Goal: Task Accomplishment & Management: Complete application form

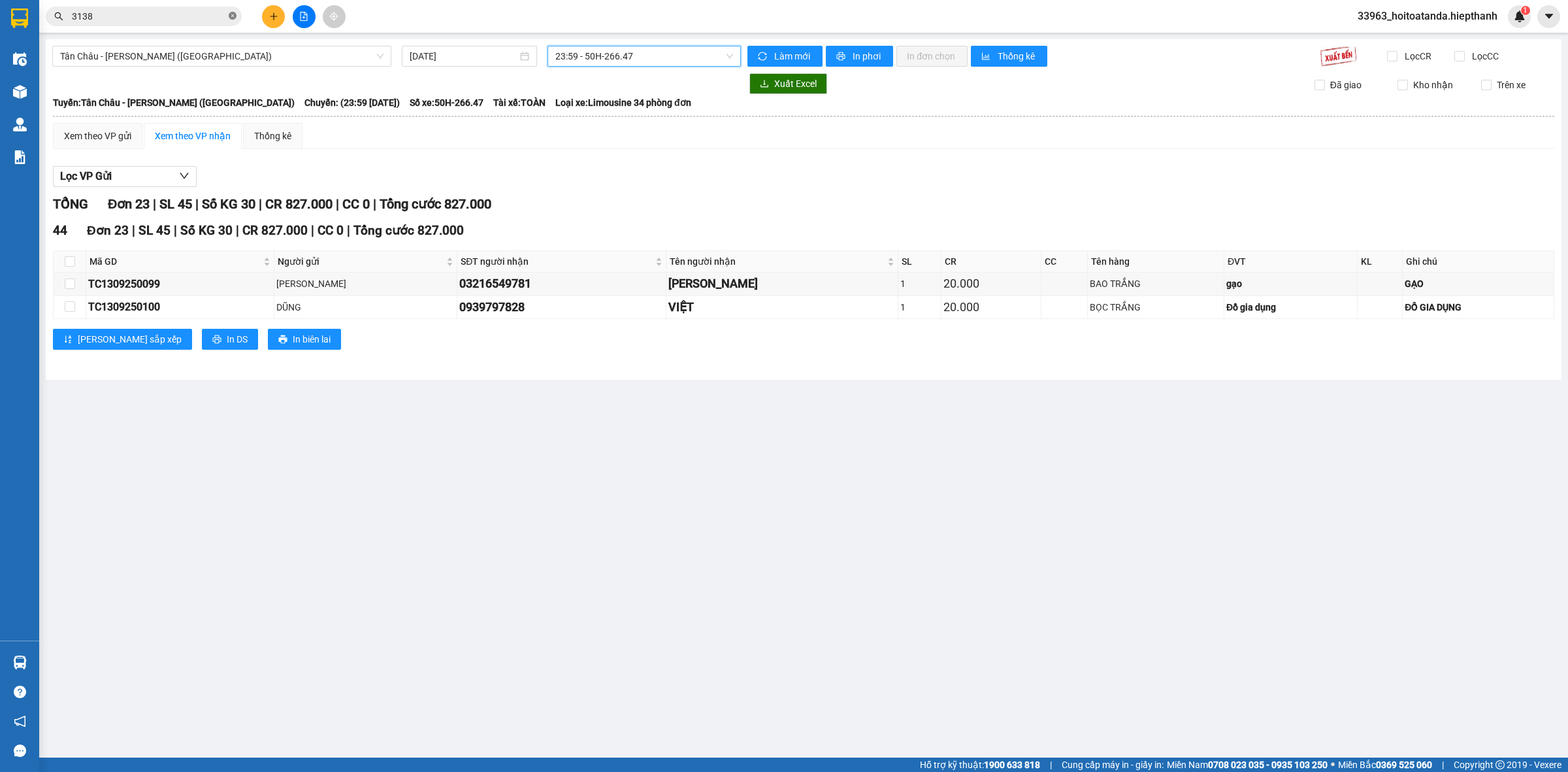
click at [229, 16] on icon "close-circle" at bounding box center [232, 15] width 8 height 8
click at [188, 21] on input "text" at bounding box center [149, 16] width 155 height 14
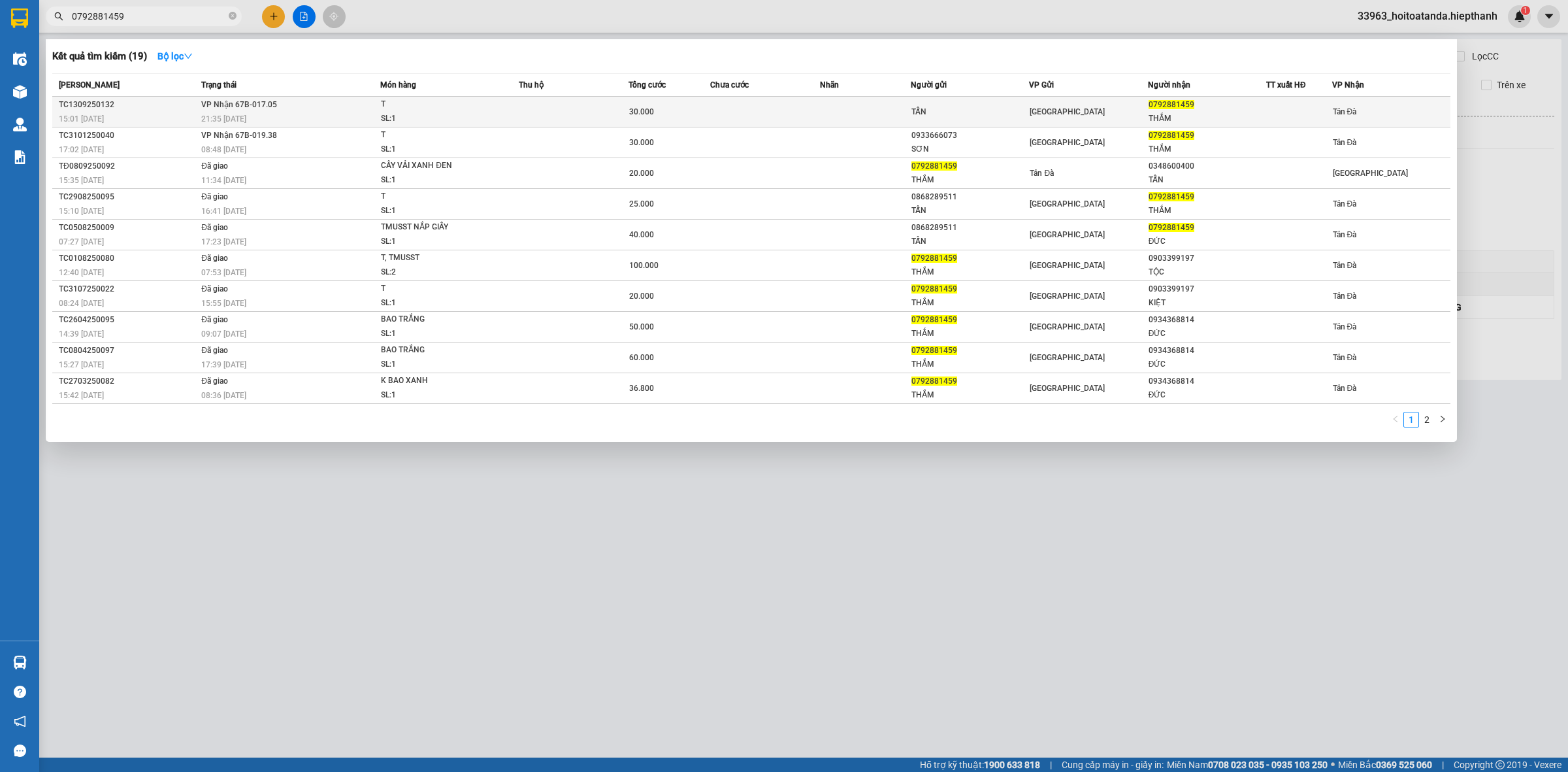
type input "0792881459"
click at [462, 105] on div "T" at bounding box center [429, 104] width 98 height 14
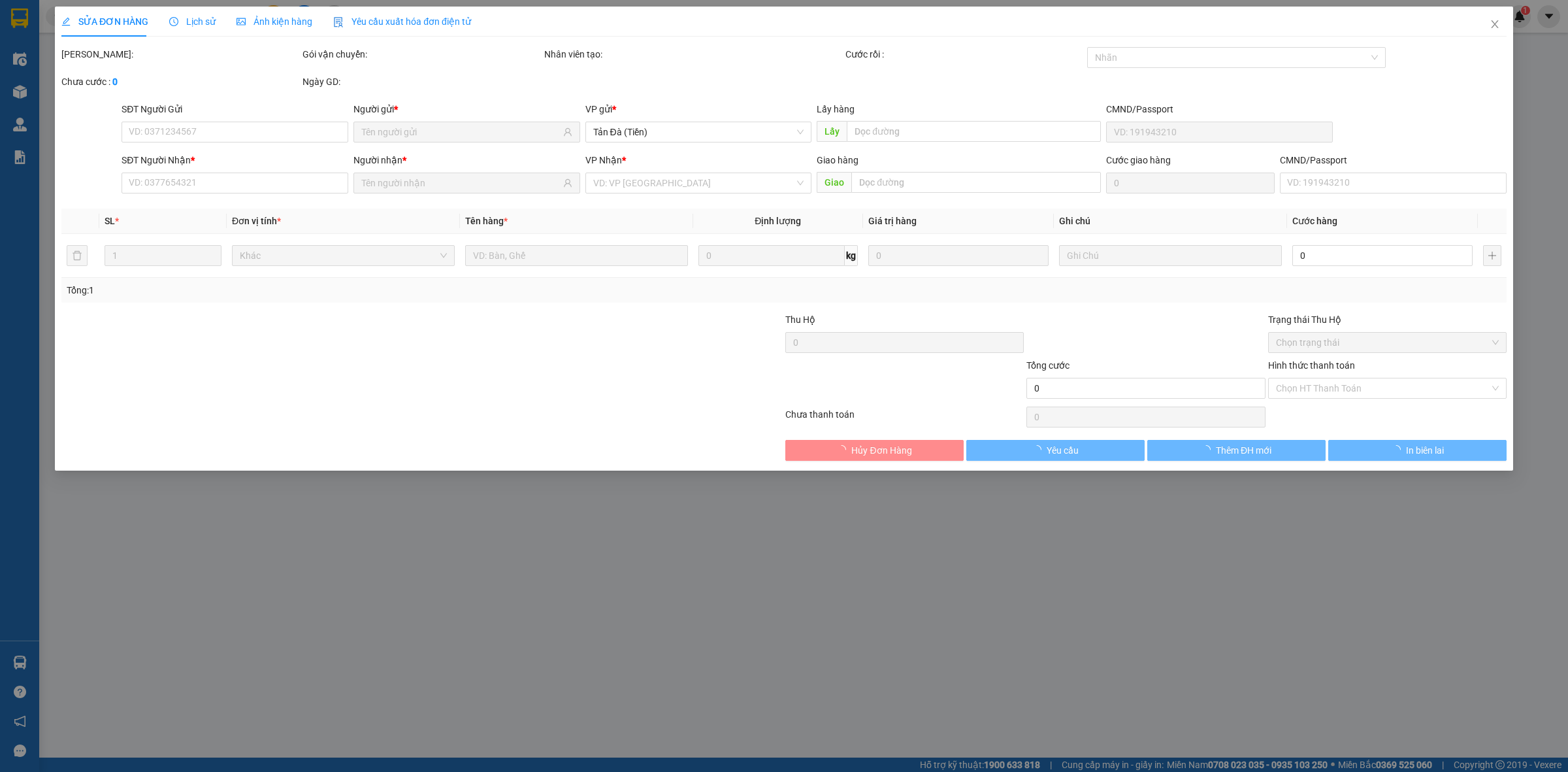
type input "TẤN"
type input "0792881459"
type input "THẮM"
type input "30.000"
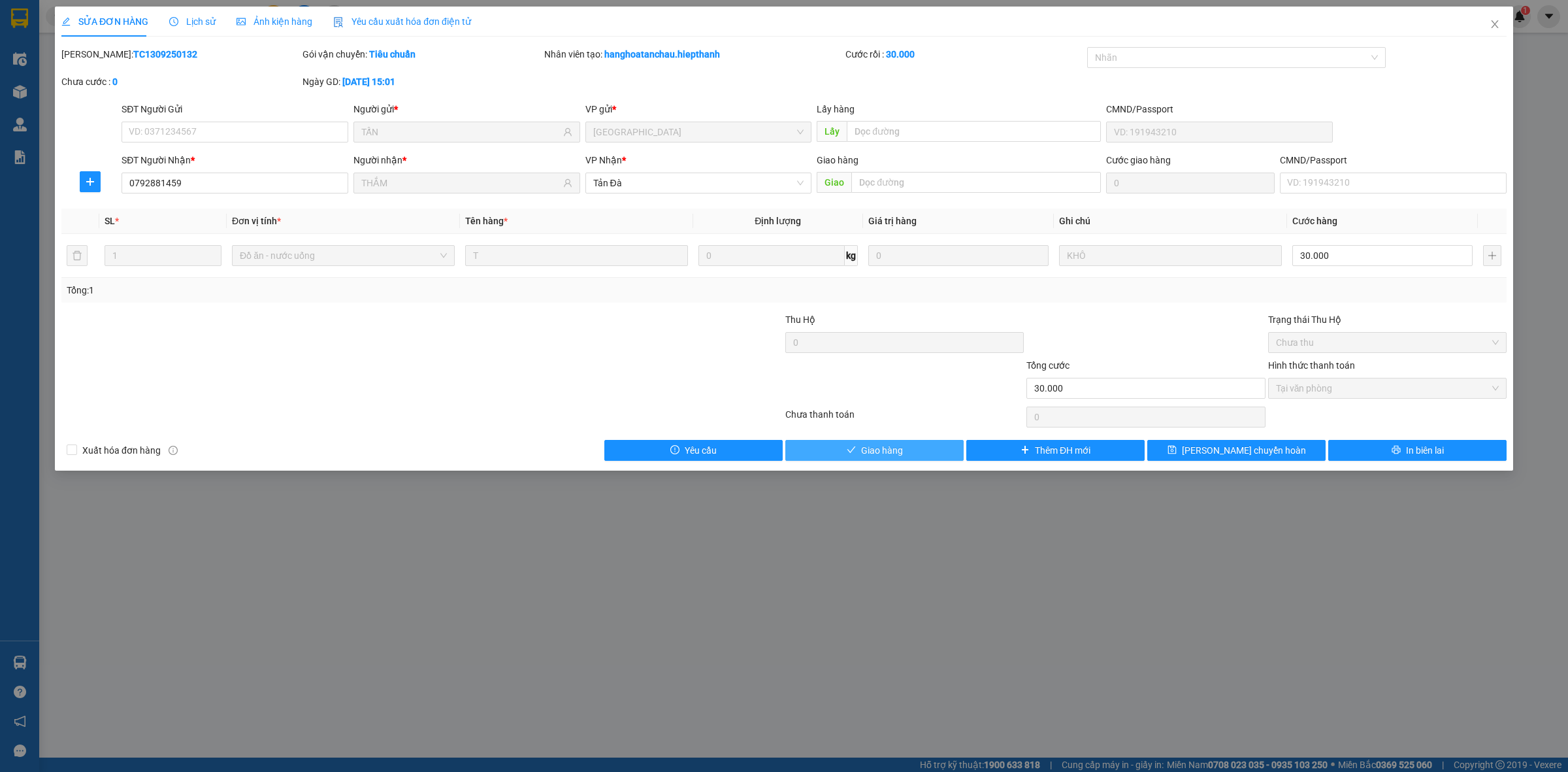
click at [886, 449] on span "Giao hàng" at bounding box center [882, 450] width 42 height 14
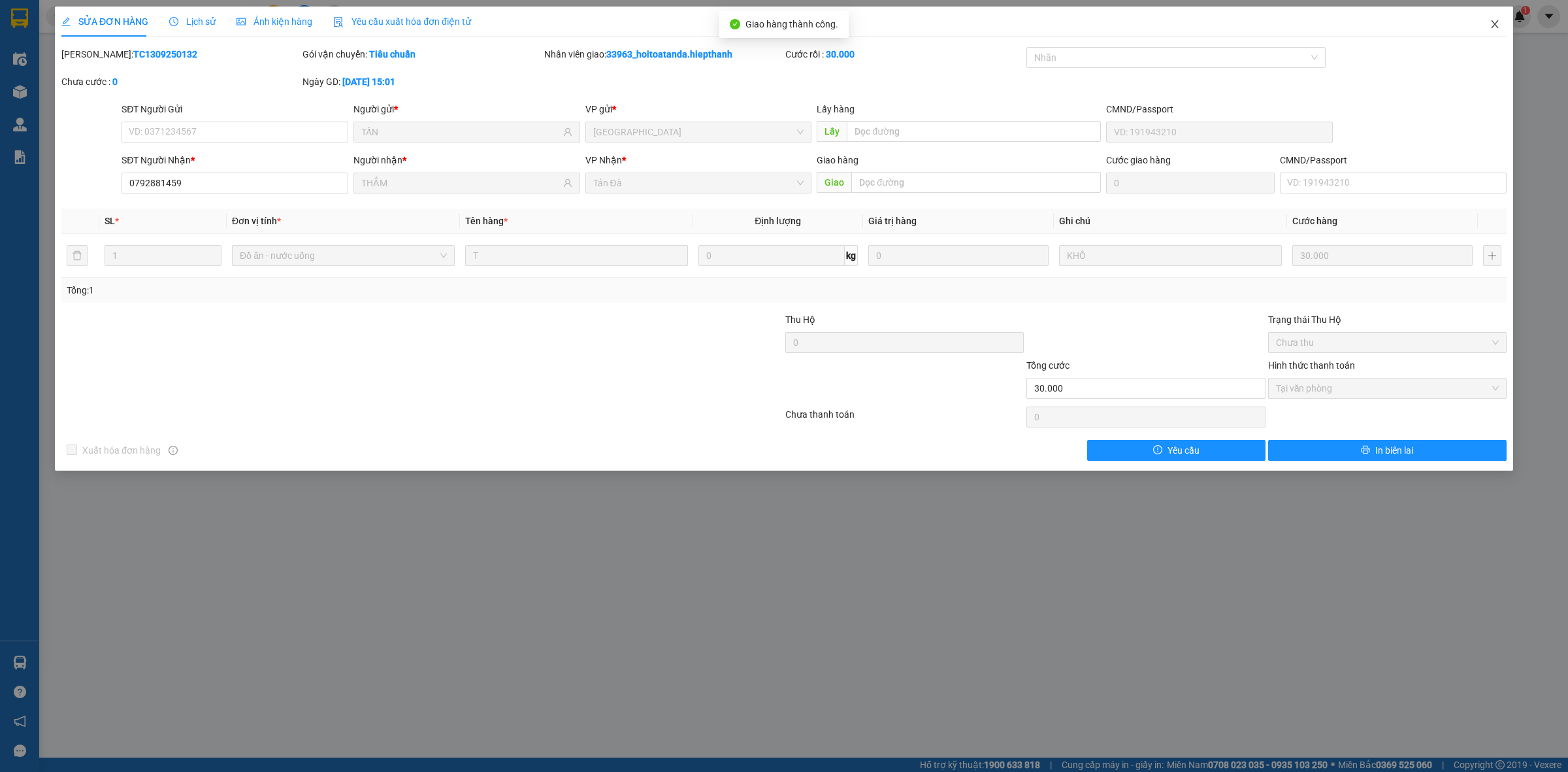
click at [1494, 21] on icon "close" at bounding box center [1494, 24] width 10 height 10
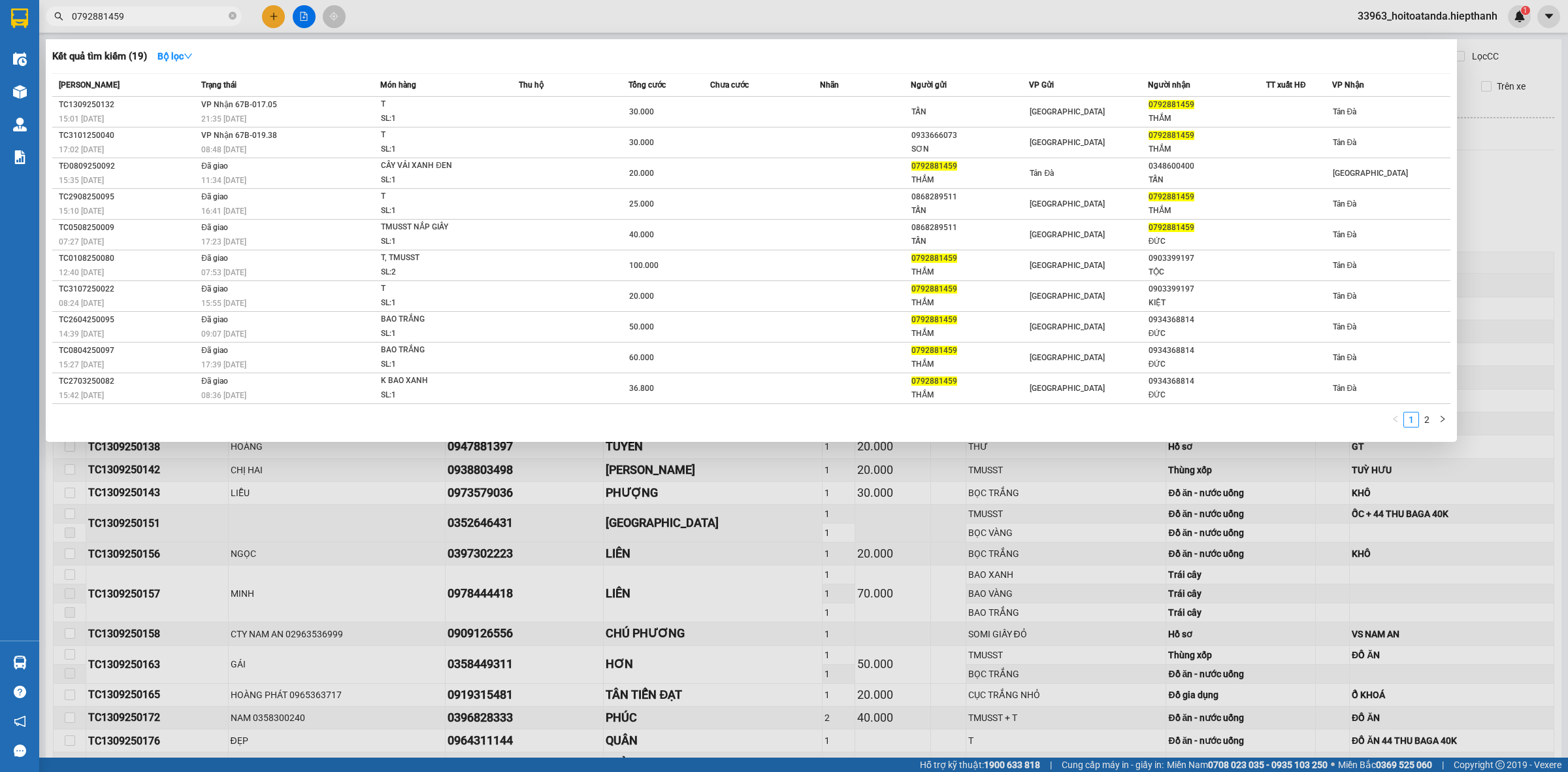
click at [196, 10] on input "0792881459" at bounding box center [149, 16] width 155 height 14
click at [232, 14] on icon "close-circle" at bounding box center [232, 15] width 8 height 8
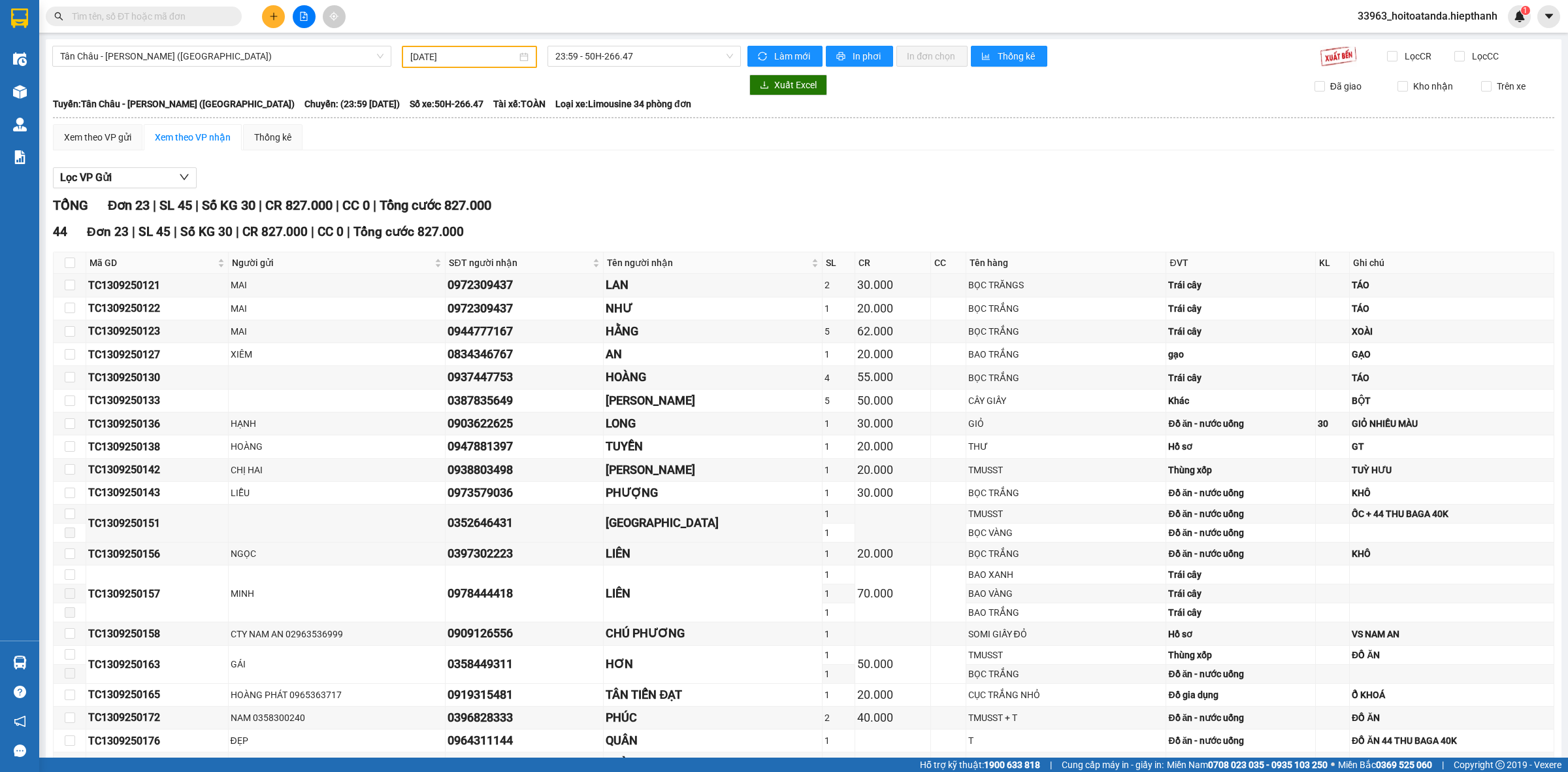
click at [446, 52] on input "[DATE]" at bounding box center [464, 56] width 106 height 14
type input "[DATE]"
click at [556, 146] on div "13" at bounding box center [559, 152] width 16 height 16
click at [608, 61] on span "23:59 - 50H-266.47" at bounding box center [644, 56] width 177 height 20
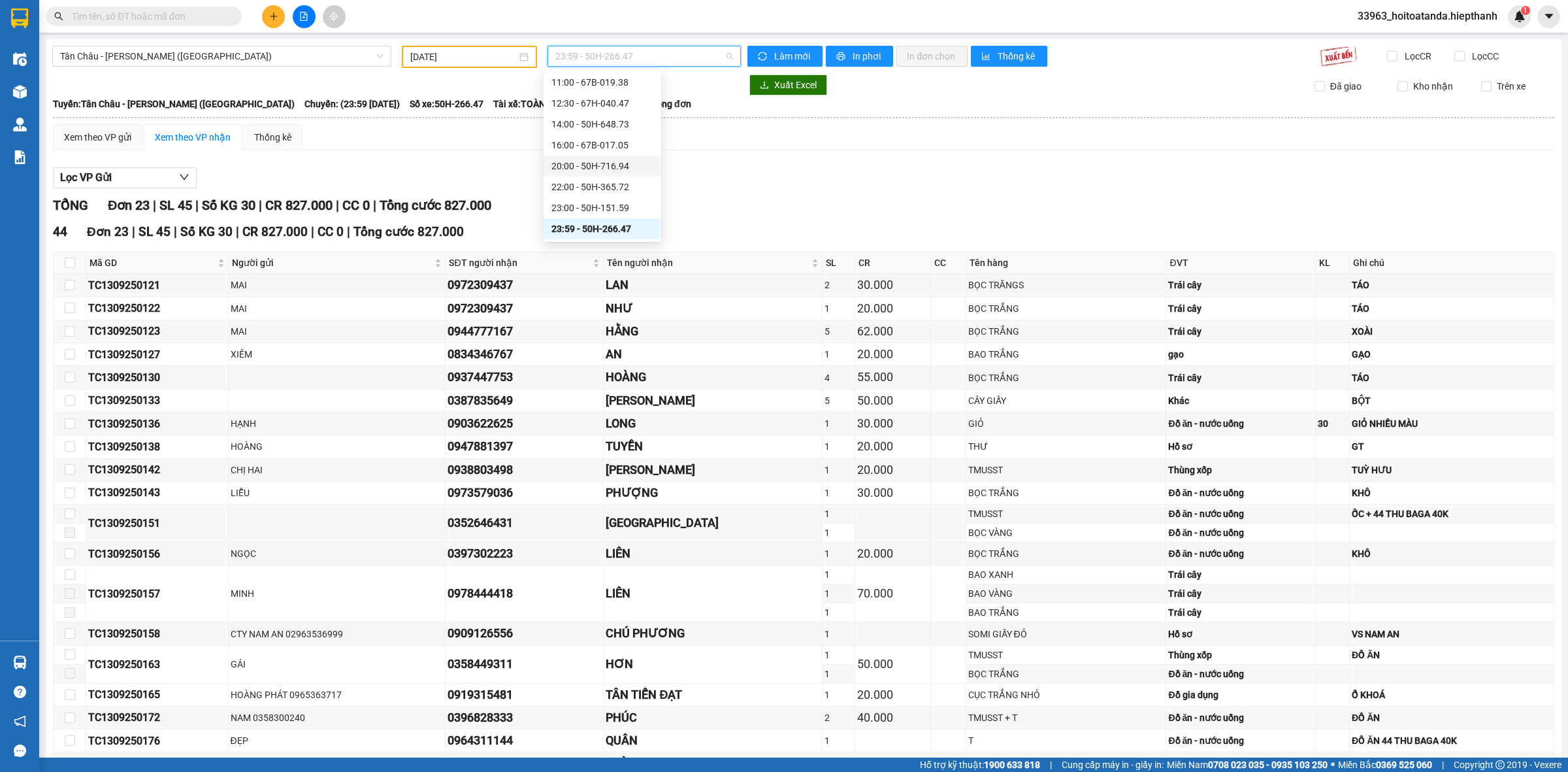
click at [586, 162] on div "20:00 - 50H-716.94" at bounding box center [602, 165] width 101 height 14
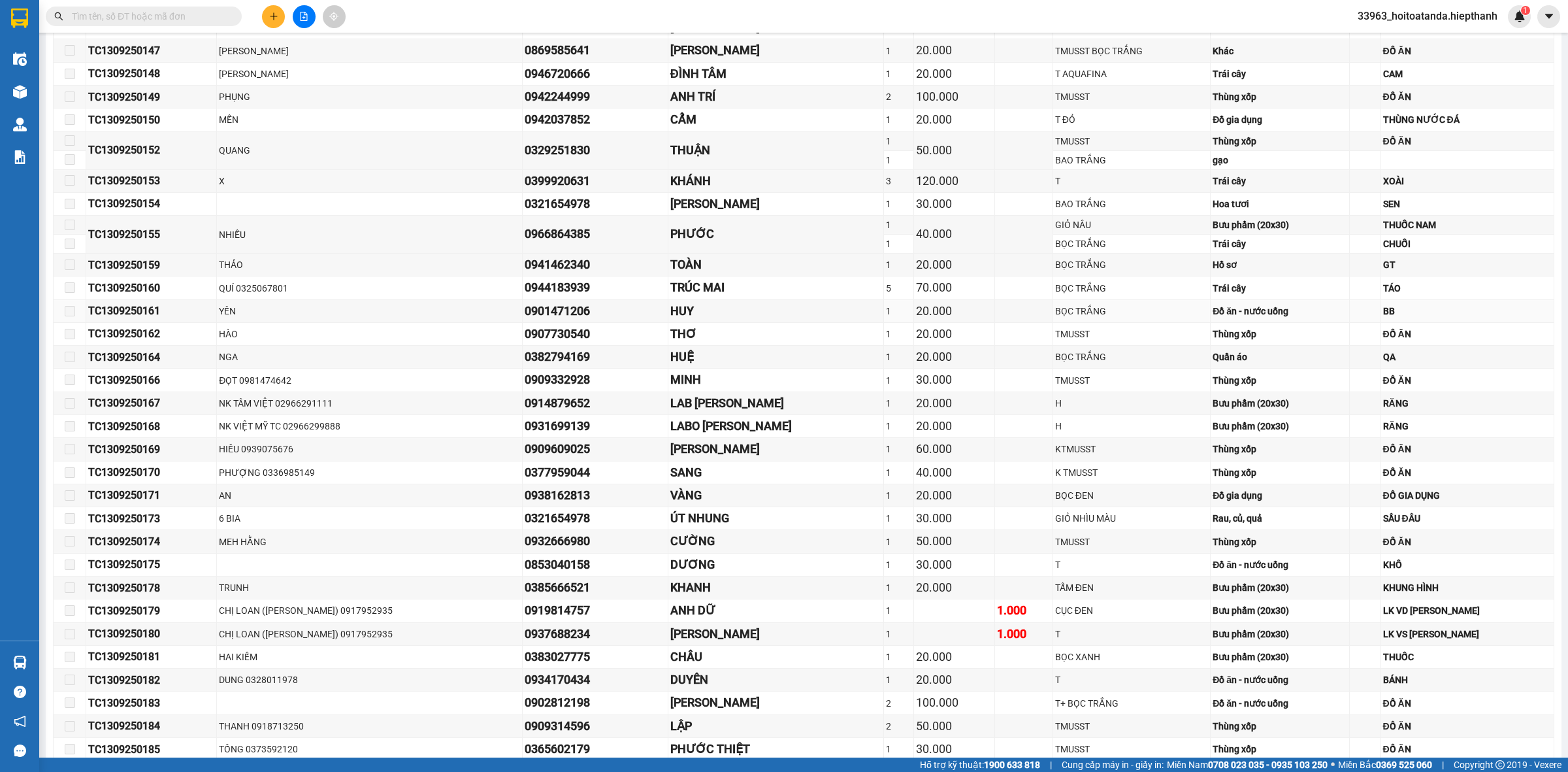
scroll to position [449, 0]
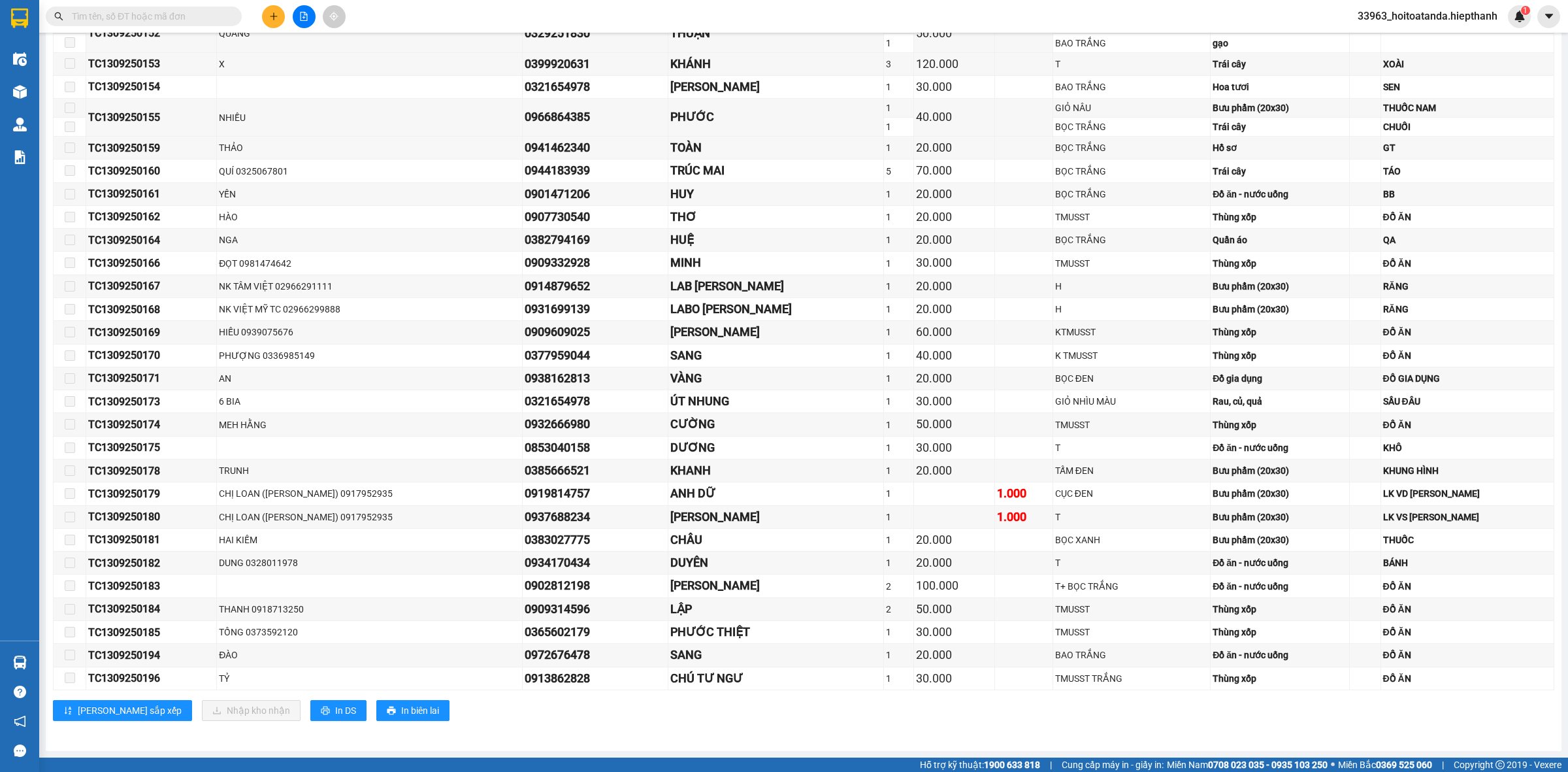
click at [165, 14] on input "text" at bounding box center [149, 16] width 155 height 14
click at [191, 22] on input "text" at bounding box center [149, 16] width 155 height 14
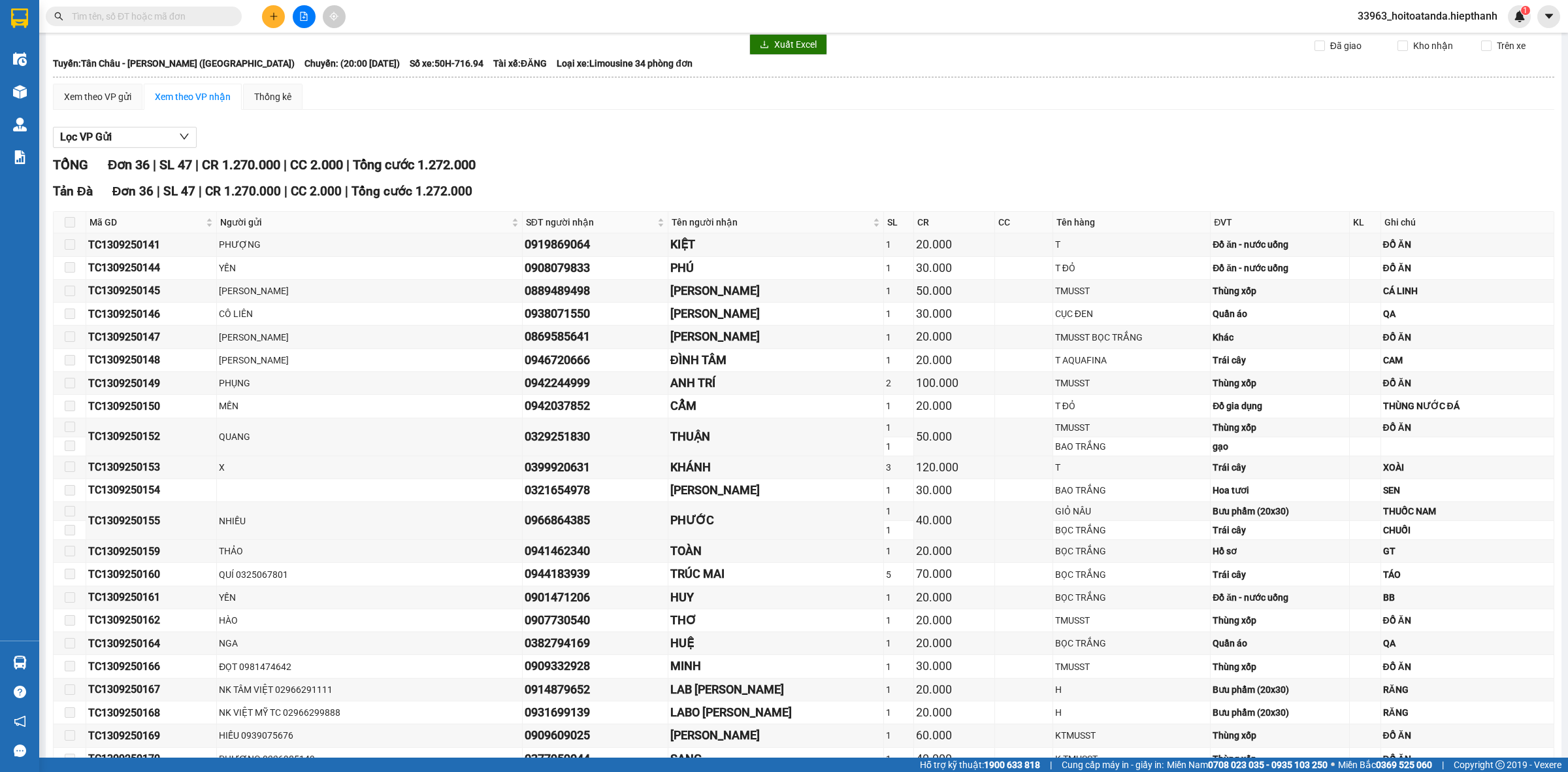
scroll to position [0, 0]
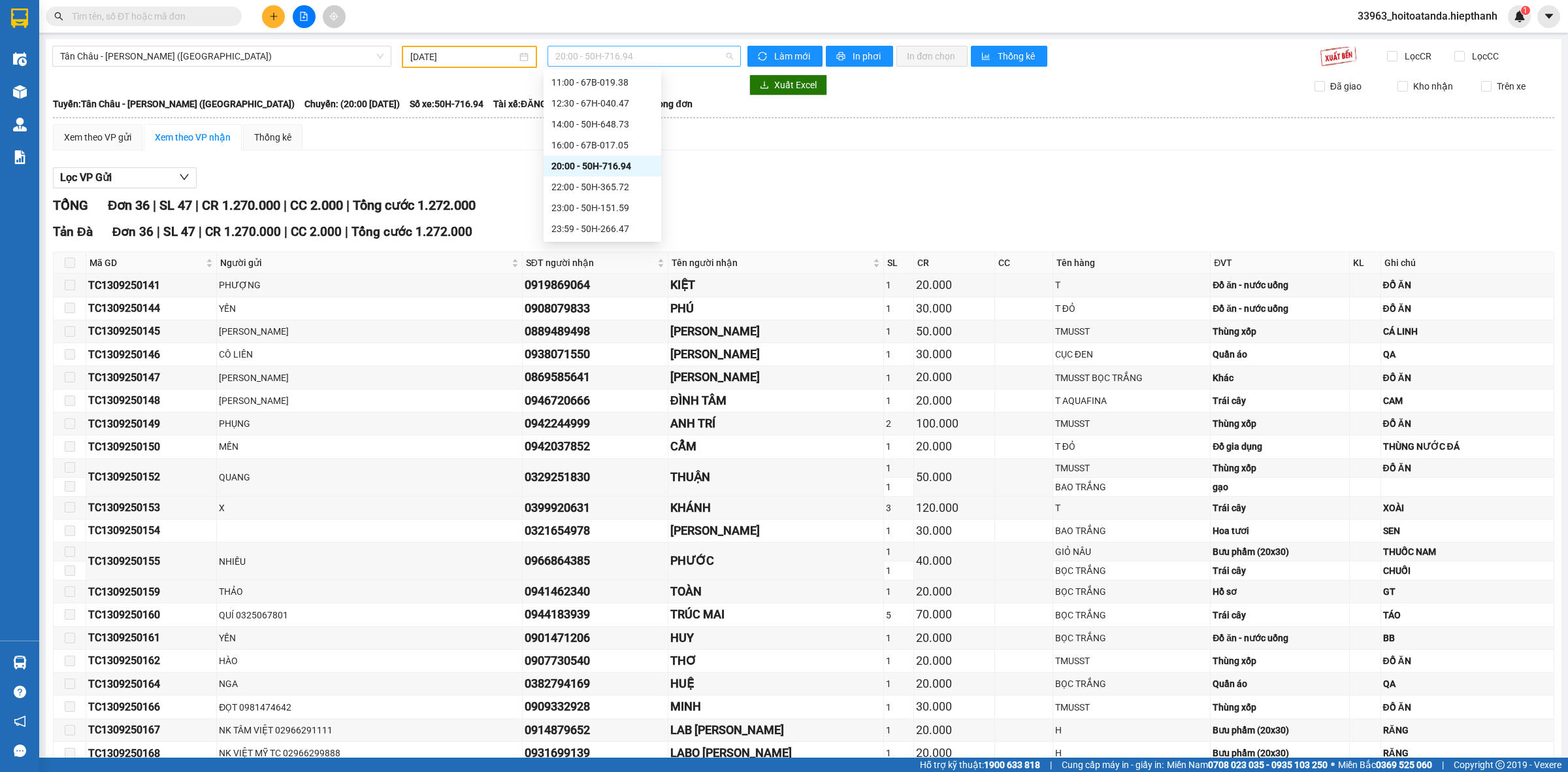
click at [614, 58] on span "20:00 - 50H-716.94" at bounding box center [644, 56] width 177 height 20
click at [590, 185] on div "22:00 - 50H-365.72" at bounding box center [602, 187] width 101 height 14
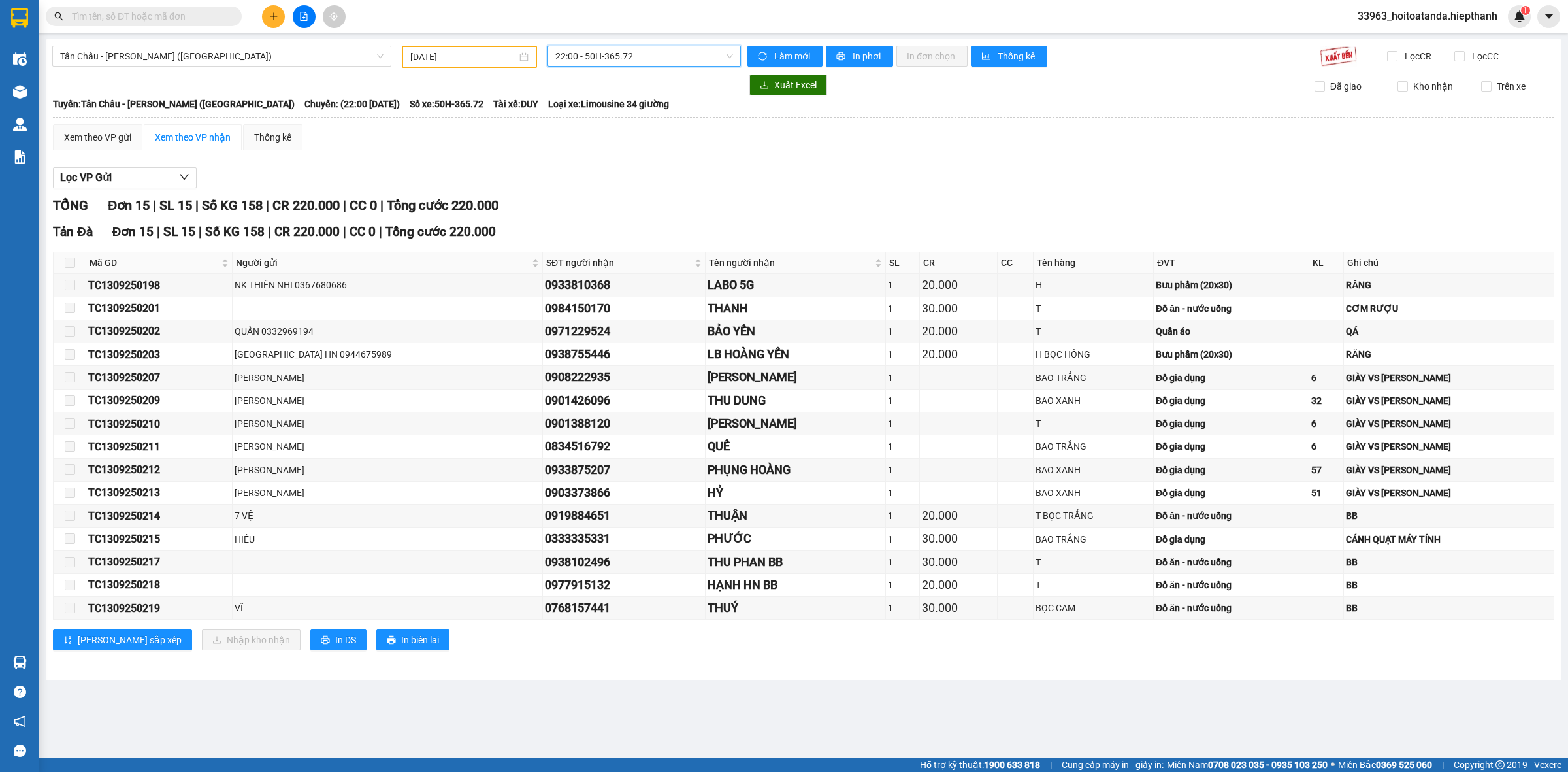
click at [178, 9] on input "text" at bounding box center [149, 16] width 155 height 14
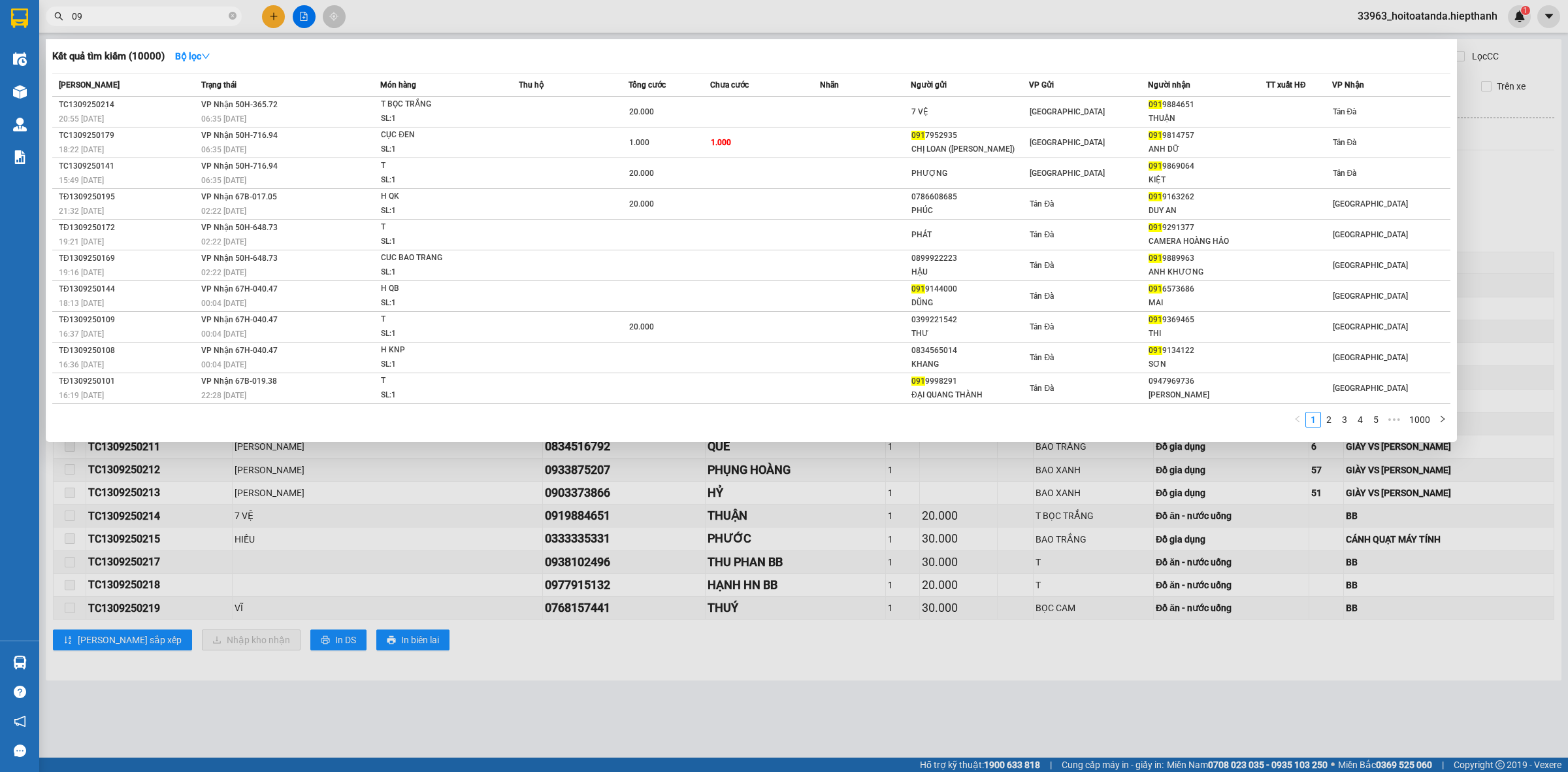
type input "0"
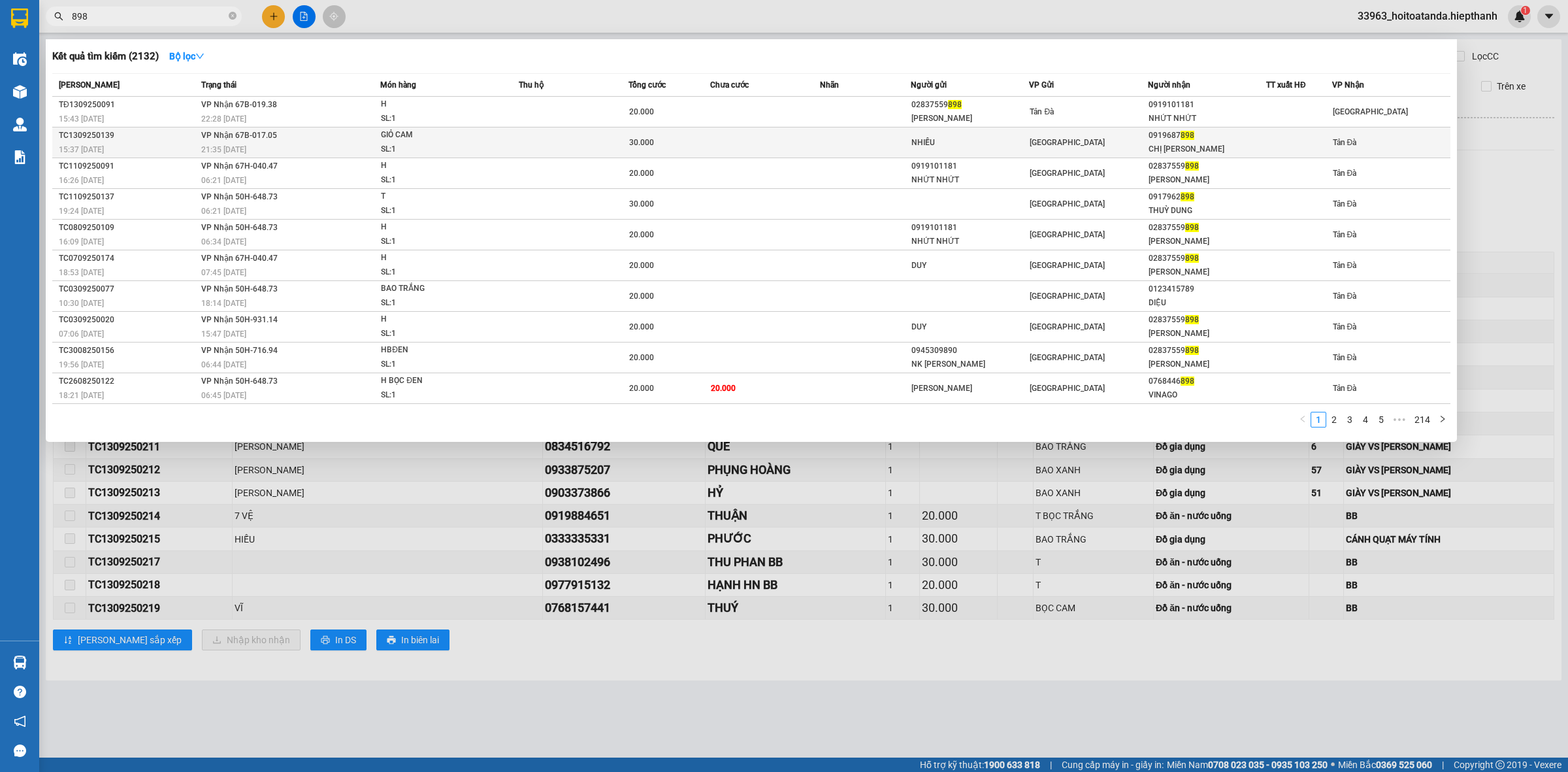
type input "898"
click at [961, 138] on div "NHIỀU" at bounding box center [969, 142] width 117 height 13
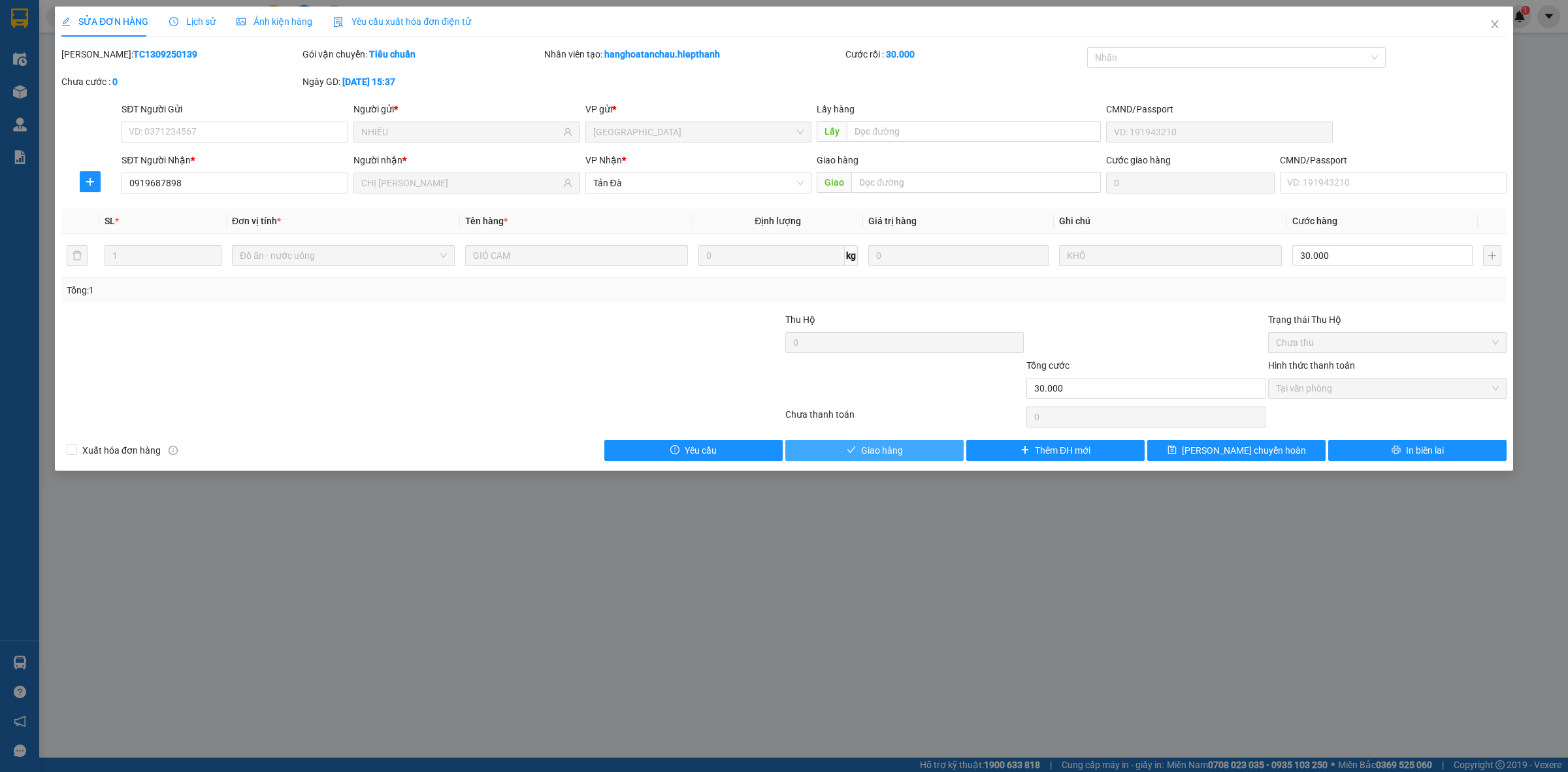
click at [873, 449] on span "Giao hàng" at bounding box center [882, 450] width 42 height 14
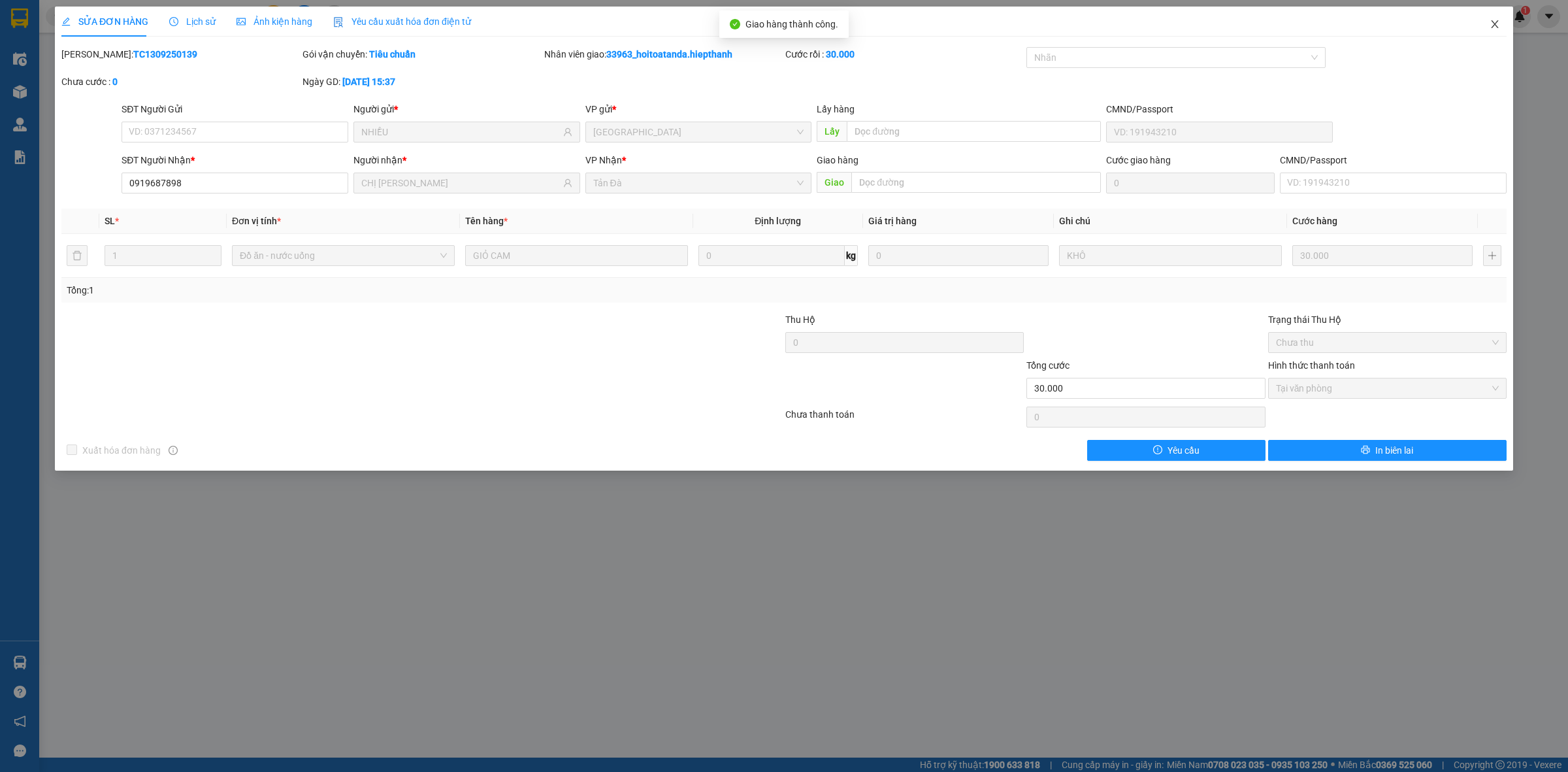
click at [1497, 24] on icon "close" at bounding box center [1494, 24] width 10 height 10
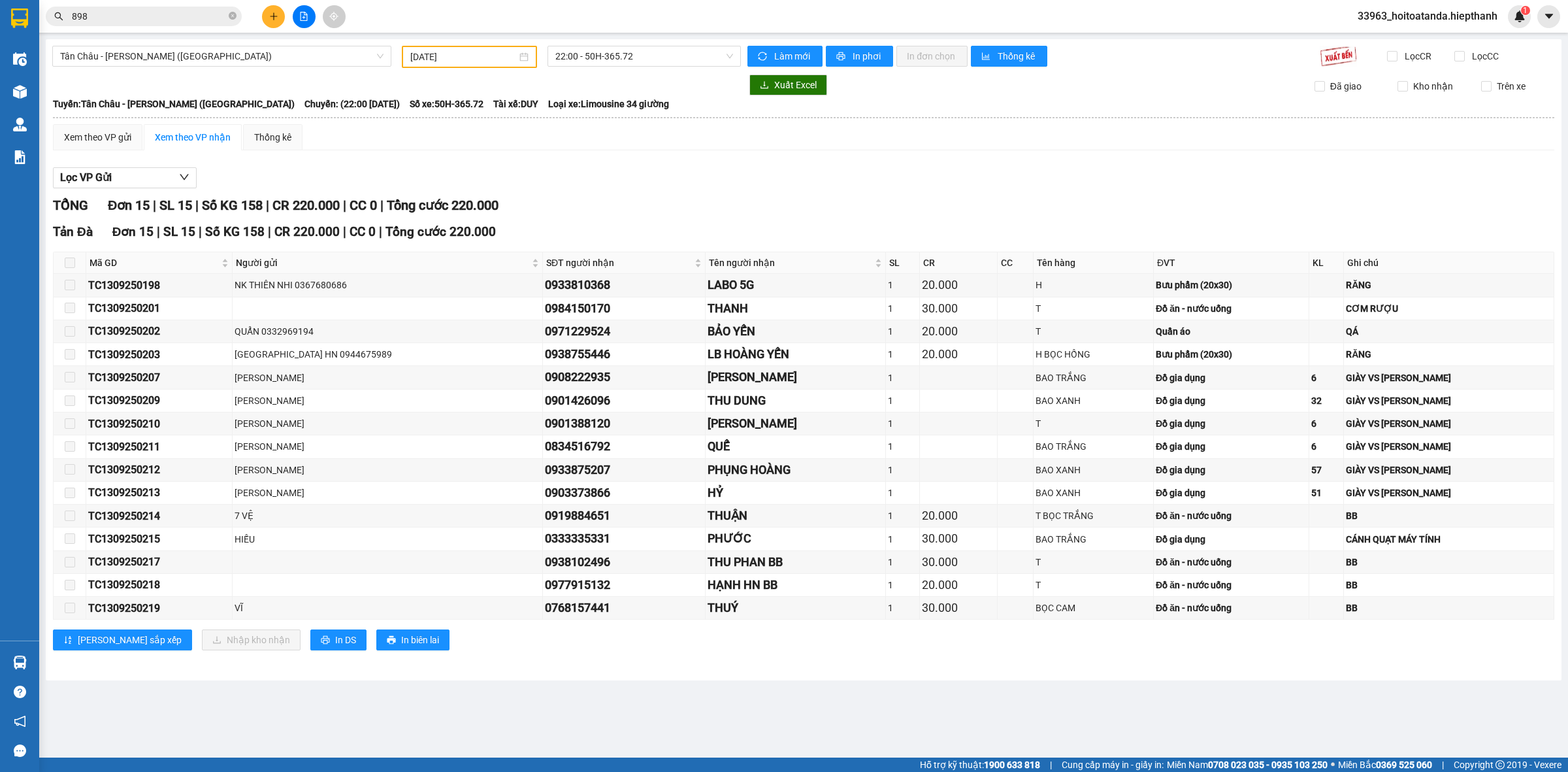
click at [599, 169] on div "Lọc VP Gửi" at bounding box center [804, 177] width 1502 height 22
click at [276, 17] on icon "plus" at bounding box center [274, 16] width 9 height 9
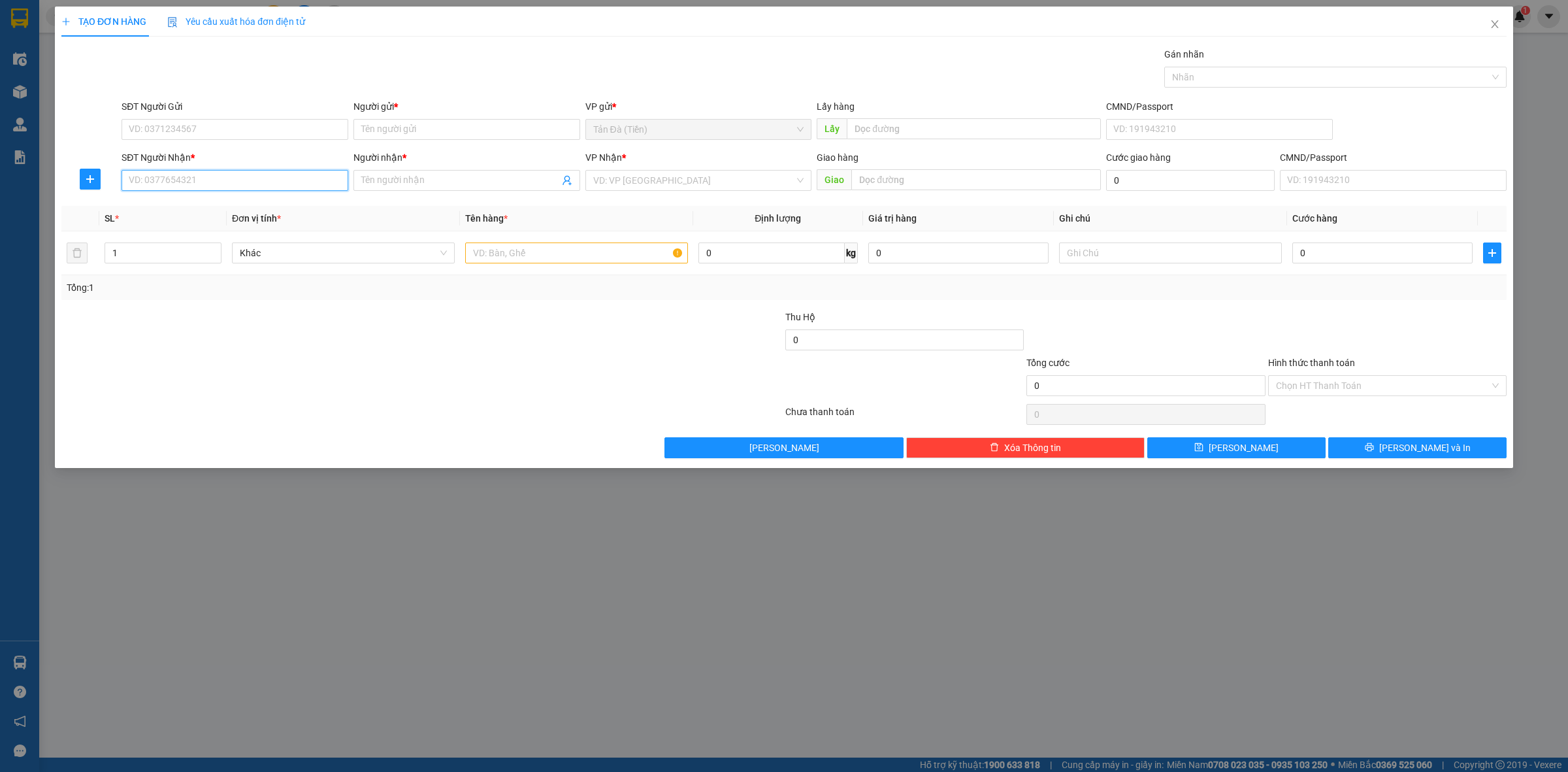
click at [281, 185] on input "SĐT Người Nhận *" at bounding box center [234, 180] width 227 height 21
click at [265, 203] on div "0979526868 - MAI TRẮNG" at bounding box center [234, 207] width 211 height 14
type input "0979526868"
type input "MAI TRẮNG"
type input "0979526868"
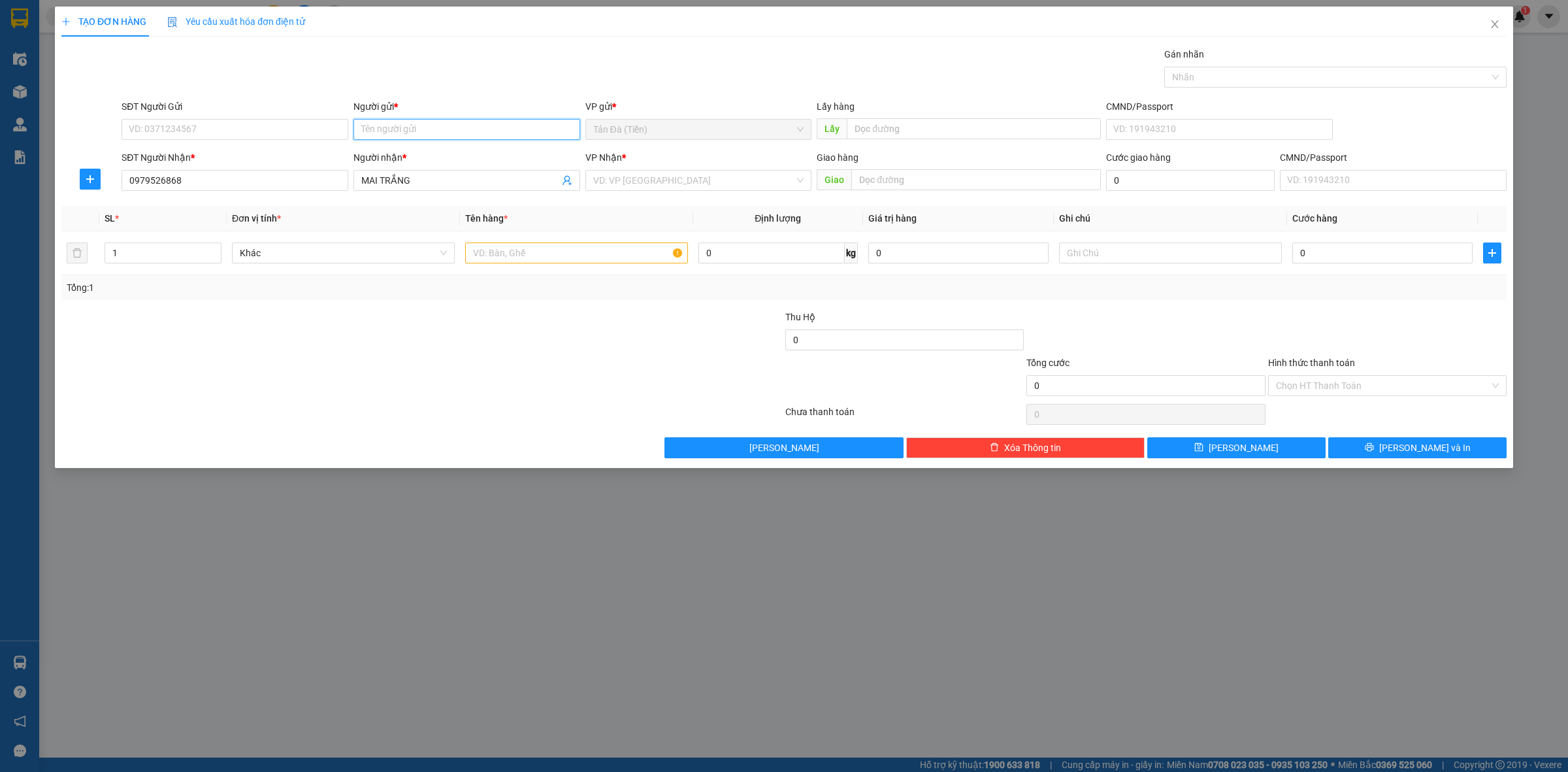
click at [445, 133] on input "Người gửi *" at bounding box center [466, 129] width 227 height 21
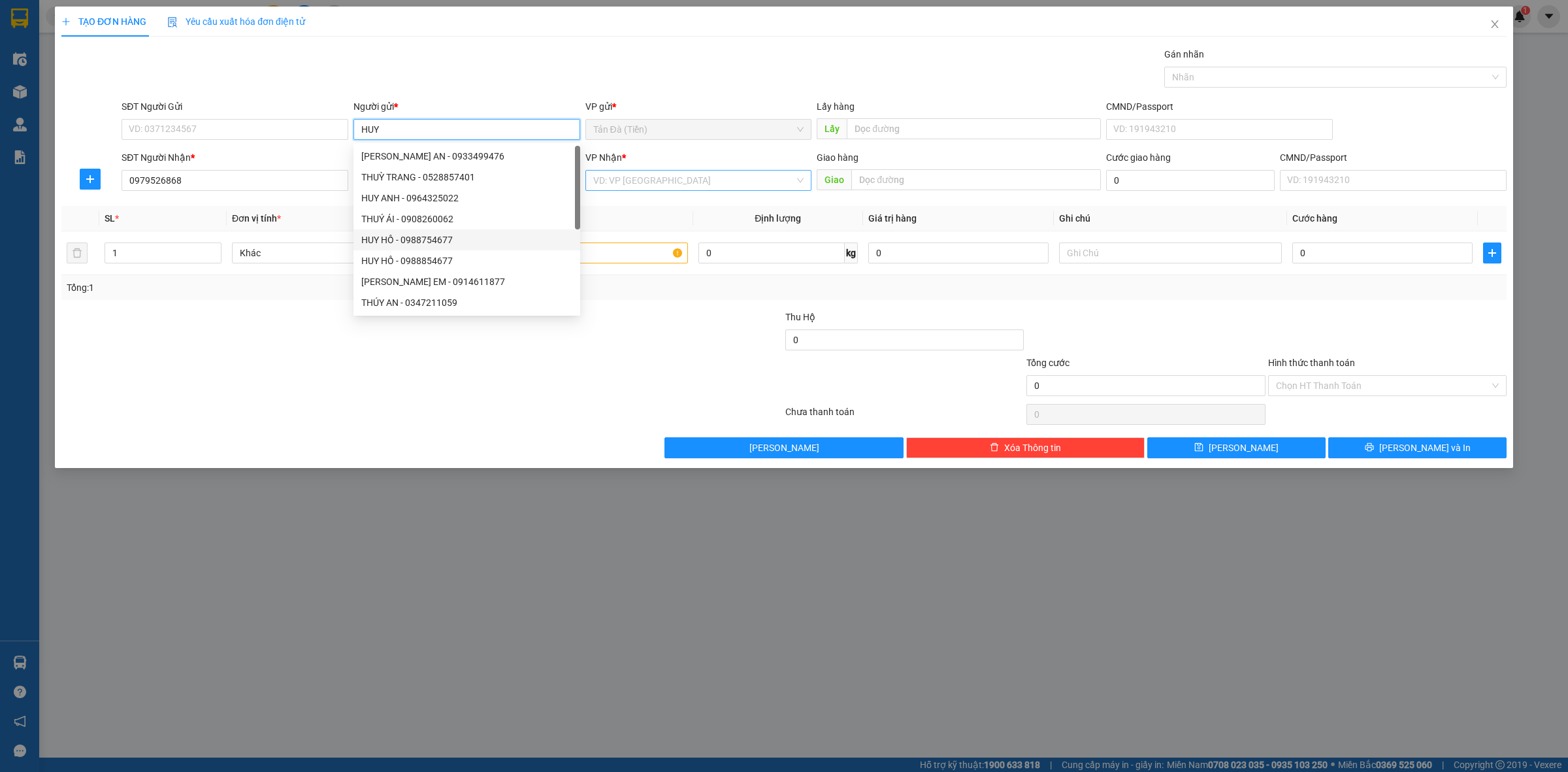
type input "HUY"
click at [625, 184] on input "search" at bounding box center [694, 180] width 202 height 20
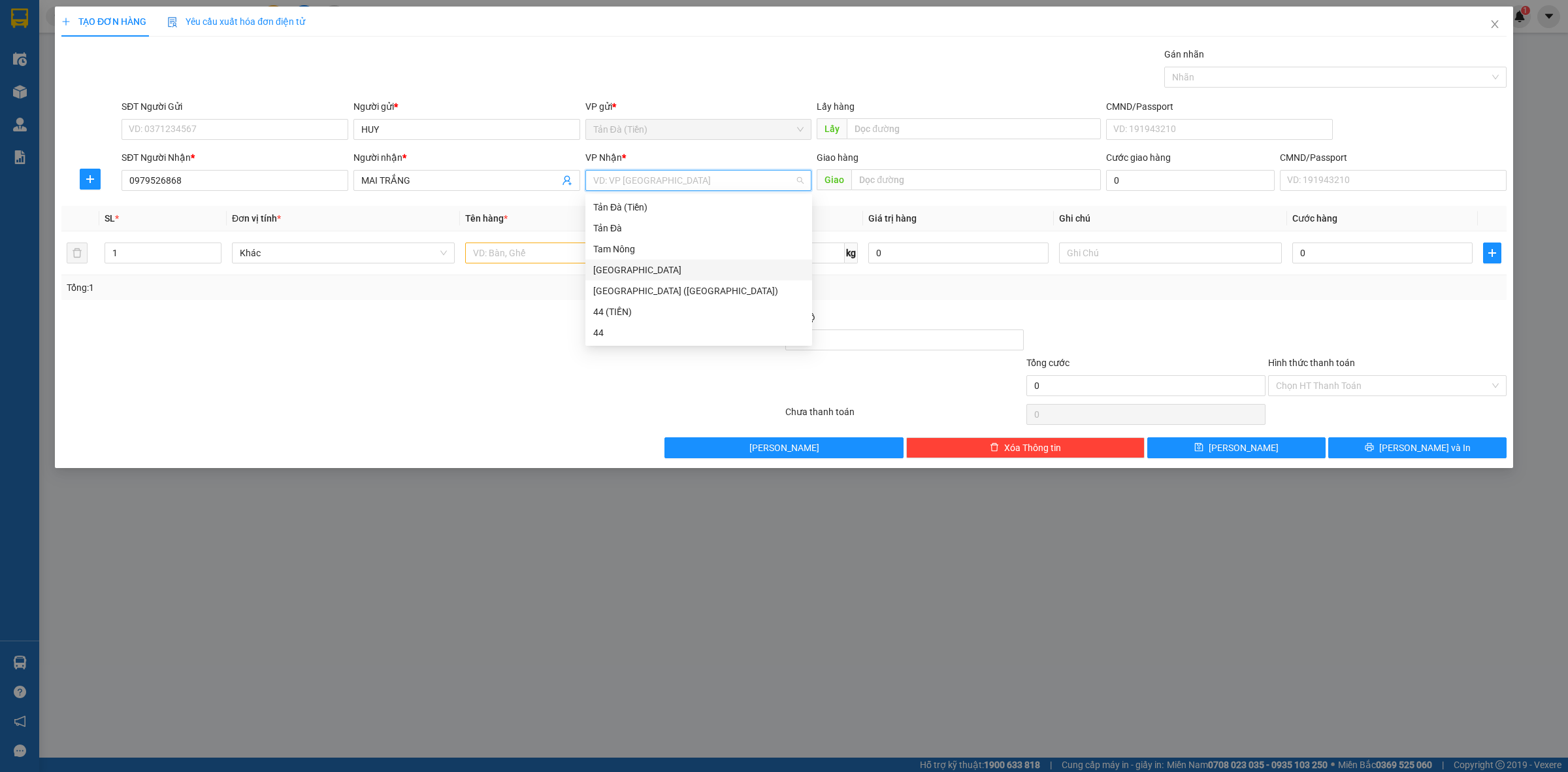
click at [622, 268] on div "[GEOGRAPHIC_DATA]" at bounding box center [699, 269] width 211 height 14
click at [527, 256] on input "text" at bounding box center [576, 253] width 223 height 21
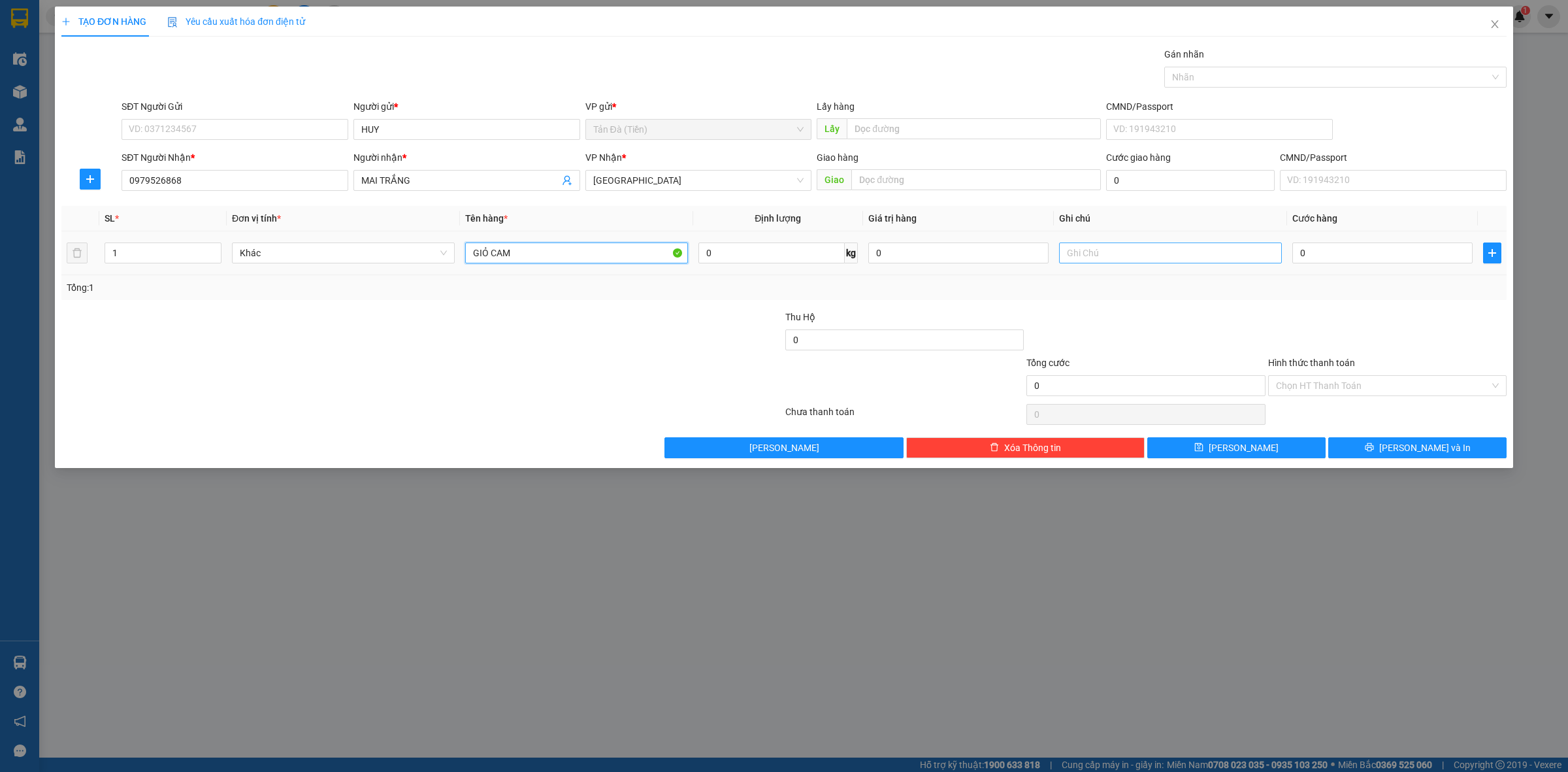
type input "GIỎ CAM"
click at [1109, 262] on input "text" at bounding box center [1170, 253] width 223 height 21
click at [348, 249] on span "Khác" at bounding box center [343, 252] width 207 height 20
type input "KHÔ"
type input "D"
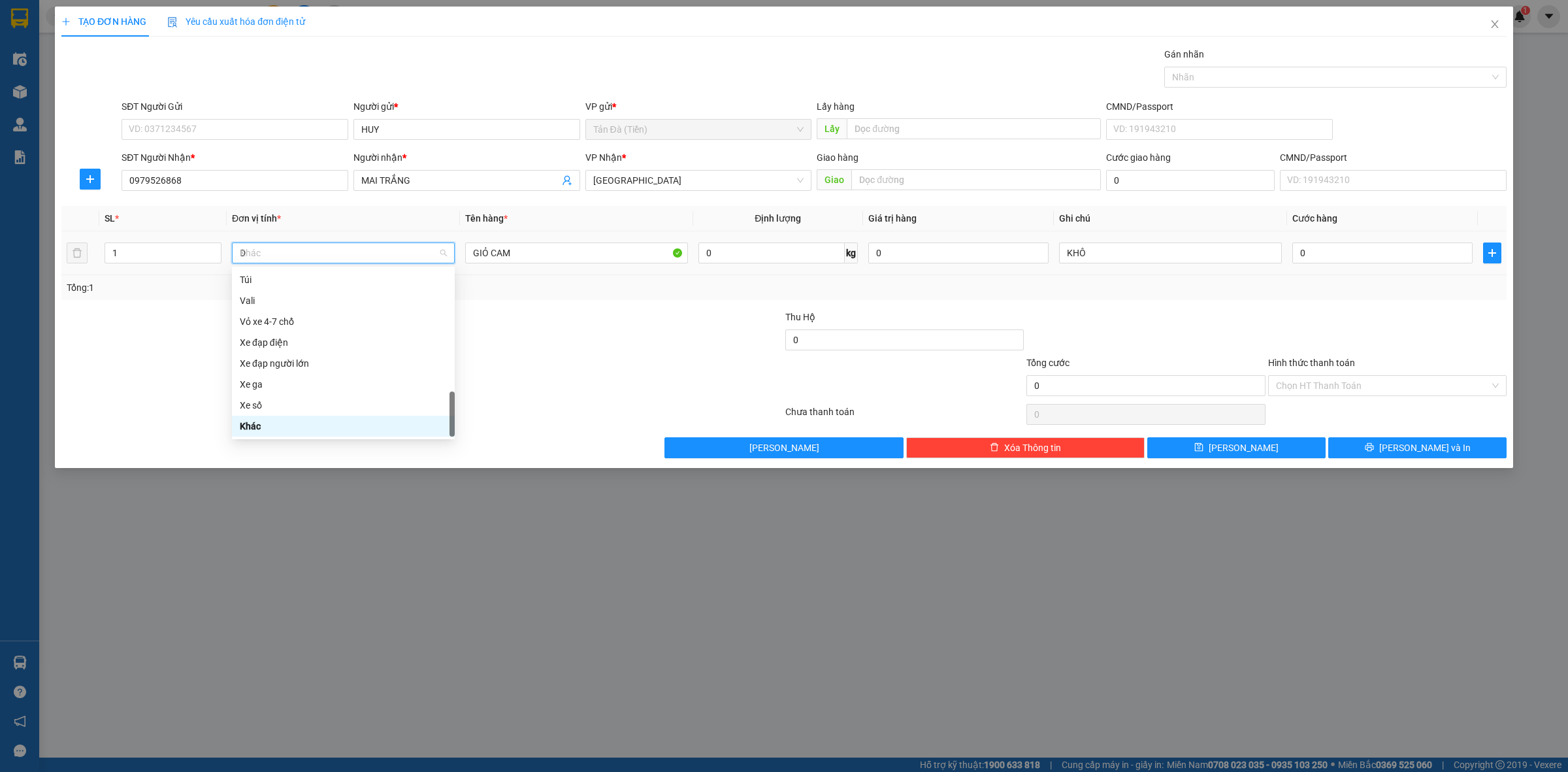
scroll to position [21, 0]
type input "Đ"
click at [309, 302] on div "Đồ ăn - nước uống" at bounding box center [343, 300] width 207 height 14
drag, startPoint x: 576, startPoint y: 312, endPoint x: 598, endPoint y: 310, distance: 22.1
click at [578, 314] on div at bounding box center [664, 333] width 241 height 46
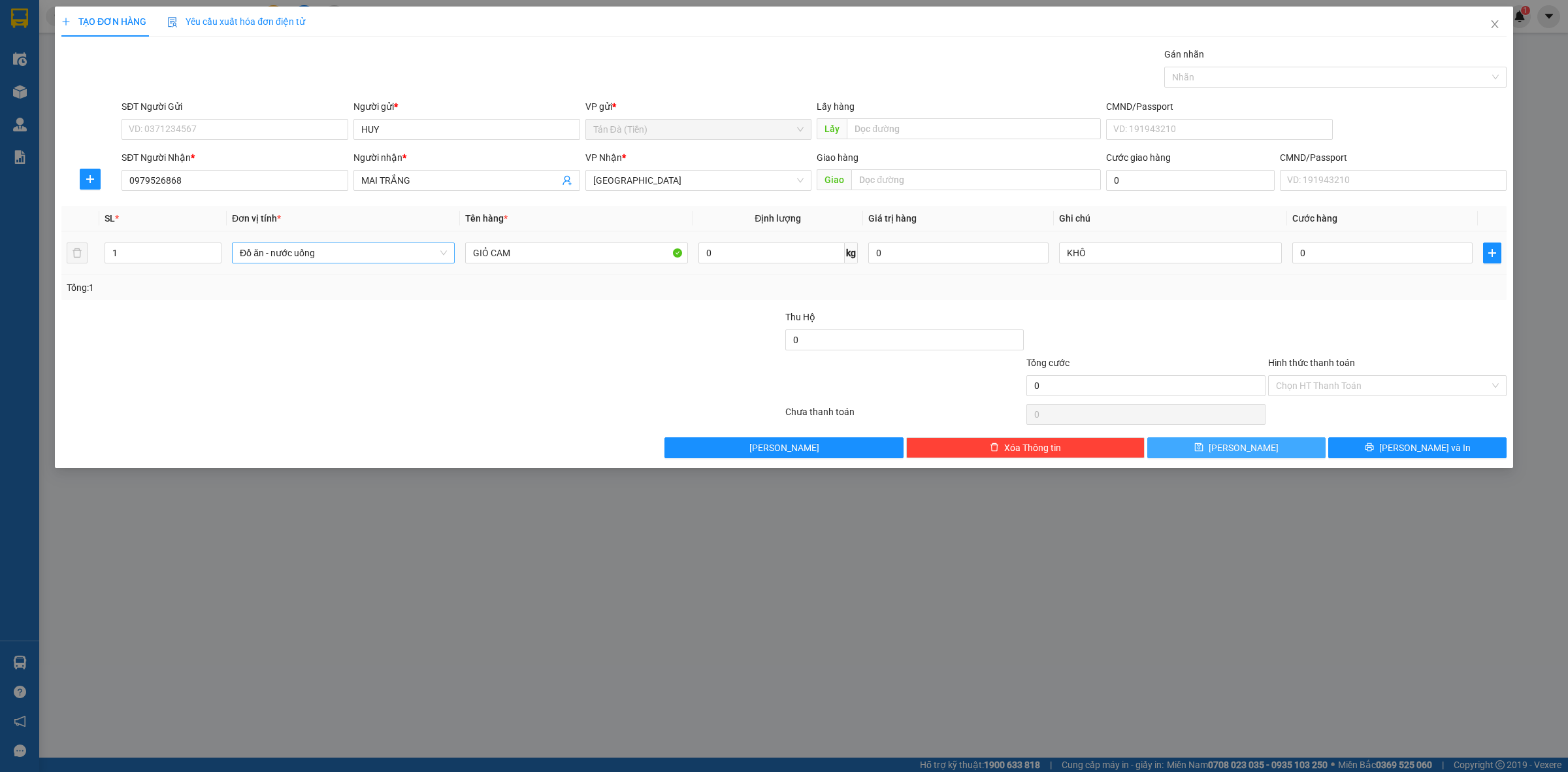
click at [1281, 449] on button "[PERSON_NAME]" at bounding box center [1236, 448] width 178 height 21
click at [1493, 23] on icon "close" at bounding box center [1495, 24] width 8 height 8
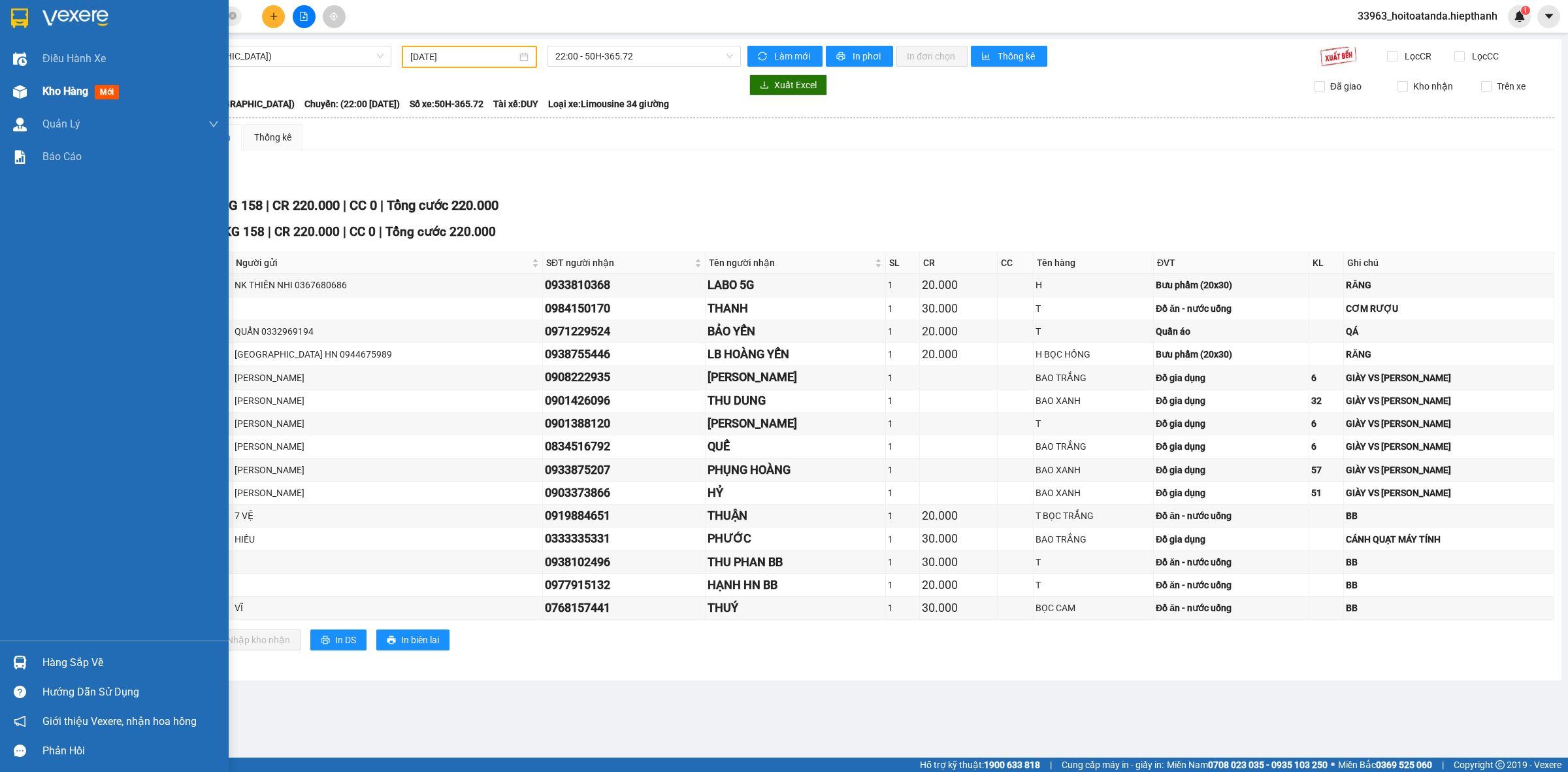
click at [76, 88] on span "Kho hàng" at bounding box center [65, 91] width 46 height 12
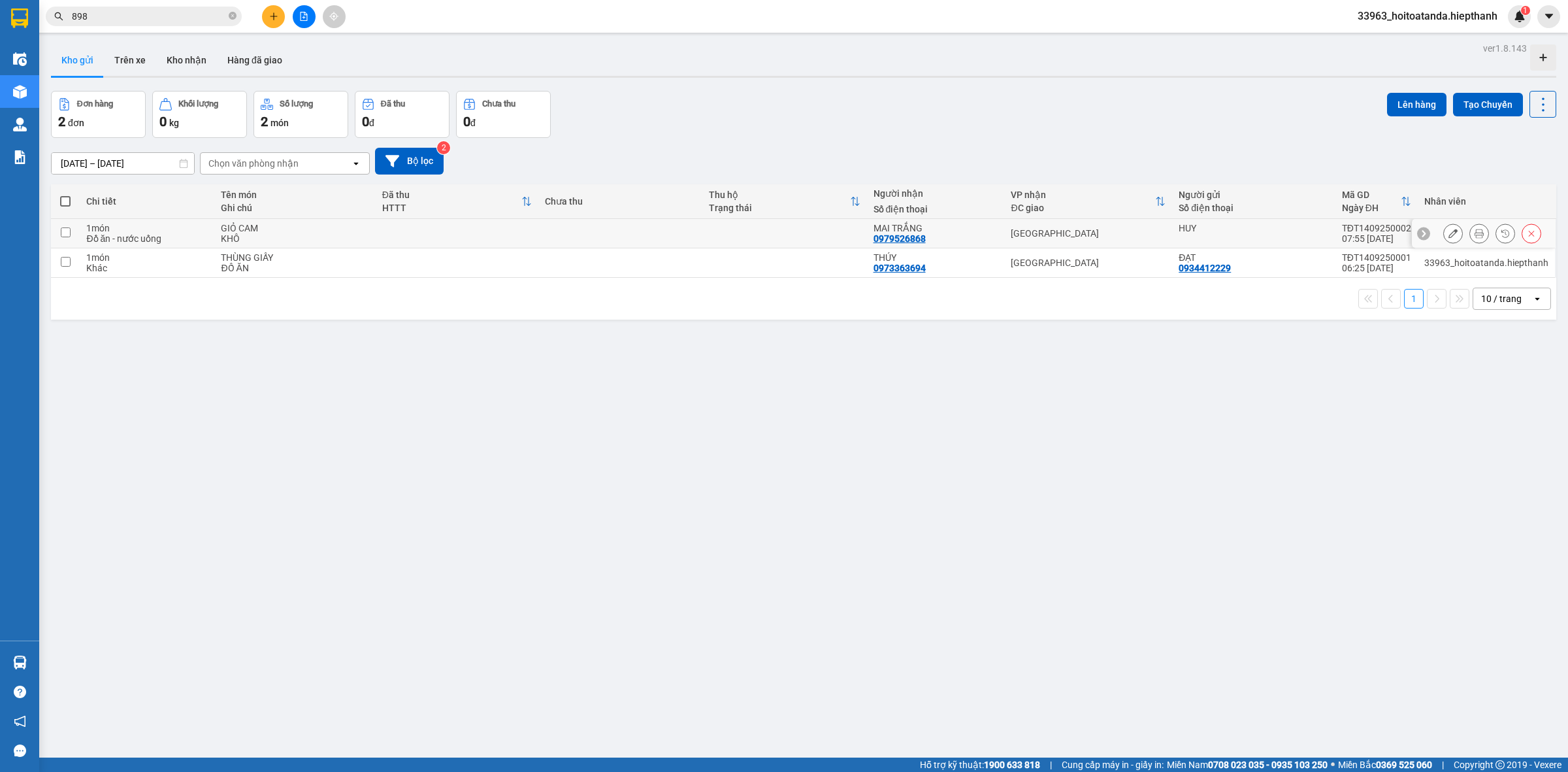
click at [1528, 239] on div at bounding box center [1531, 233] width 20 height 20
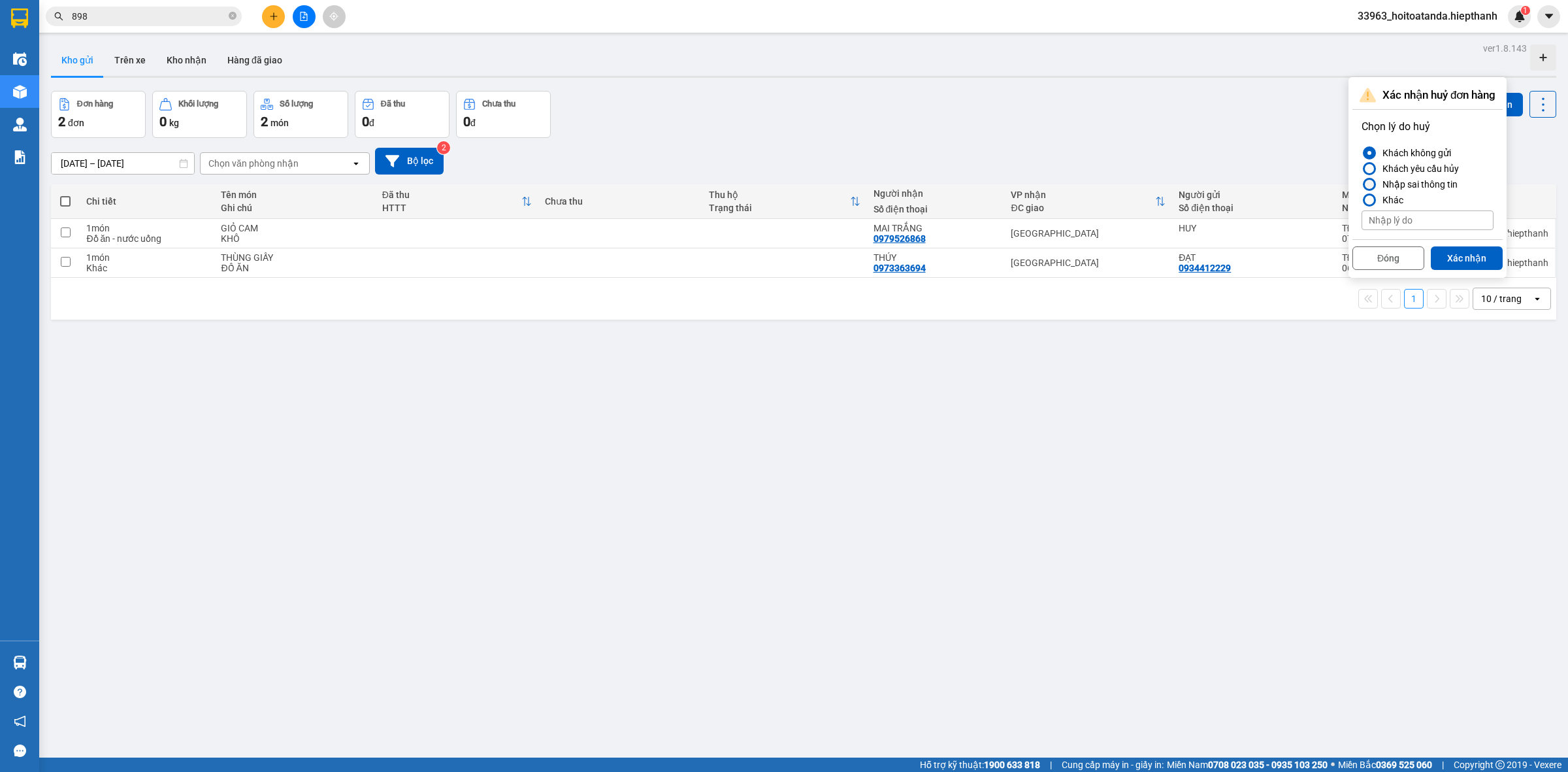
click at [1434, 184] on div "Nhập sai thông tin" at bounding box center [1417, 184] width 81 height 16
click at [1361, 184] on input "Nhập sai thông tin" at bounding box center [1361, 184] width 0 height 0
click at [1452, 255] on button "Xác nhận" at bounding box center [1467, 258] width 72 height 24
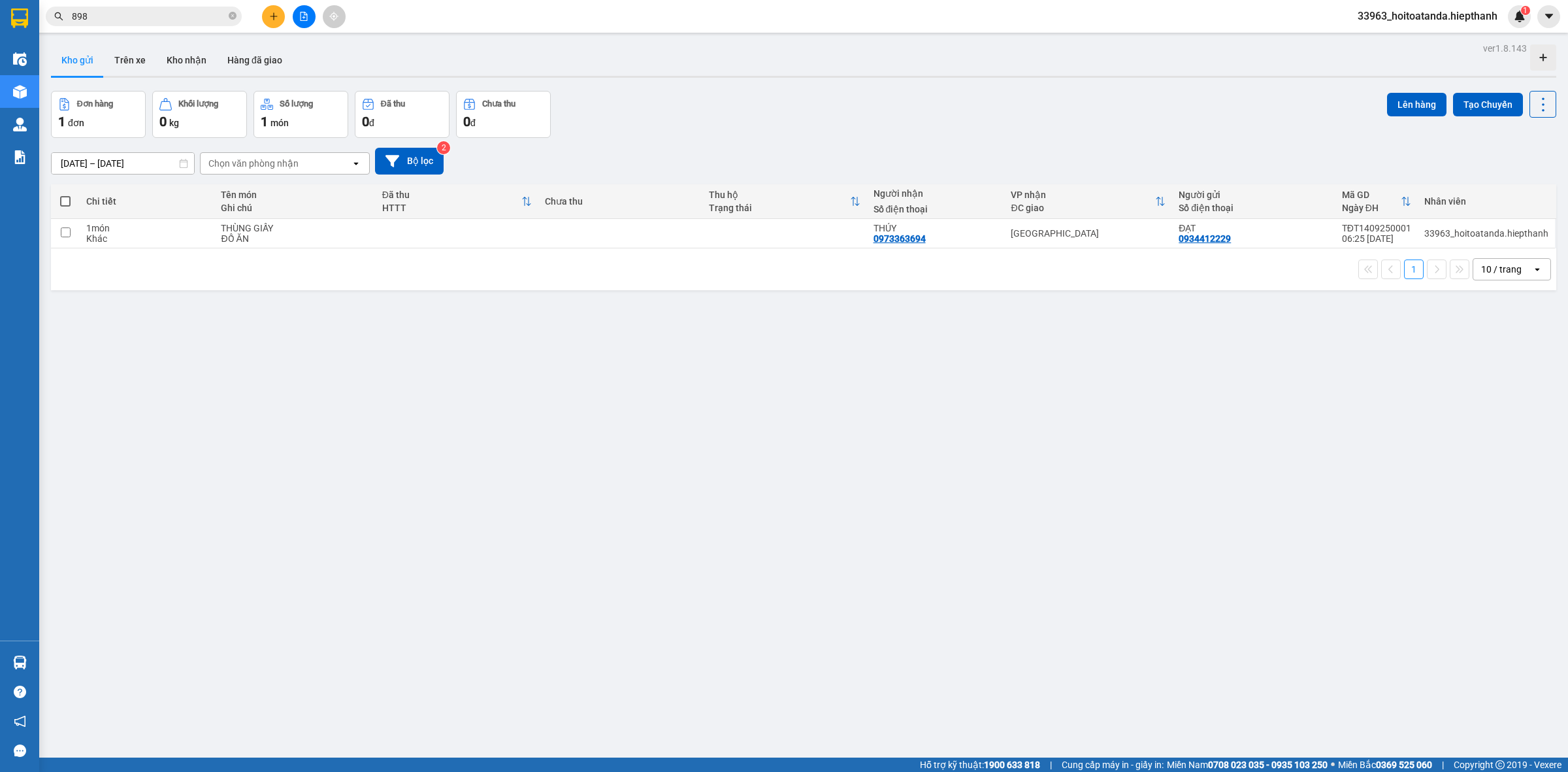
click at [1487, 276] on div "10 / trang" at bounding box center [1501, 269] width 41 height 13
click at [1382, 338] on div "ver 1.8.143 Kho gửi Trên xe Kho nhận Hàng đã giao Đơn hàng 1 đơn Khối lượng 0 k…" at bounding box center [803, 425] width 1516 height 772
click at [1104, 374] on div "ver 1.8.143 Kho gửi Trên xe Kho nhận Hàng đã giao Đơn hàng 1 đơn Khối lượng 0 k…" at bounding box center [803, 425] width 1516 height 772
click at [906, 442] on div "ver 1.8.143 Kho gửi Trên xe Kho nhận Hàng đã giao Đơn hàng 1 đơn Khối lượng 0 k…" at bounding box center [803, 425] width 1516 height 772
click at [305, 9] on button at bounding box center [304, 17] width 23 height 23
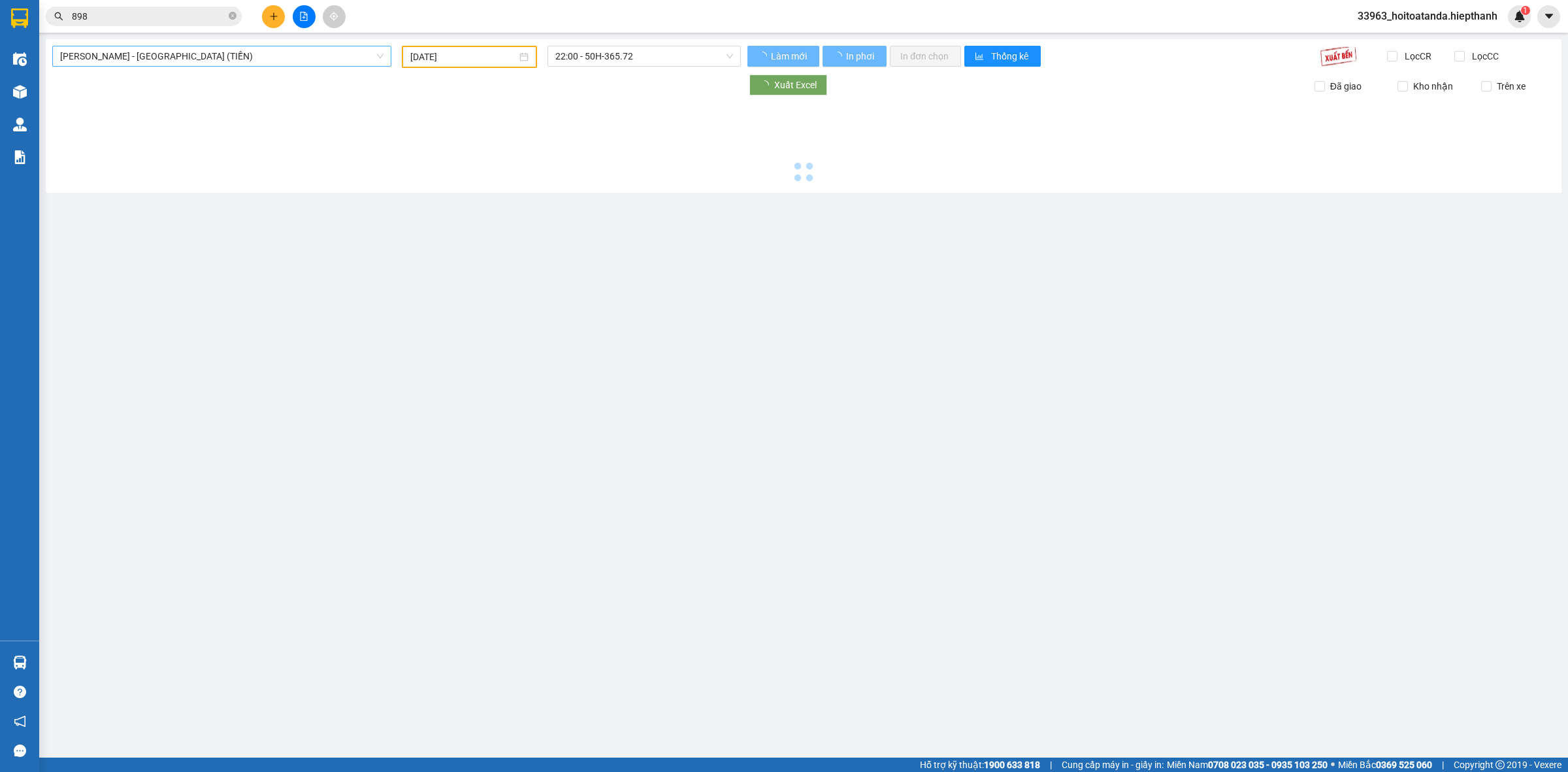
click at [229, 54] on span "[PERSON_NAME] - [GEOGRAPHIC_DATA] (TIỀN)" at bounding box center [221, 56] width 323 height 20
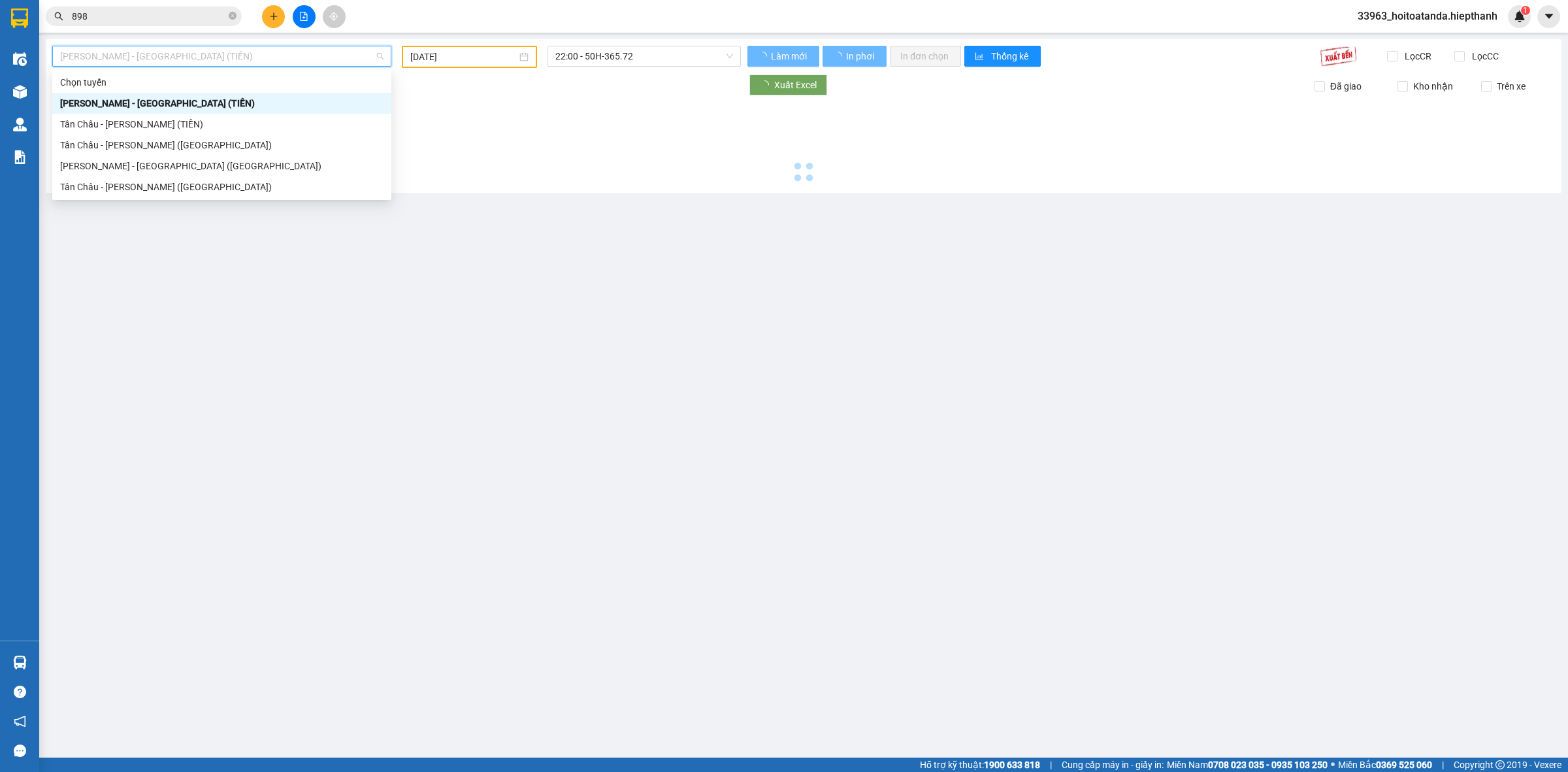
type input "[DATE]"
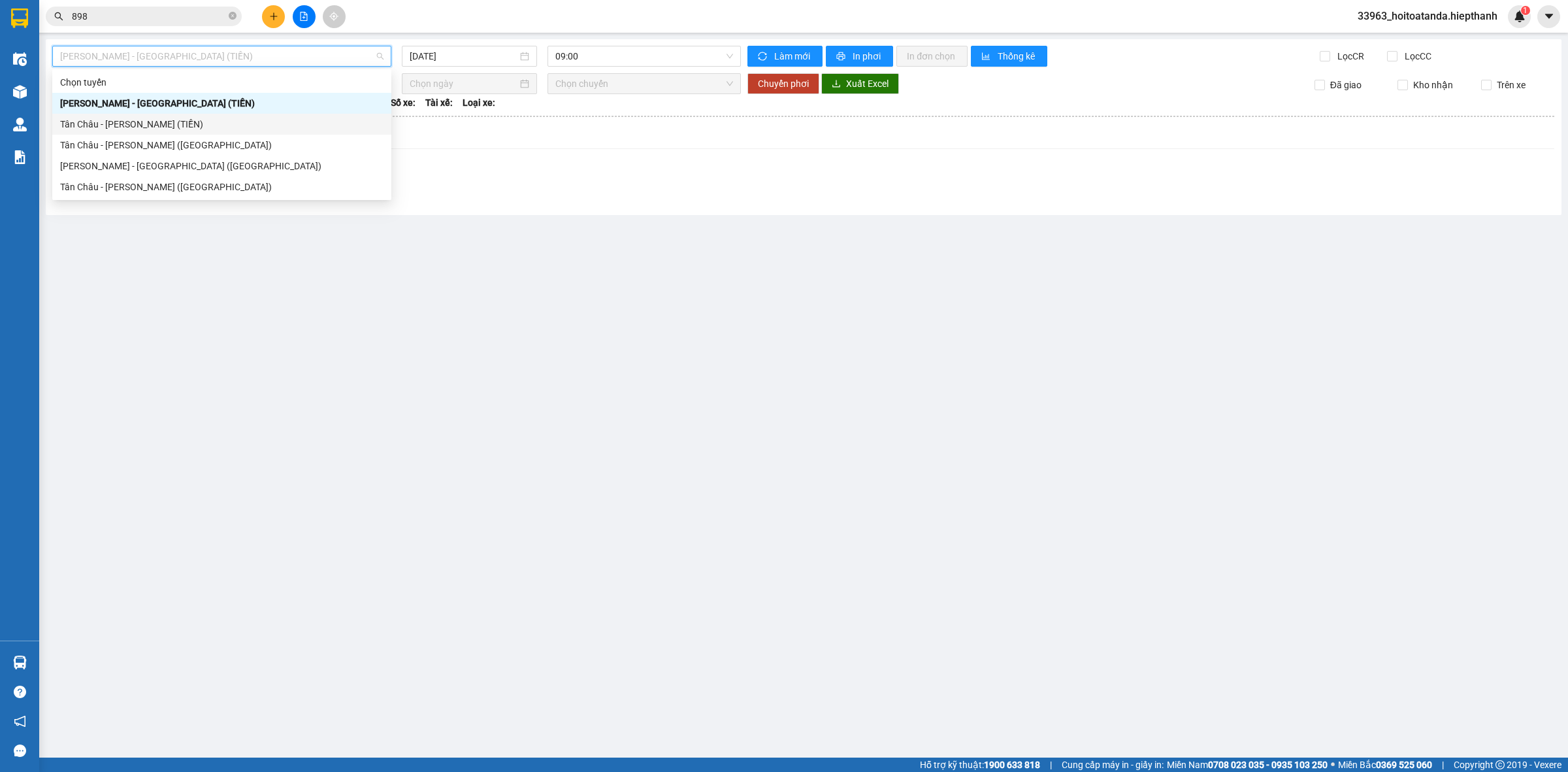
click at [217, 125] on div "Tân Châu - [PERSON_NAME] (TIỀN)" at bounding box center [221, 123] width 323 height 14
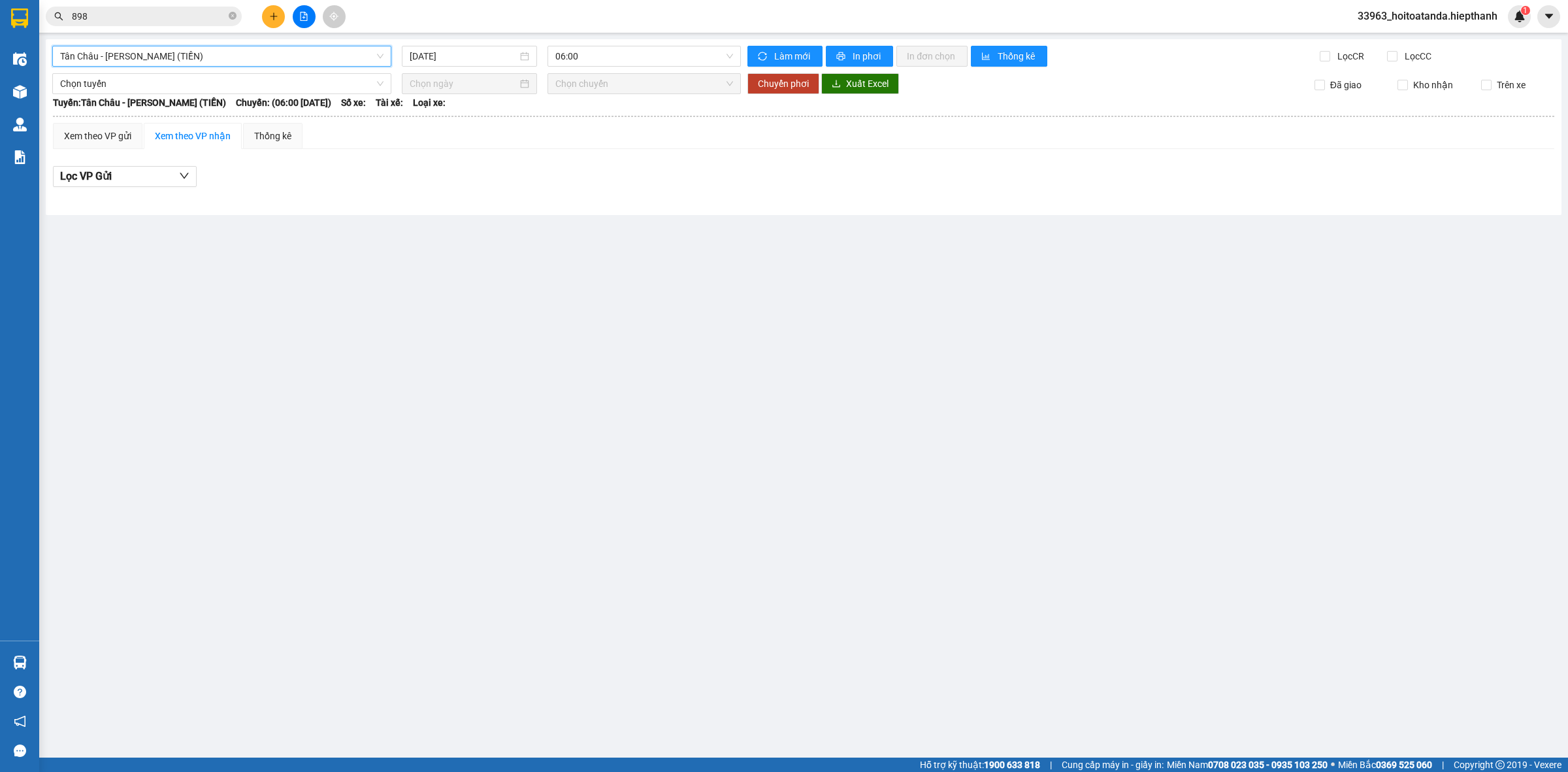
drag, startPoint x: 464, startPoint y: 60, endPoint x: 505, endPoint y: 67, distance: 41.6
click at [465, 60] on input "[DATE]" at bounding box center [464, 56] width 108 height 14
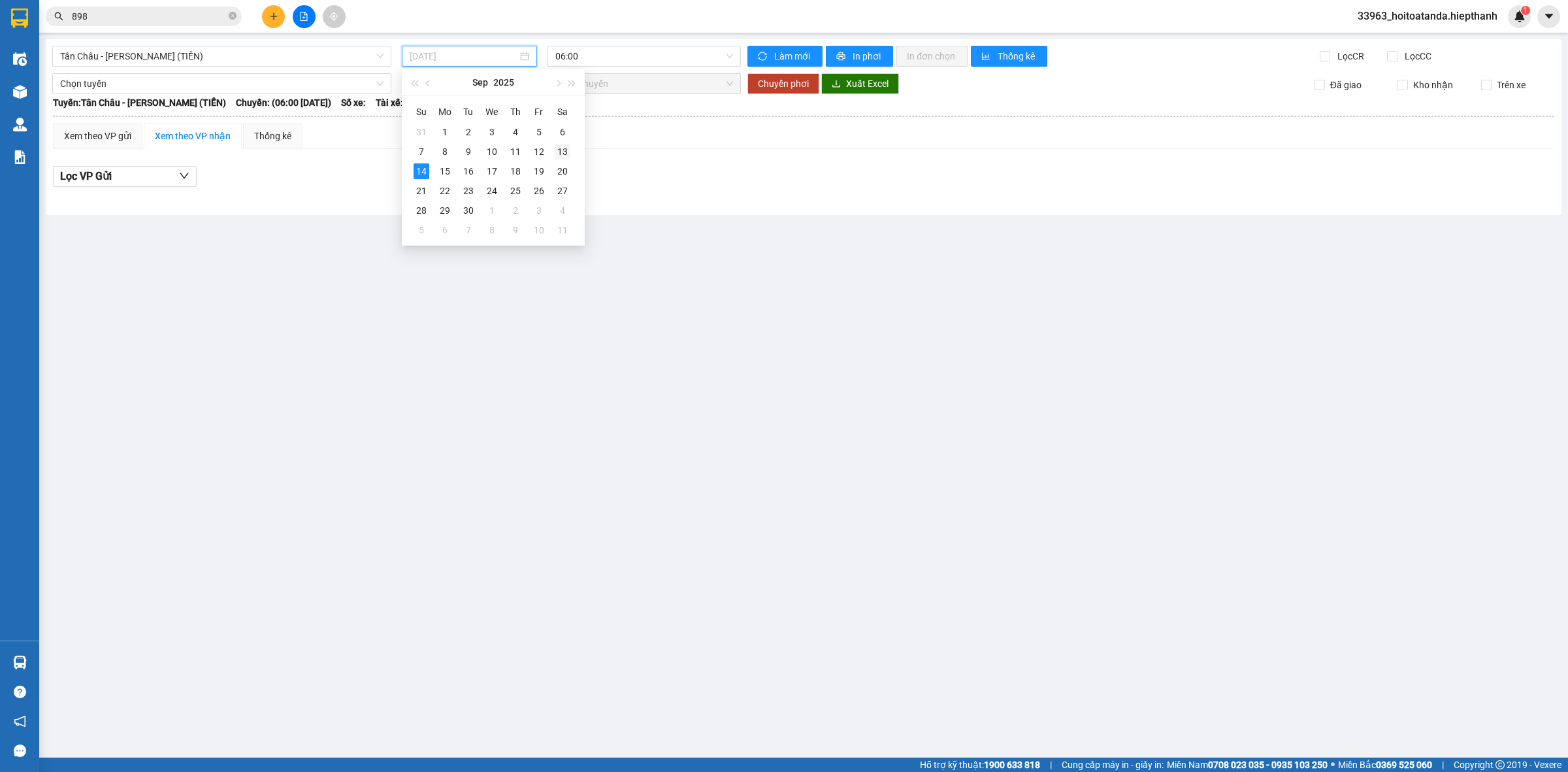
click at [563, 148] on div "13" at bounding box center [562, 152] width 16 height 16
type input "[DATE]"
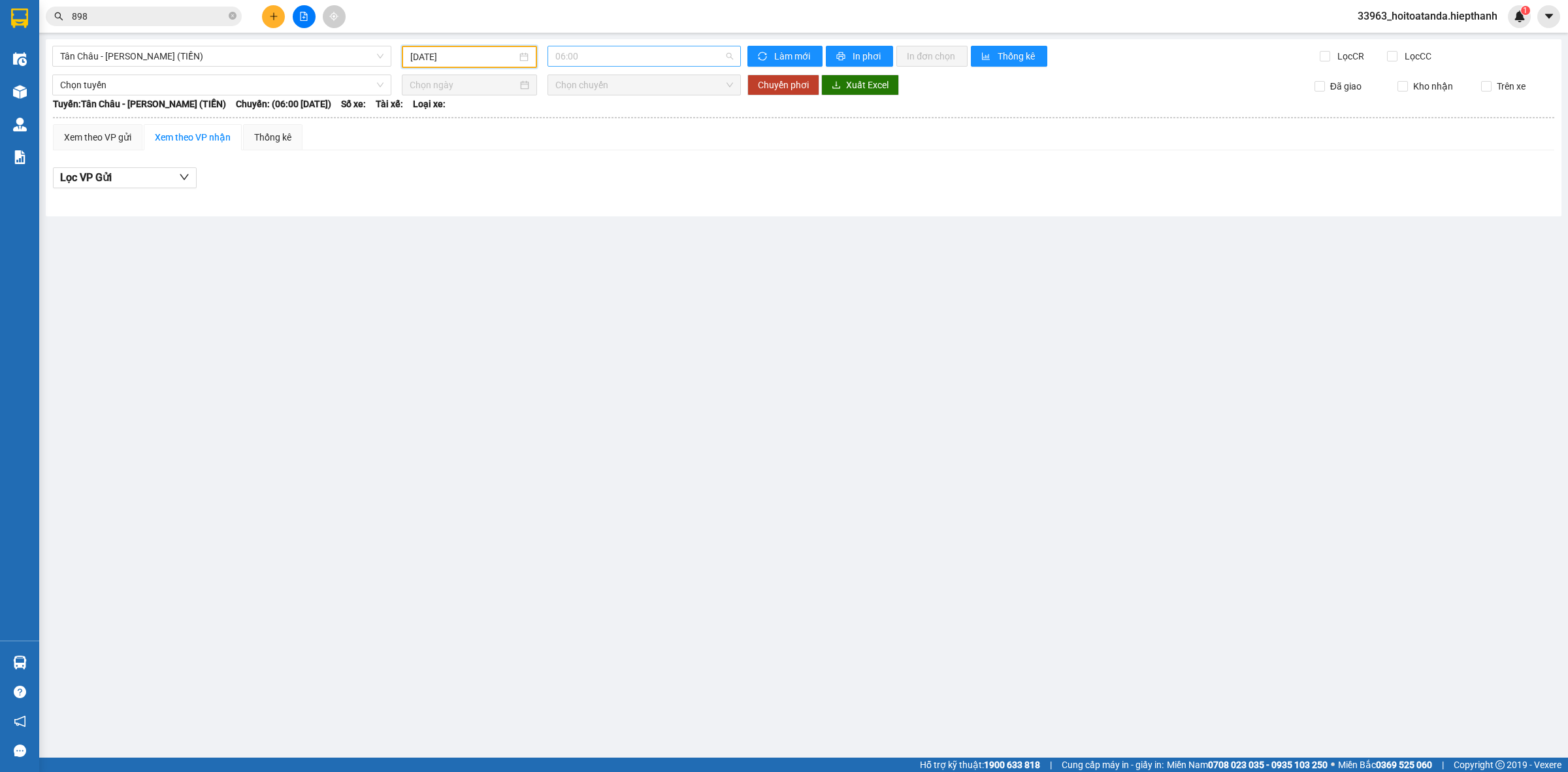
click at [628, 46] on span "06:00" at bounding box center [644, 56] width 177 height 20
drag, startPoint x: 593, startPoint y: 204, endPoint x: 723, endPoint y: 226, distance: 131.8
click at [593, 204] on div "22:00" at bounding box center [606, 208] width 101 height 14
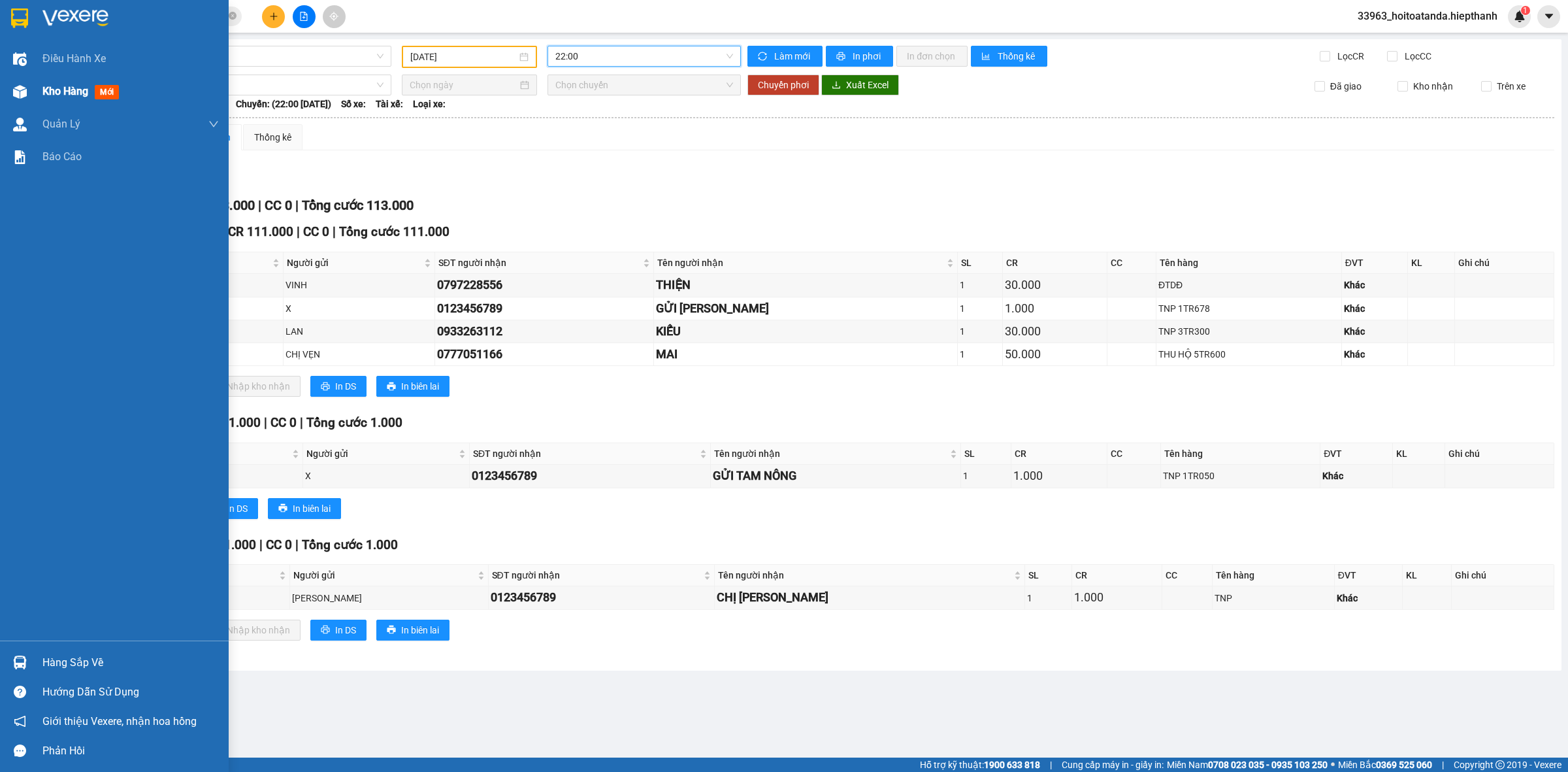
click at [41, 88] on div "Kho hàng mới" at bounding box center [114, 91] width 228 height 32
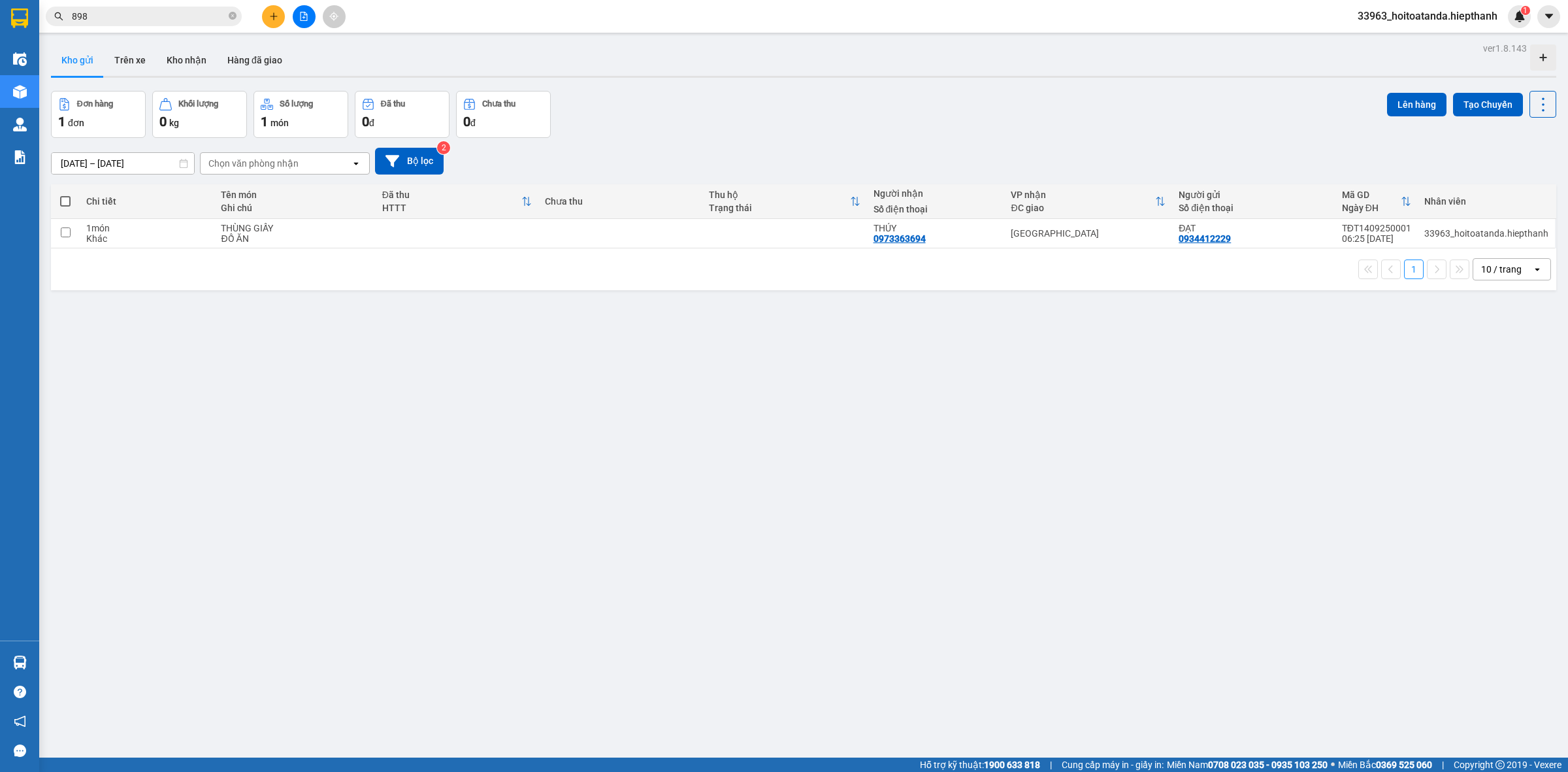
click at [461, 348] on div "ver 1.8.143 Kho gửi Trên xe Kho nhận Hàng đã giao Đơn hàng 1 đơn Khối lượng 0 k…" at bounding box center [803, 425] width 1516 height 772
click at [1449, 234] on icon at bounding box center [1453, 233] width 9 height 9
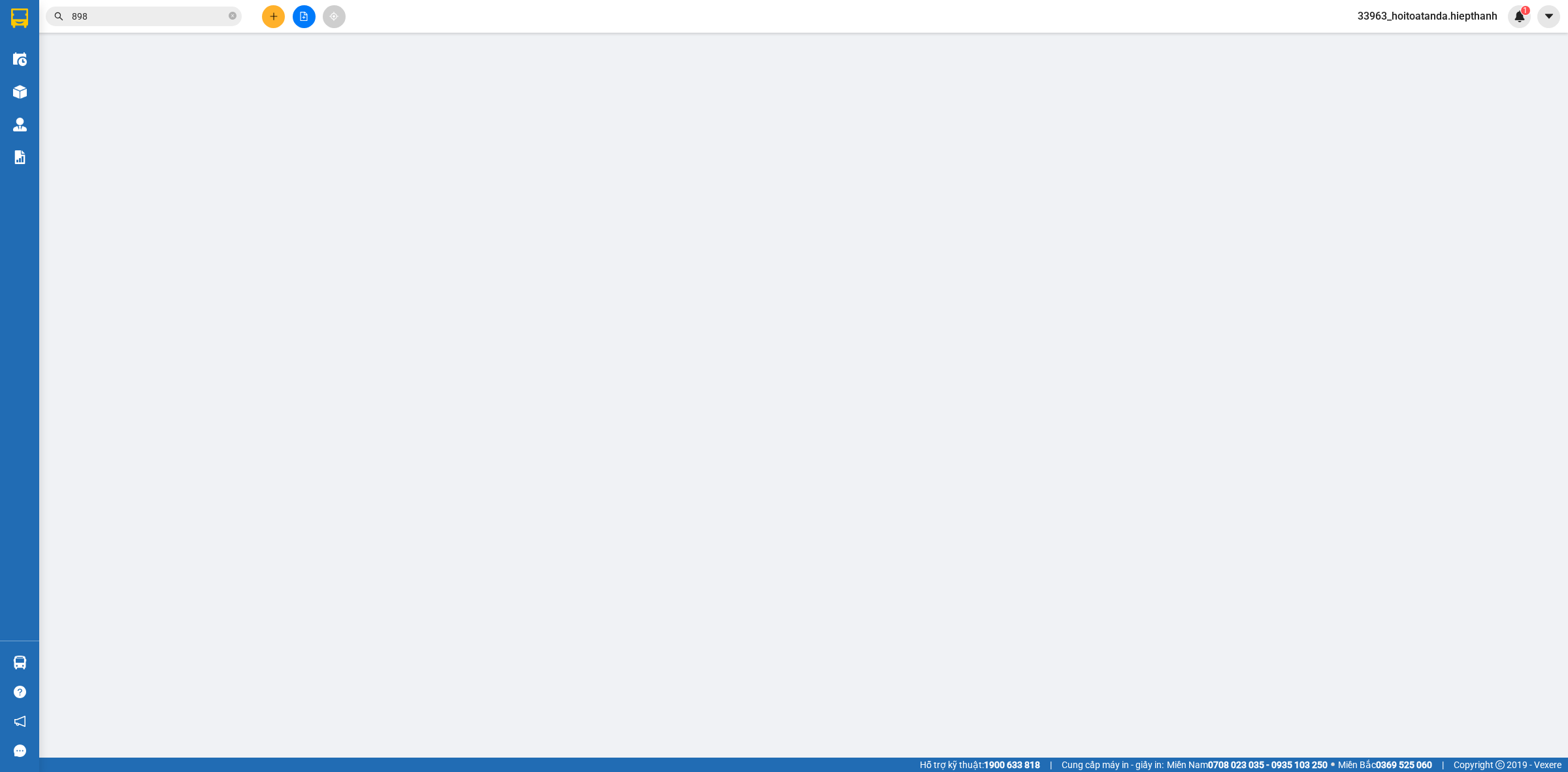
type input "0934412229"
type input "0973363694"
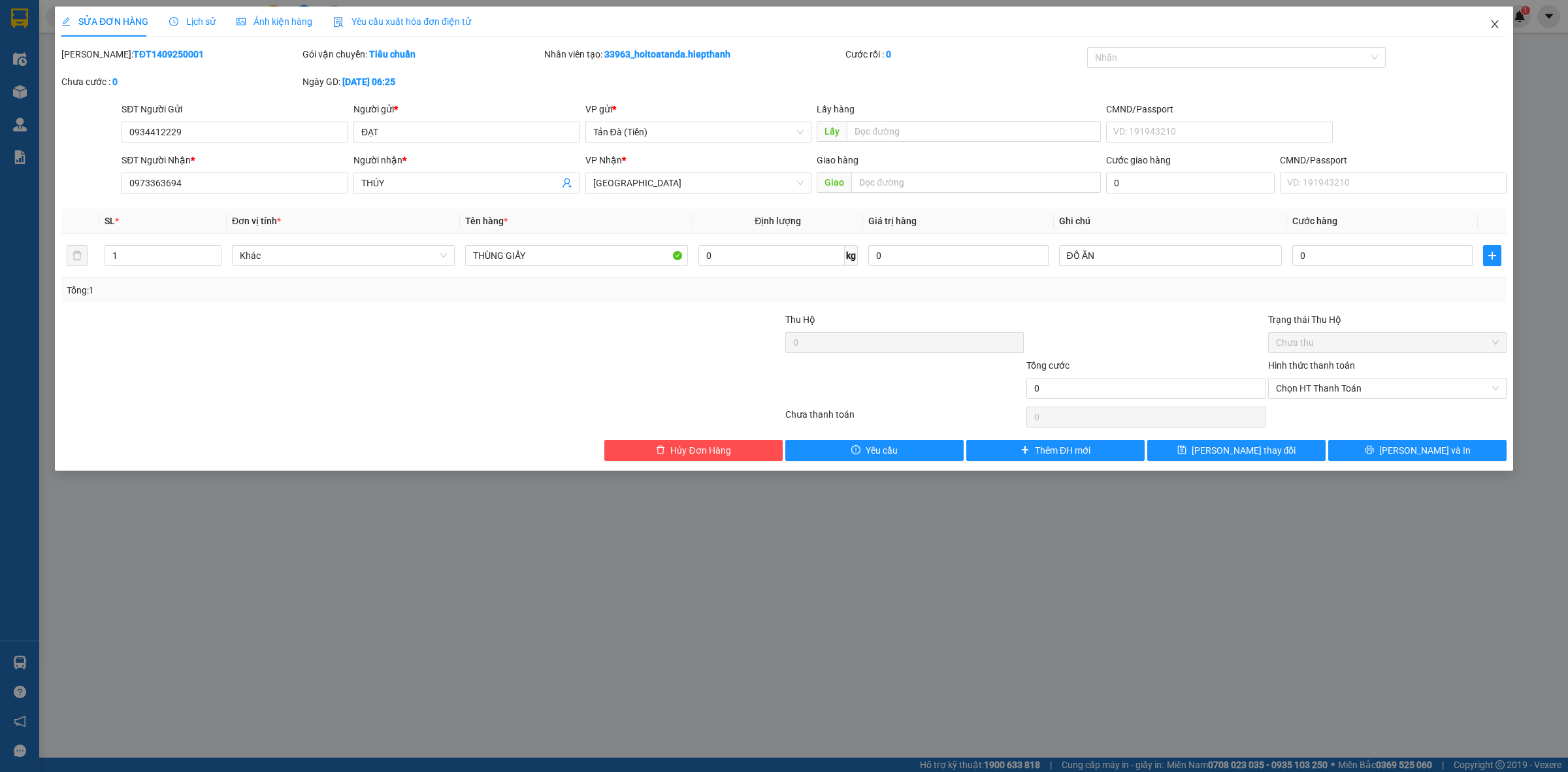
click at [1497, 25] on icon "close" at bounding box center [1494, 24] width 10 height 10
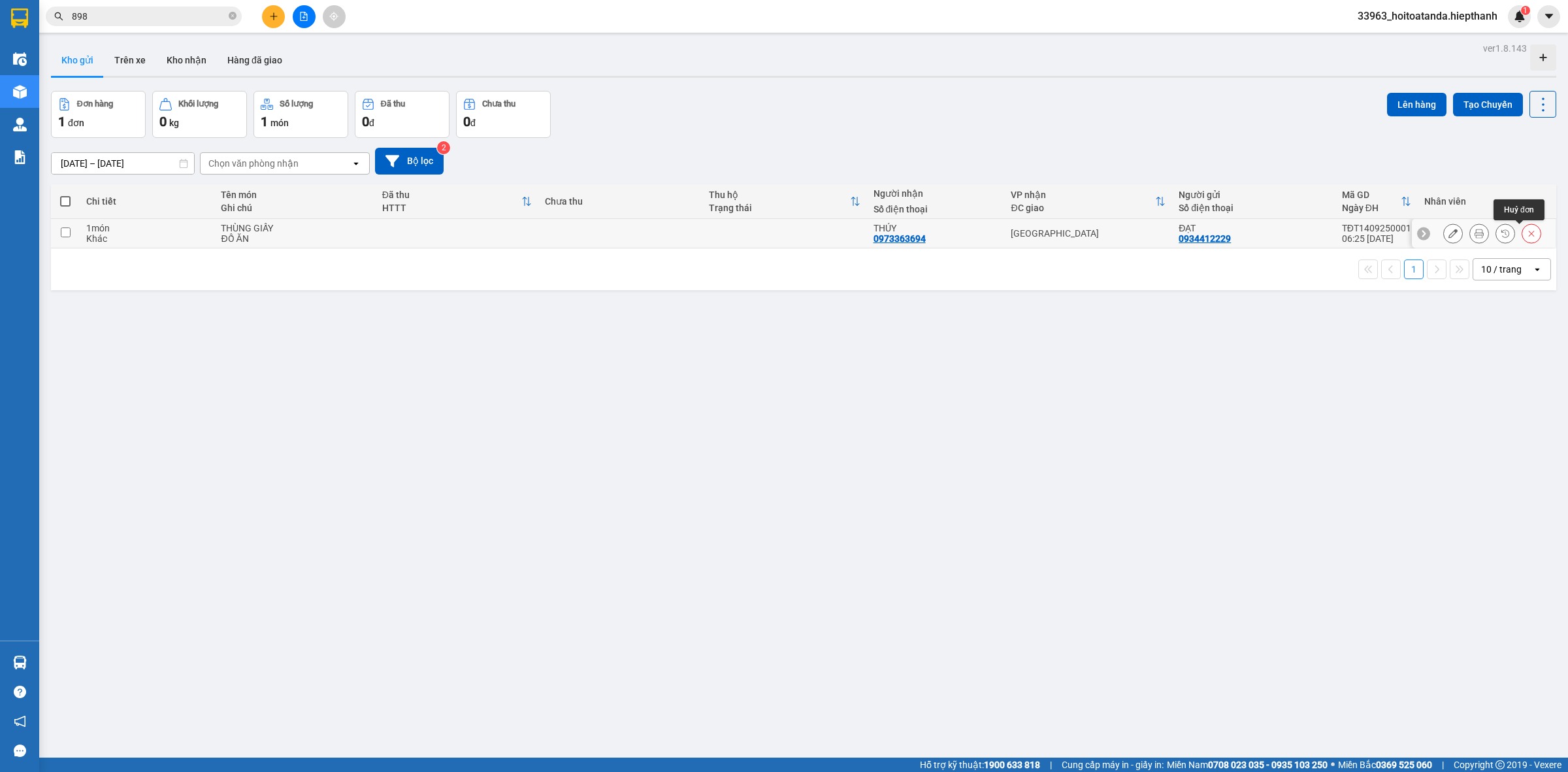
click at [1526, 233] on icon at bounding box center [1531, 233] width 9 height 9
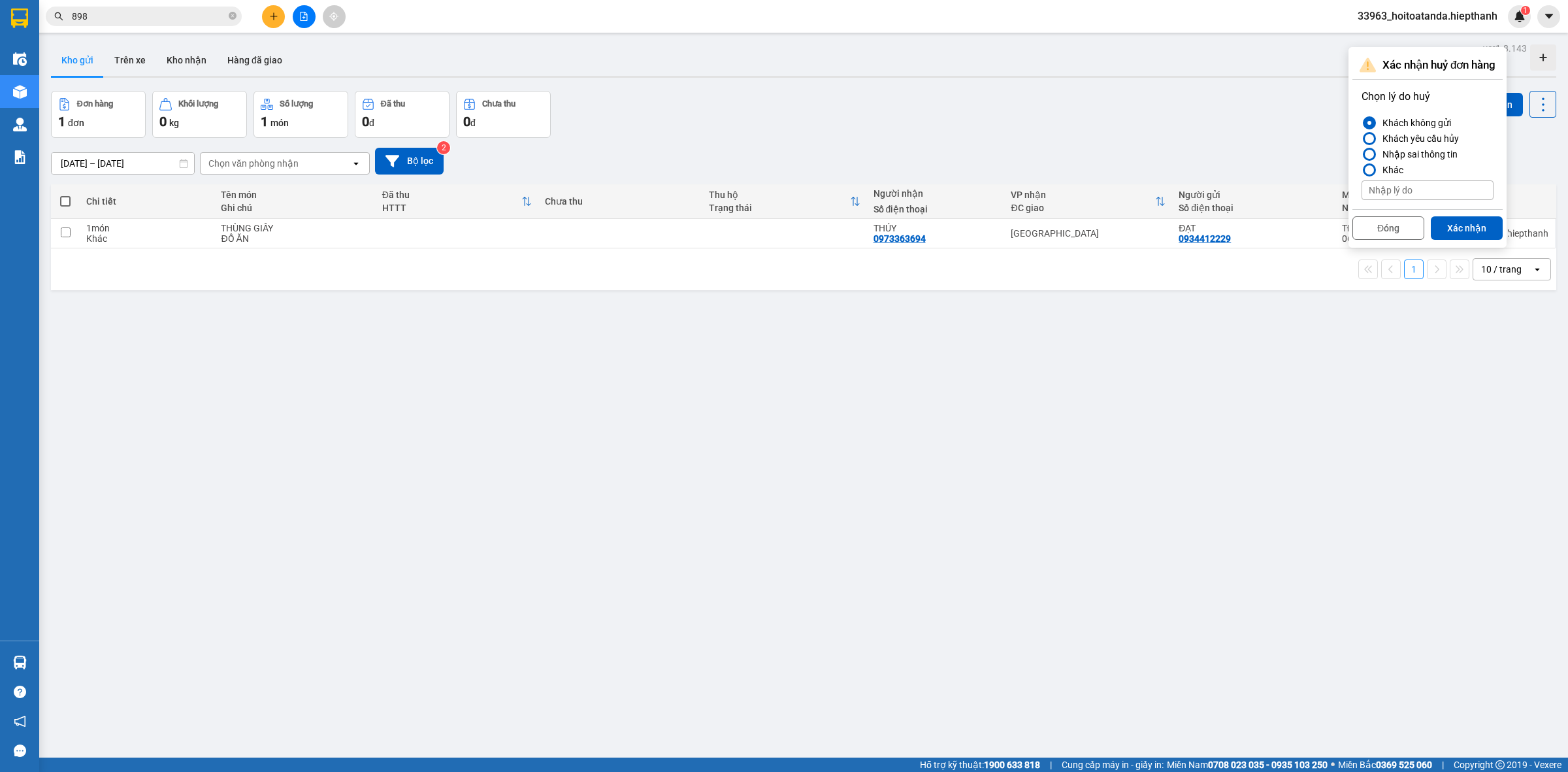
click at [1193, 374] on div "ver 1.8.143 Kho gửi Trên xe Kho nhận Hàng đã giao Đơn hàng 1 đơn Khối lượng 0 k…" at bounding box center [803, 425] width 1516 height 772
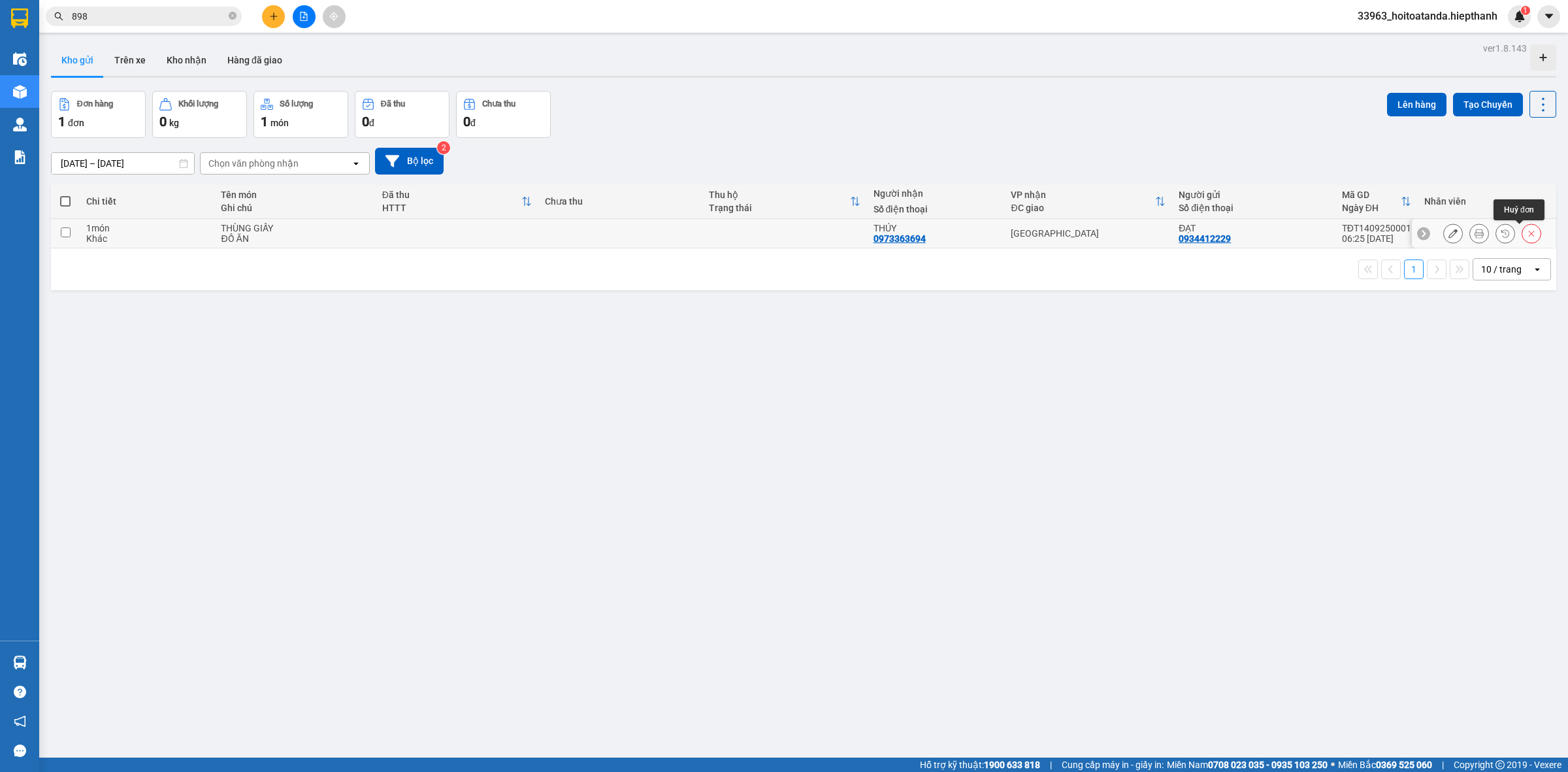
click at [1526, 236] on icon at bounding box center [1531, 233] width 9 height 9
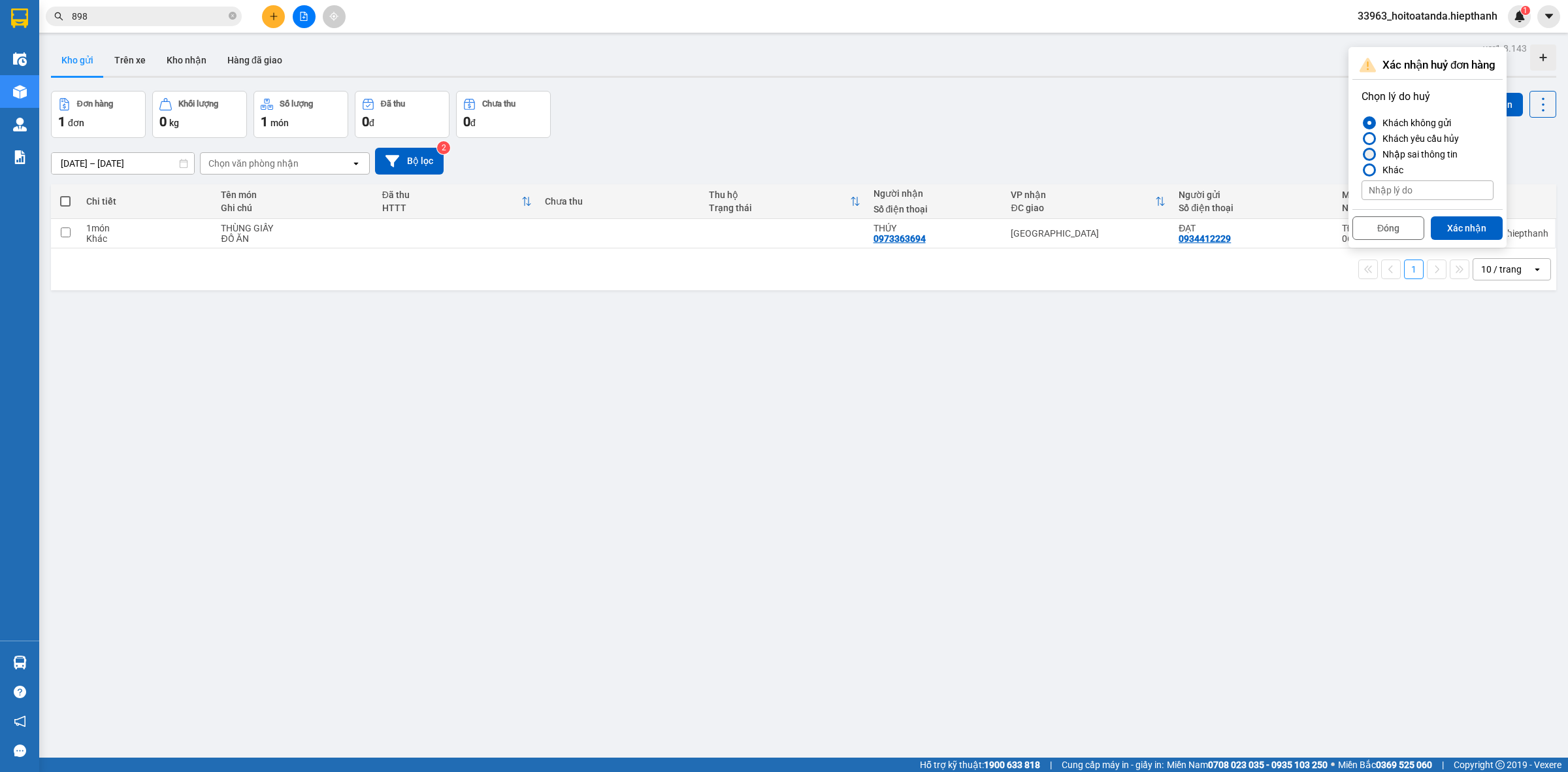
click at [1405, 154] on div "Nhập sai thông tin" at bounding box center [1417, 154] width 81 height 16
click at [1361, 155] on input "Nhập sai thông tin" at bounding box center [1361, 155] width 0 height 0
click at [1412, 125] on div "Khách không gửi" at bounding box center [1414, 122] width 74 height 16
click at [1361, 123] on input "Khách không gửi" at bounding box center [1361, 123] width 0 height 0
click at [1409, 160] on div "Nhập sai thông tin" at bounding box center [1417, 154] width 81 height 16
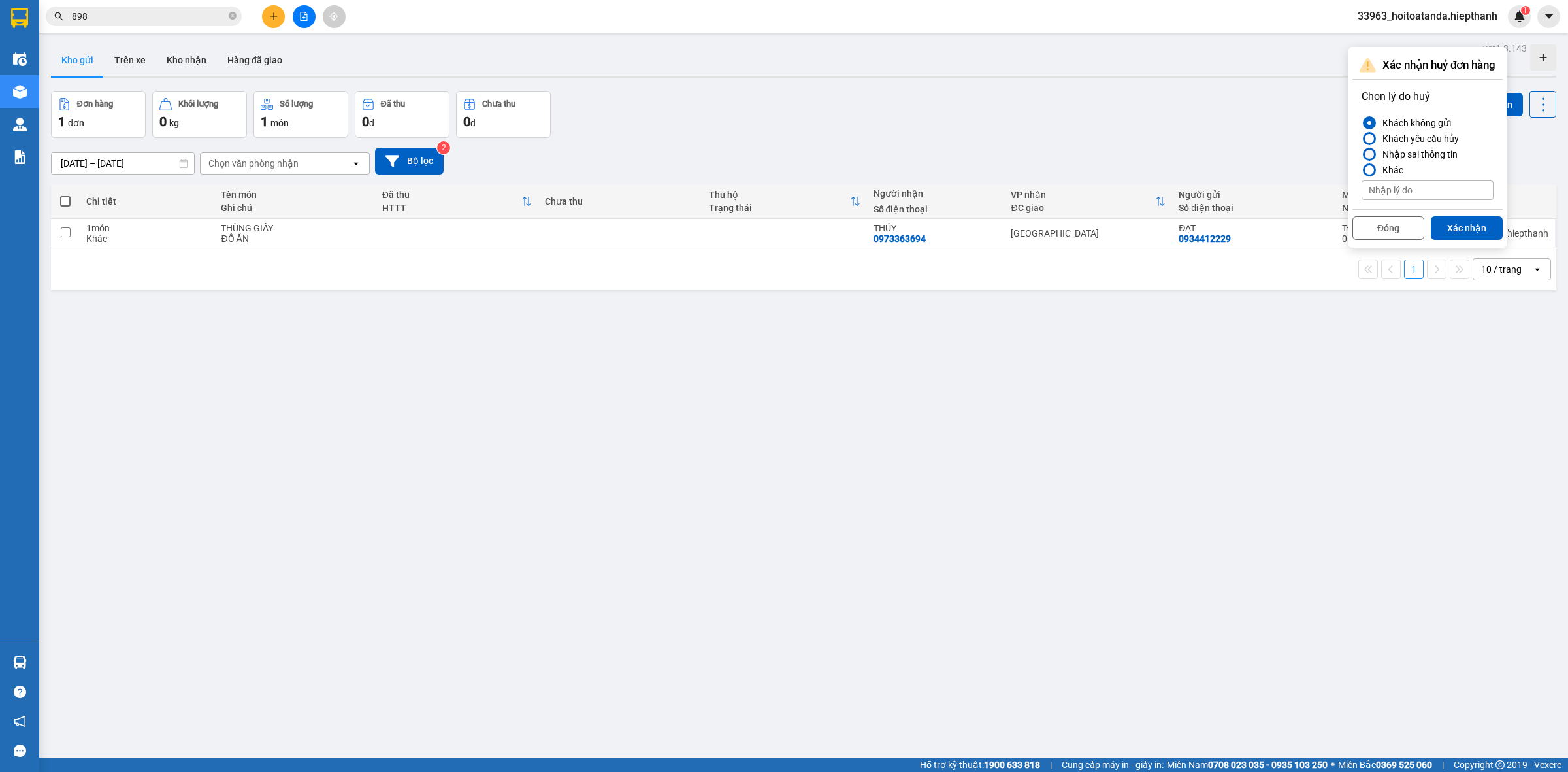
click at [1361, 155] on input "Nhập sai thông tin" at bounding box center [1361, 155] width 0 height 0
click at [1472, 237] on button "Xác nhận" at bounding box center [1467, 228] width 72 height 24
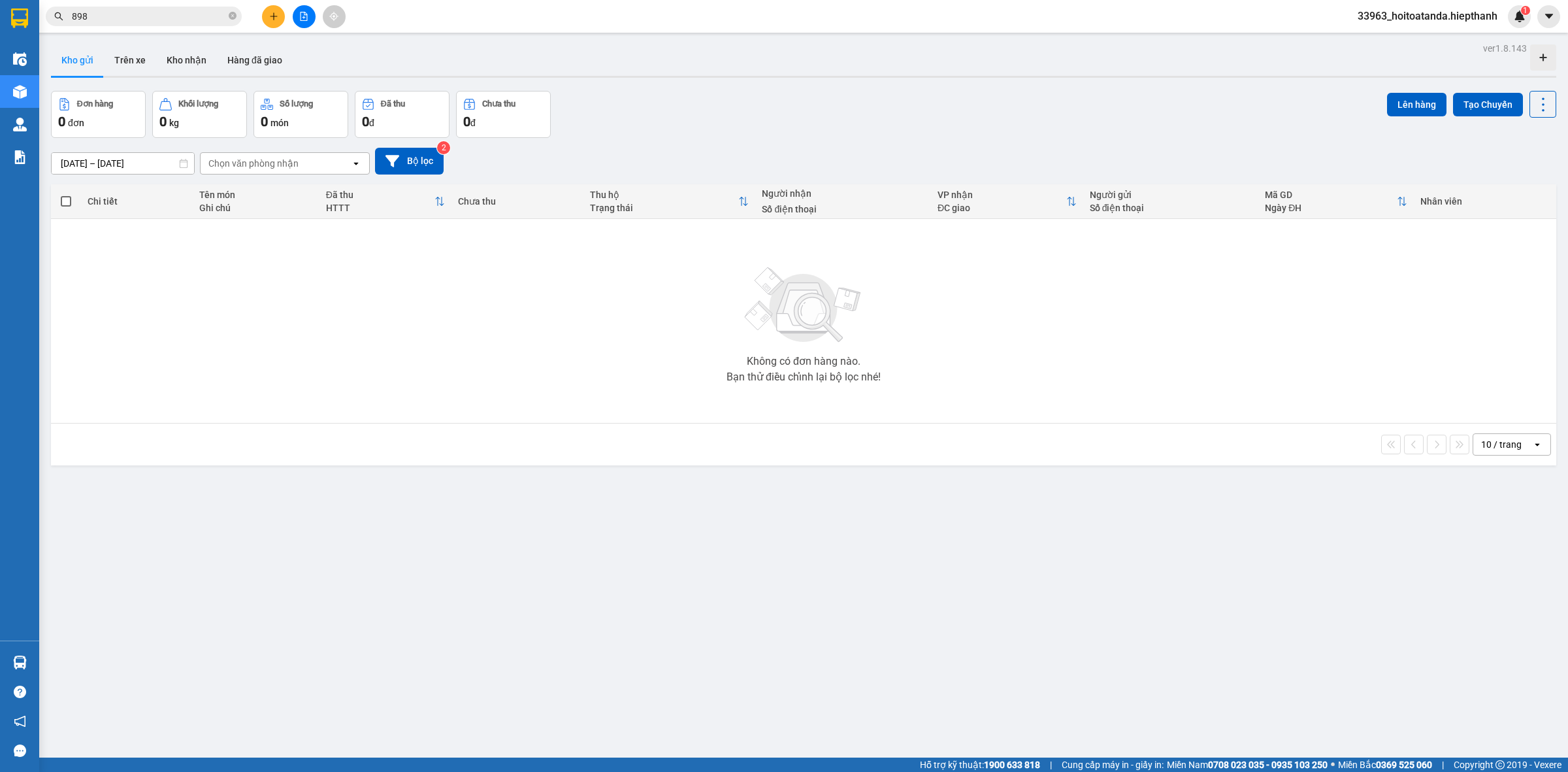
drag, startPoint x: 1064, startPoint y: 414, endPoint x: 1016, endPoint y: 403, distance: 49.2
click at [1062, 414] on div "Không có đơn hàng nào. Bạn thử điều chỉnh lại bộ lọc nhé!" at bounding box center [804, 321] width 1492 height 196
click at [272, 18] on icon "plus" at bounding box center [274, 16] width 9 height 9
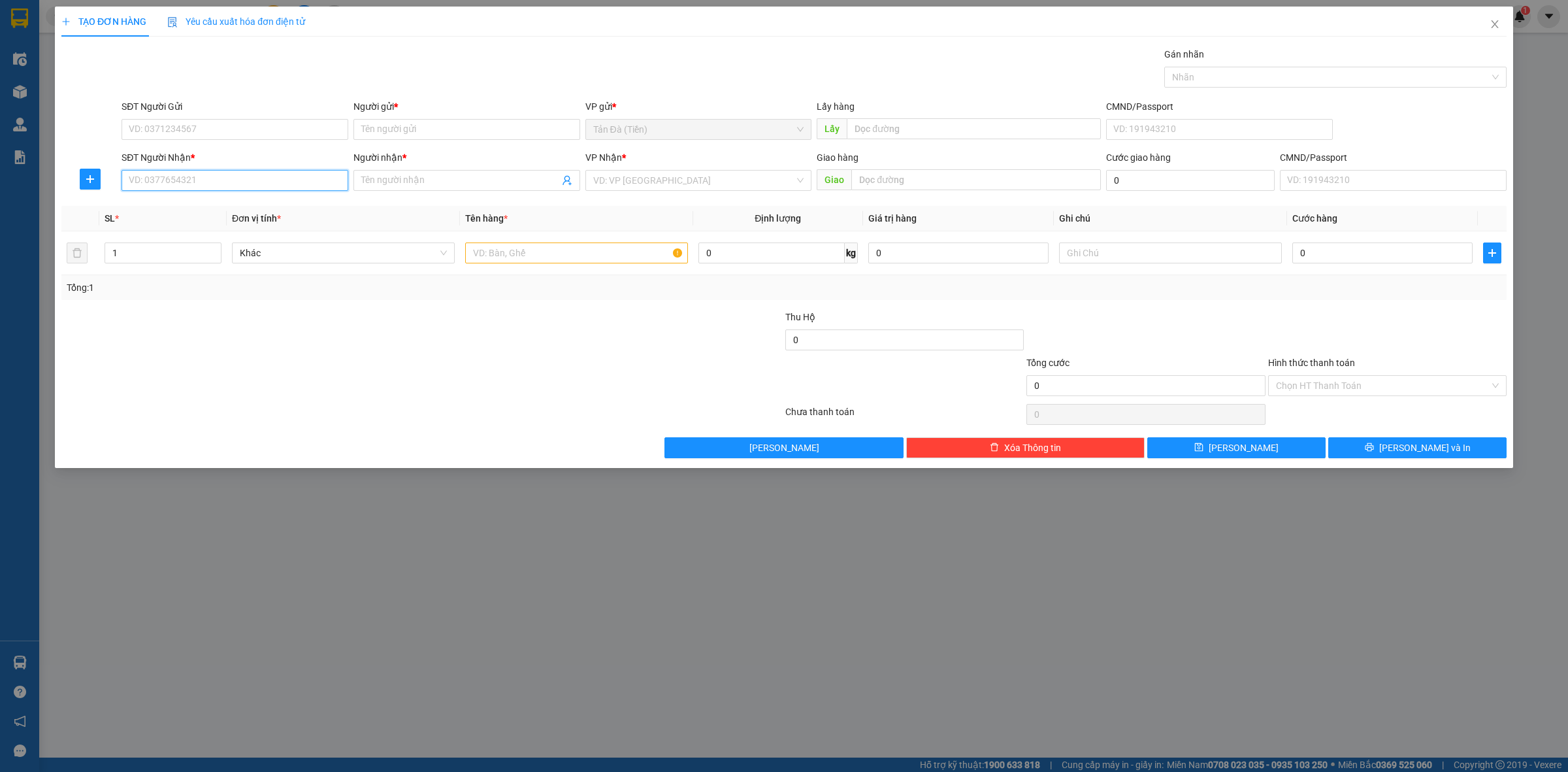
click at [245, 176] on input "SĐT Người Nhận *" at bounding box center [234, 180] width 227 height 21
click at [296, 132] on input "SĐT Người Gửi" at bounding box center [234, 129] width 227 height 21
type input "0901022834"
click at [223, 156] on div "0901022834 - HIỆU" at bounding box center [234, 156] width 211 height 14
type input "HIỆU"
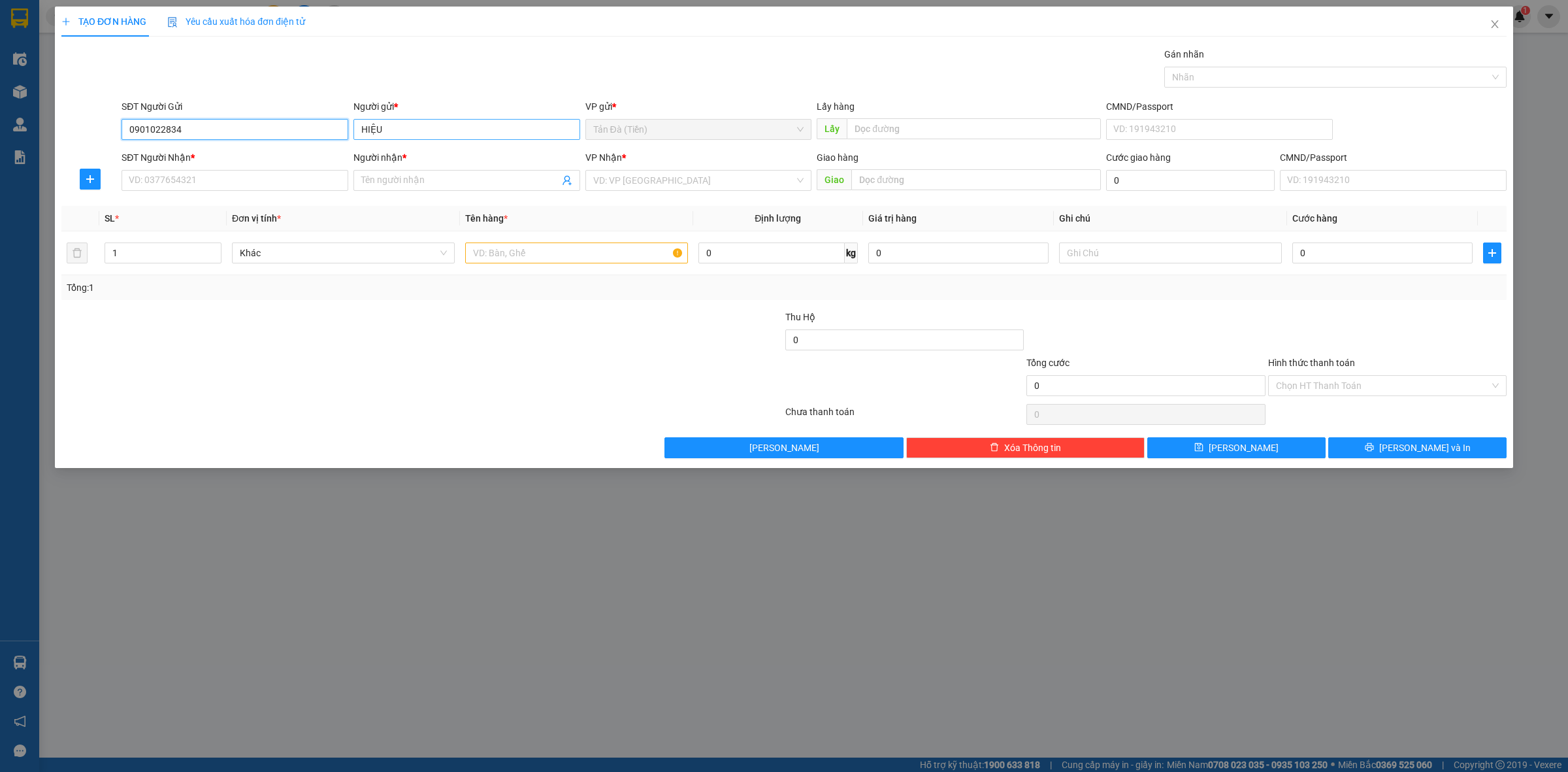
type input "0901022834"
click at [464, 127] on input "HIỆU" at bounding box center [466, 129] width 227 height 21
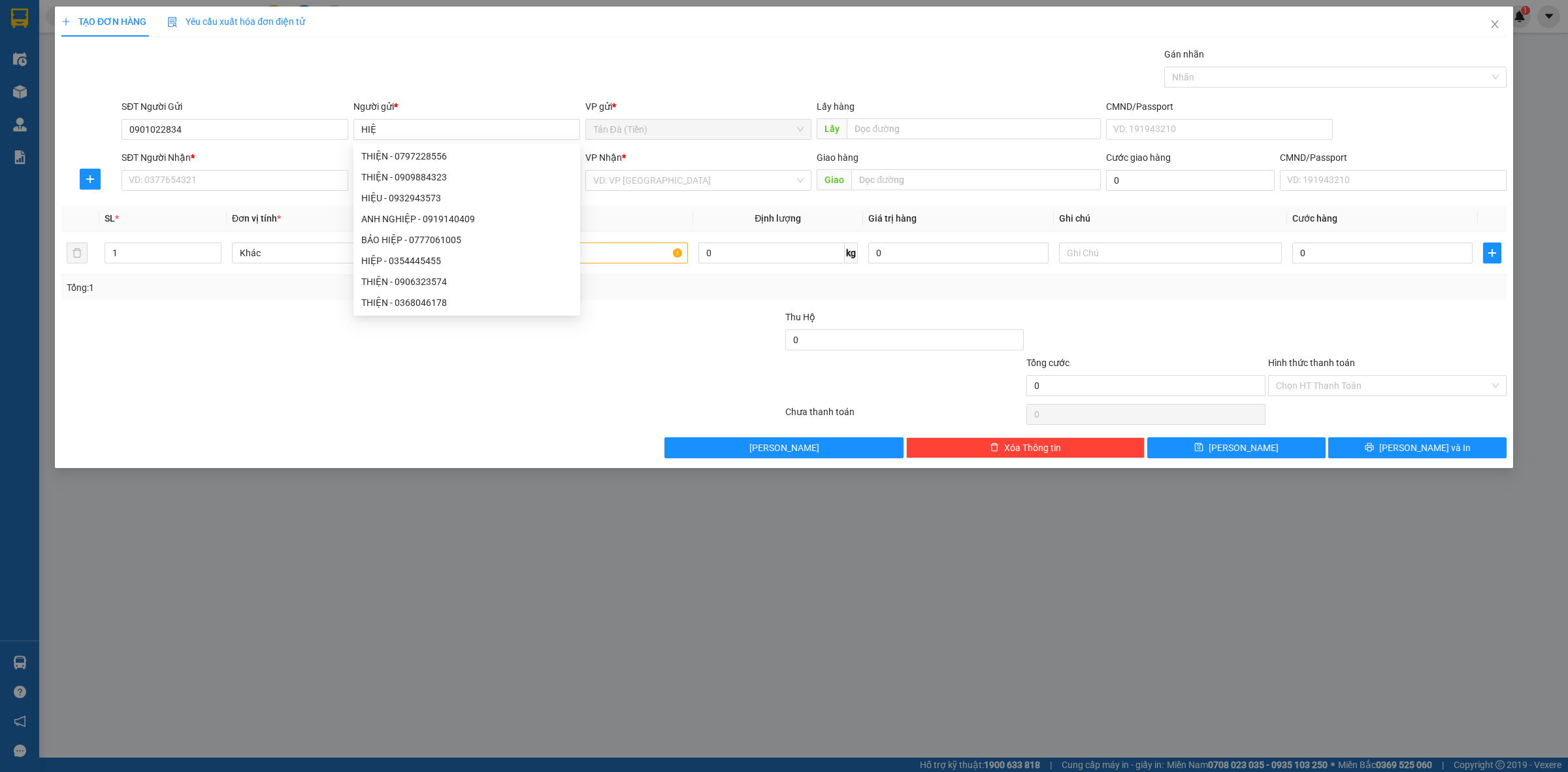
click at [291, 146] on form "SĐT Người Gửi 0901022834 Người gửi * HIỆ VP gửi * Tản Đà (Tiền) Lấy hàng Lấy…" at bounding box center [784, 148] width 1445 height 97
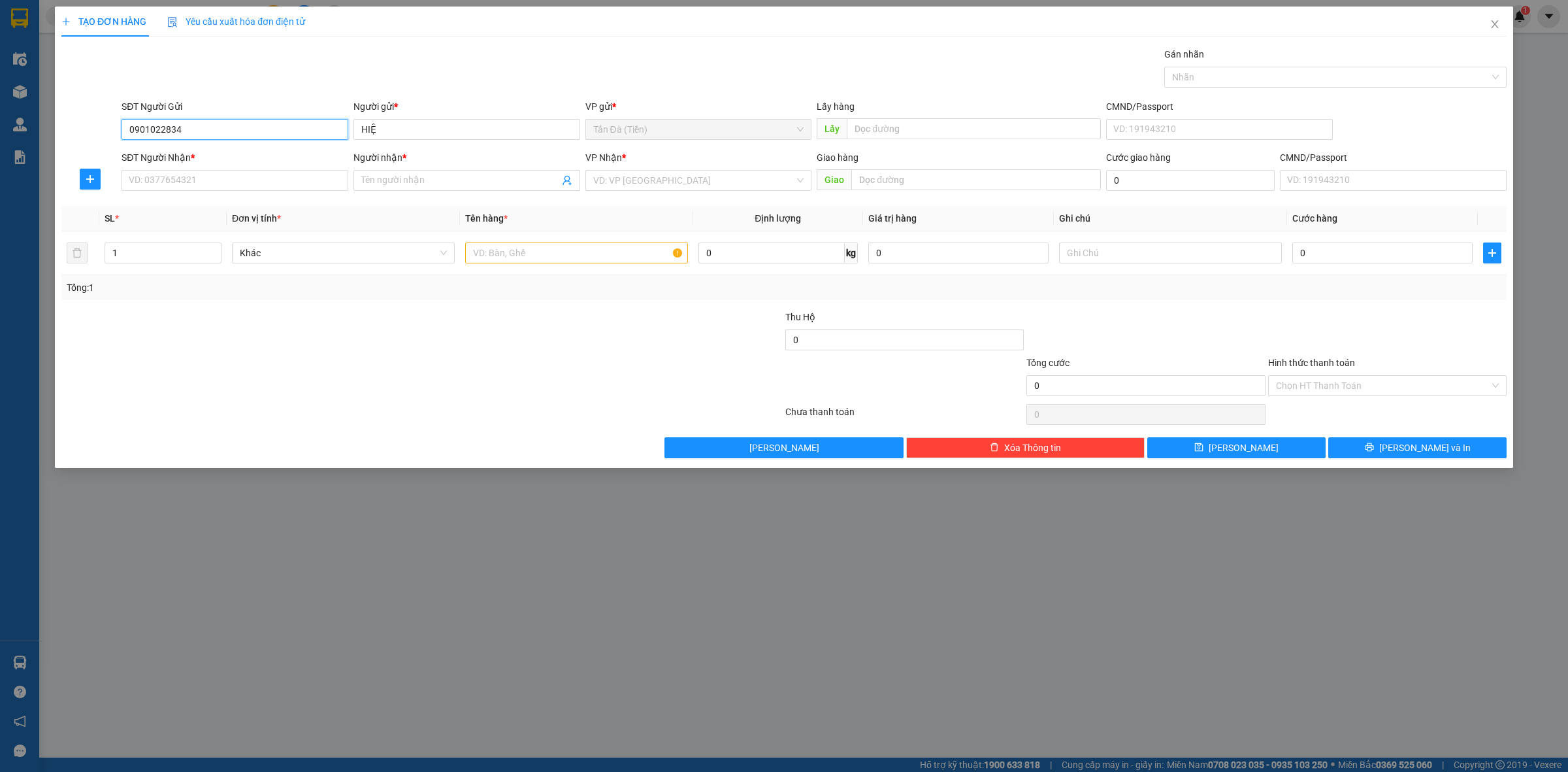
click at [302, 136] on input "0901022834" at bounding box center [234, 129] width 227 height 21
click at [263, 157] on div "0901022834 - HIỆU" at bounding box center [234, 156] width 211 height 14
type input "HIỆU"
click at [253, 184] on input "SĐT Người Nhận *" at bounding box center [234, 180] width 227 height 21
type input "0932943573"
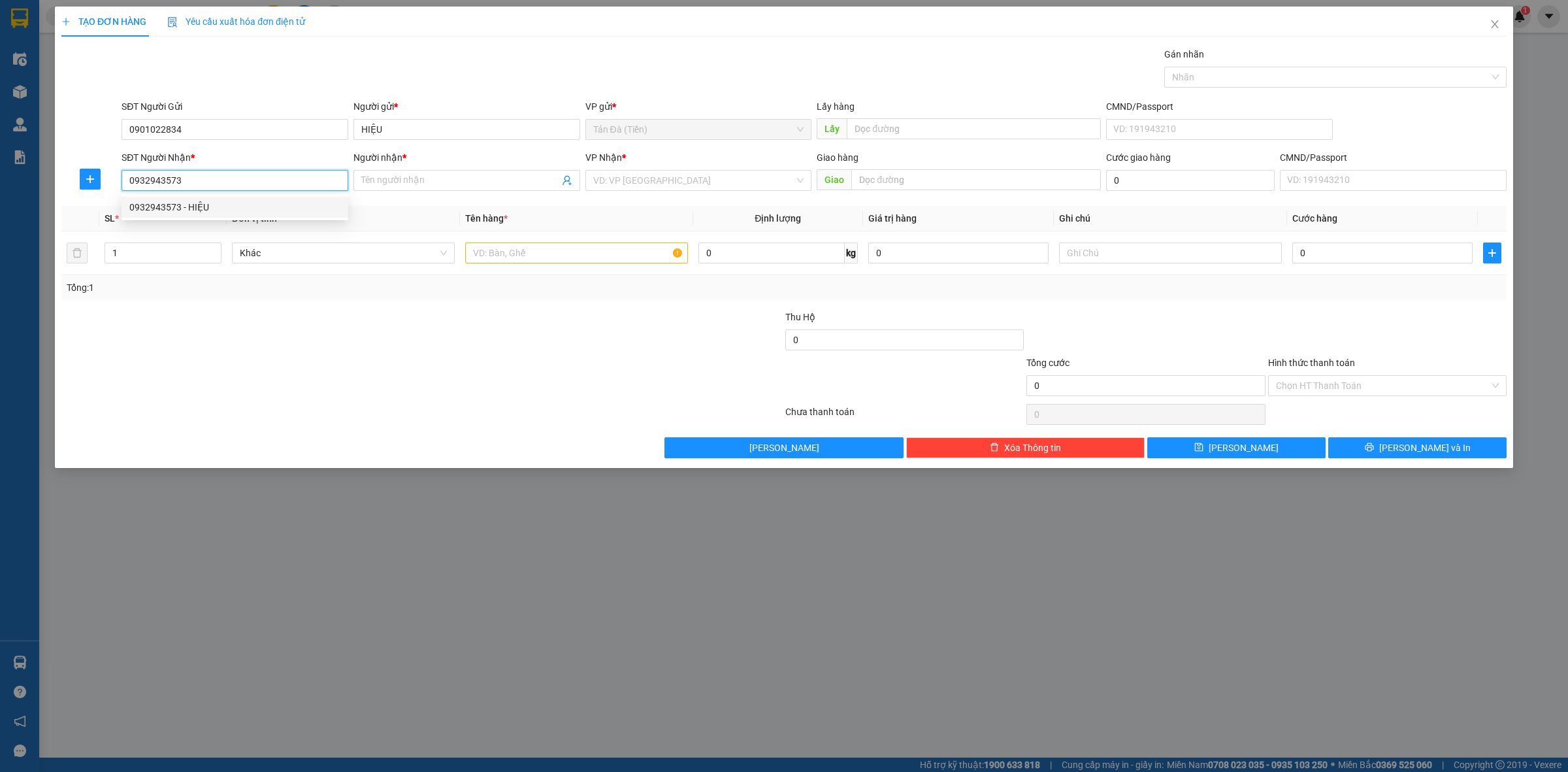
click at [233, 211] on div "0932943573 - HIỆU" at bounding box center [234, 207] width 211 height 14
type input "HIỆU"
type input "0932943573"
click at [447, 176] on input "HIỆU" at bounding box center [460, 180] width 198 height 14
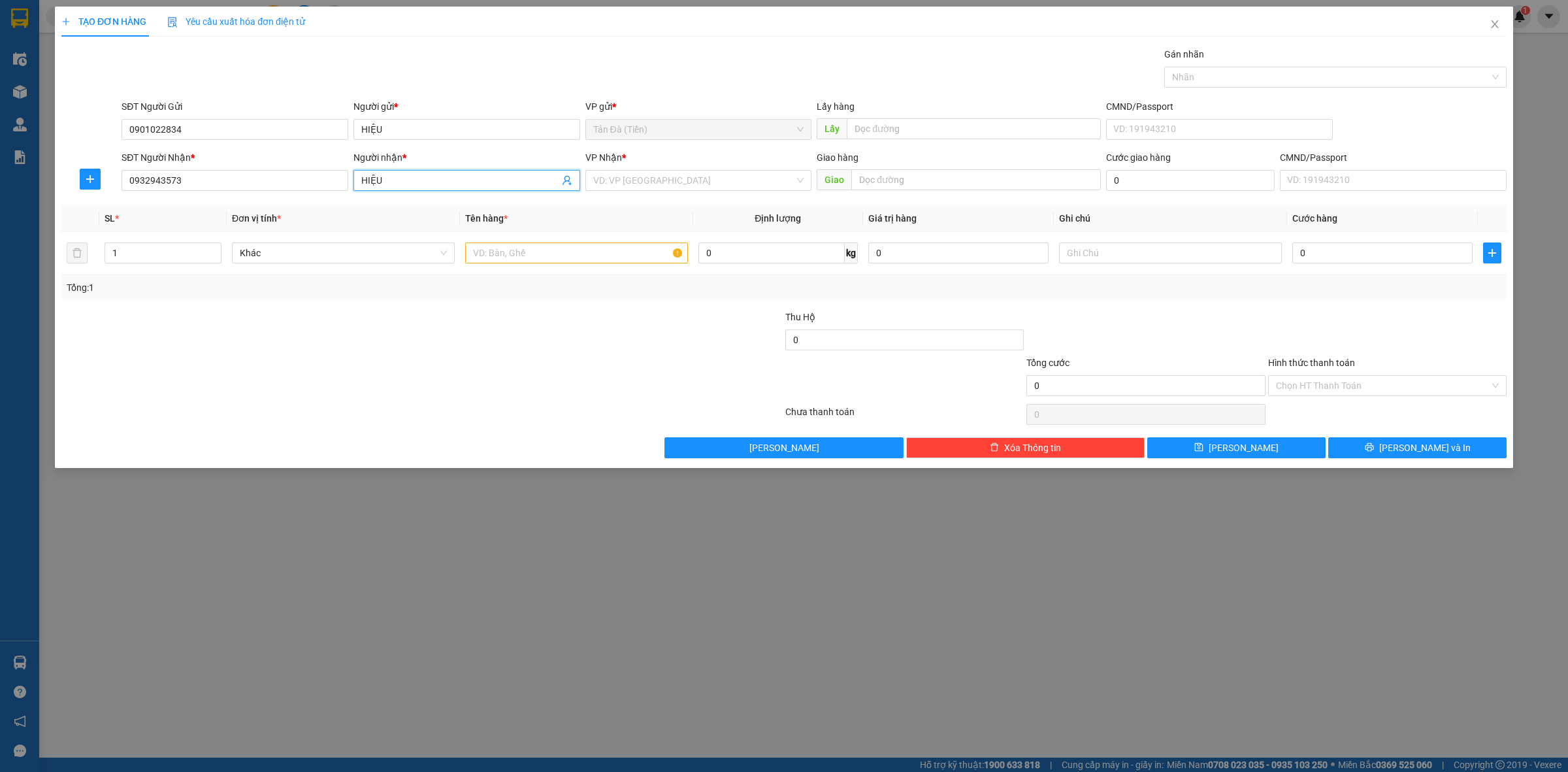
click at [447, 176] on input "HIỆU" at bounding box center [460, 180] width 198 height 14
click at [657, 170] on div "VD: VP [GEOGRAPHIC_DATA]" at bounding box center [698, 180] width 227 height 21
type input "[PERSON_NAME]"
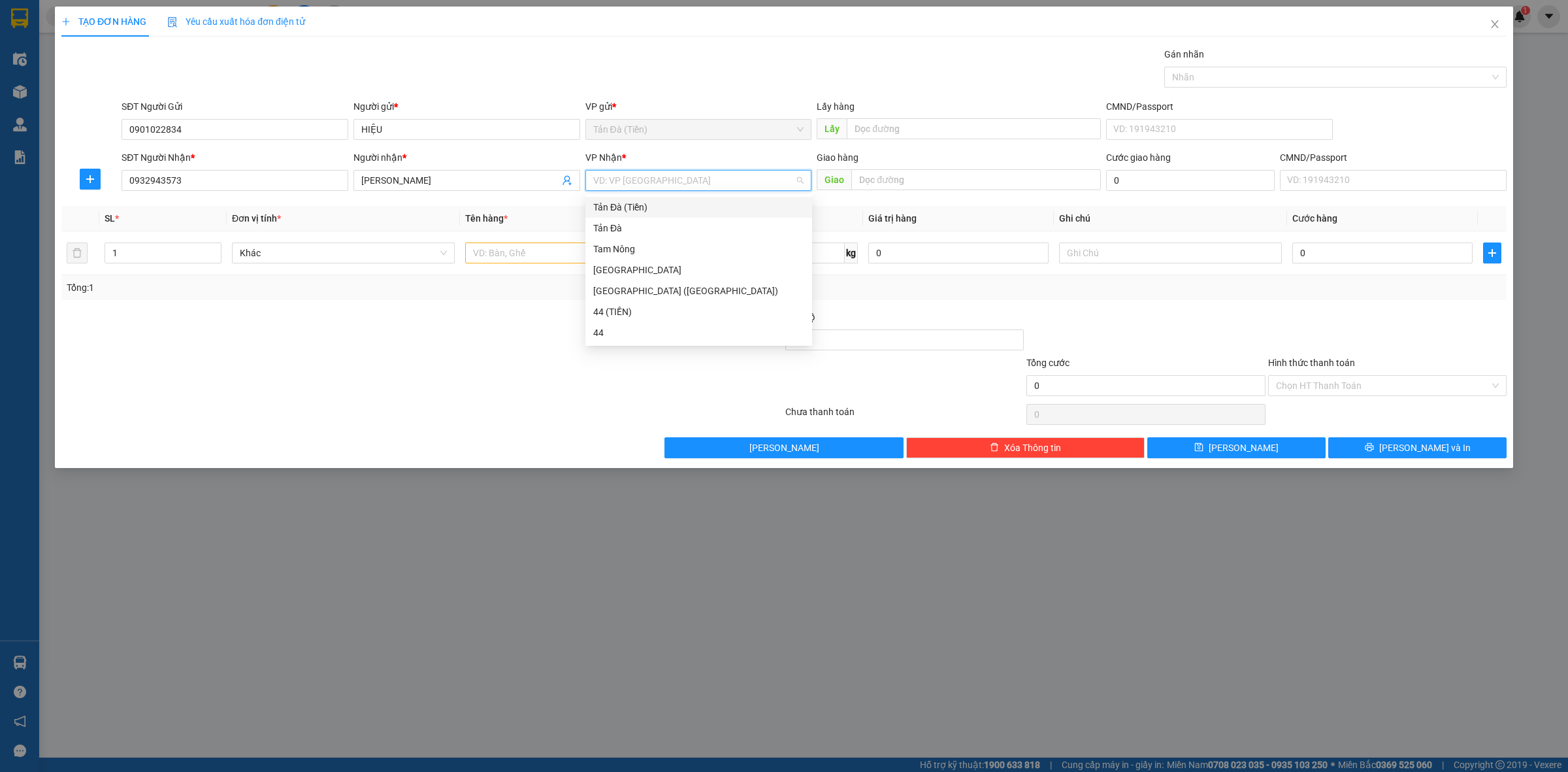
click at [647, 201] on div "Tản Đà (Tiền)" at bounding box center [699, 207] width 211 height 14
click at [662, 185] on span "Tản Đà (Tiền)" at bounding box center [699, 180] width 211 height 20
click at [645, 285] on div "[GEOGRAPHIC_DATA] ([GEOGRAPHIC_DATA])" at bounding box center [699, 290] width 211 height 14
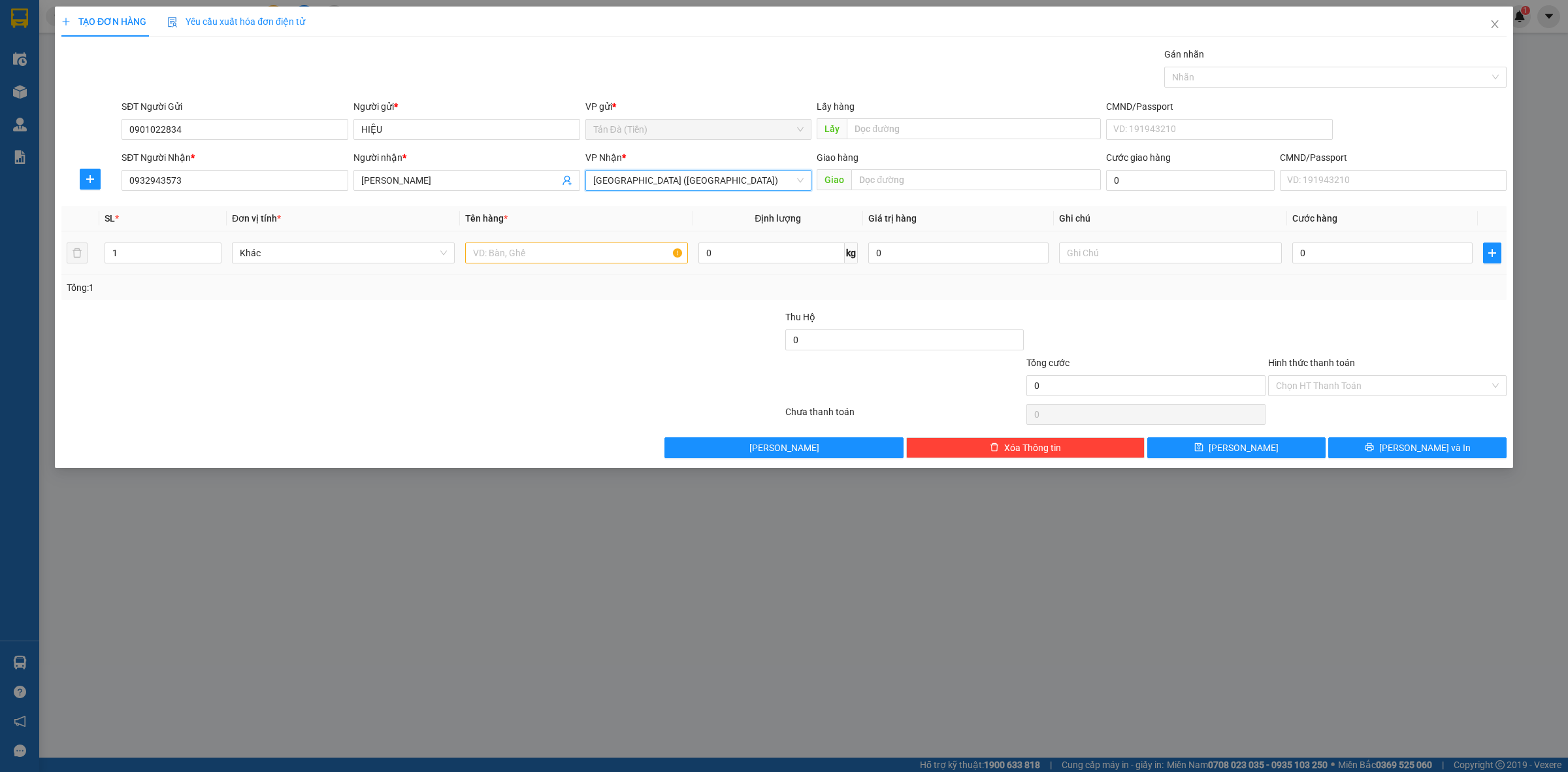
drag, startPoint x: 504, startPoint y: 321, endPoint x: 510, endPoint y: 271, distance: 50.4
click at [504, 319] on div at bounding box center [301, 333] width 483 height 46
click at [515, 258] on input "text" at bounding box center [576, 253] width 223 height 21
type input "TT 700"
click at [1108, 262] on input "text" at bounding box center [1170, 253] width 223 height 21
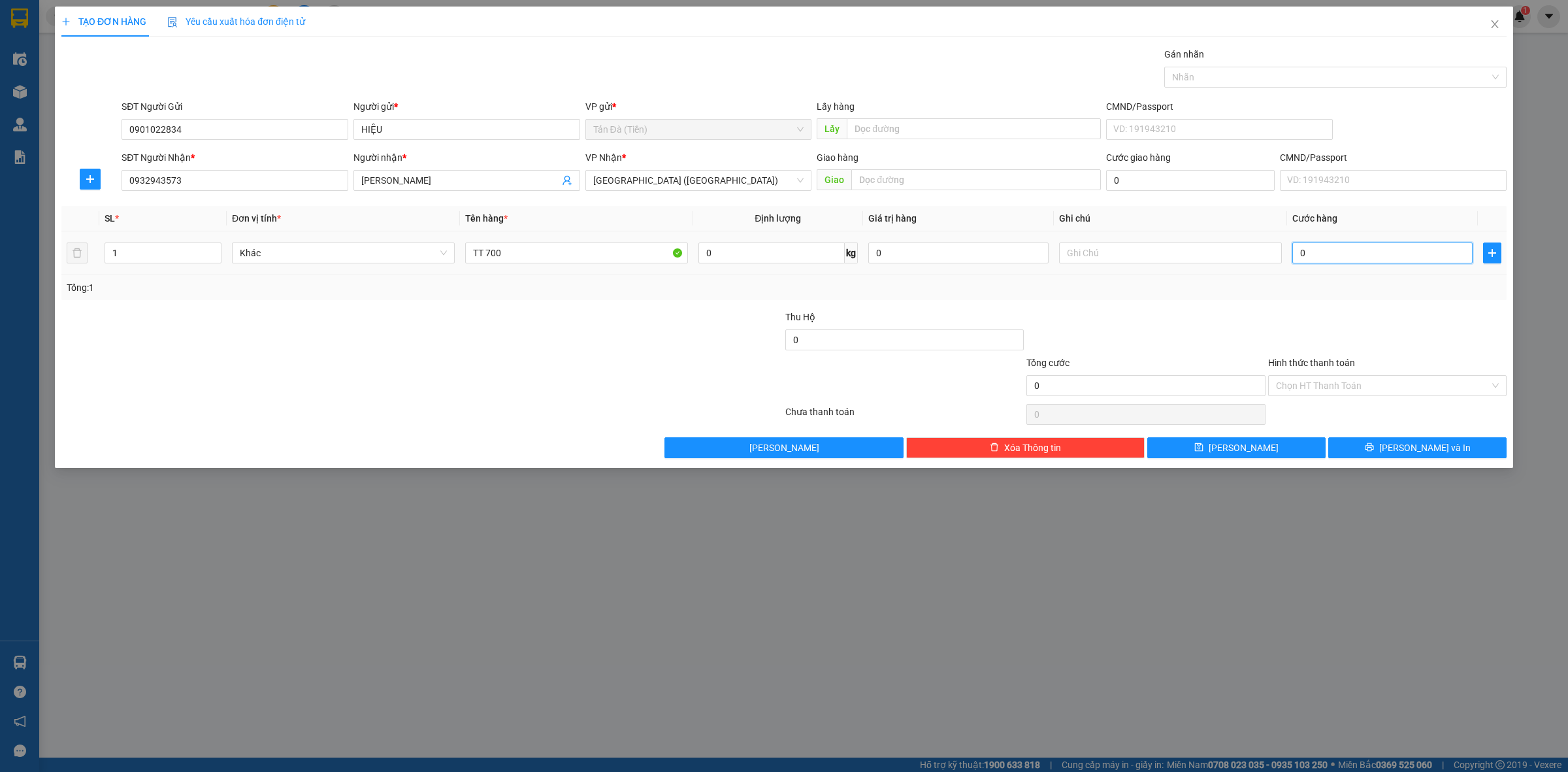
click at [1317, 263] on input "0" at bounding box center [1382, 253] width 180 height 21
type input "2"
type input "20"
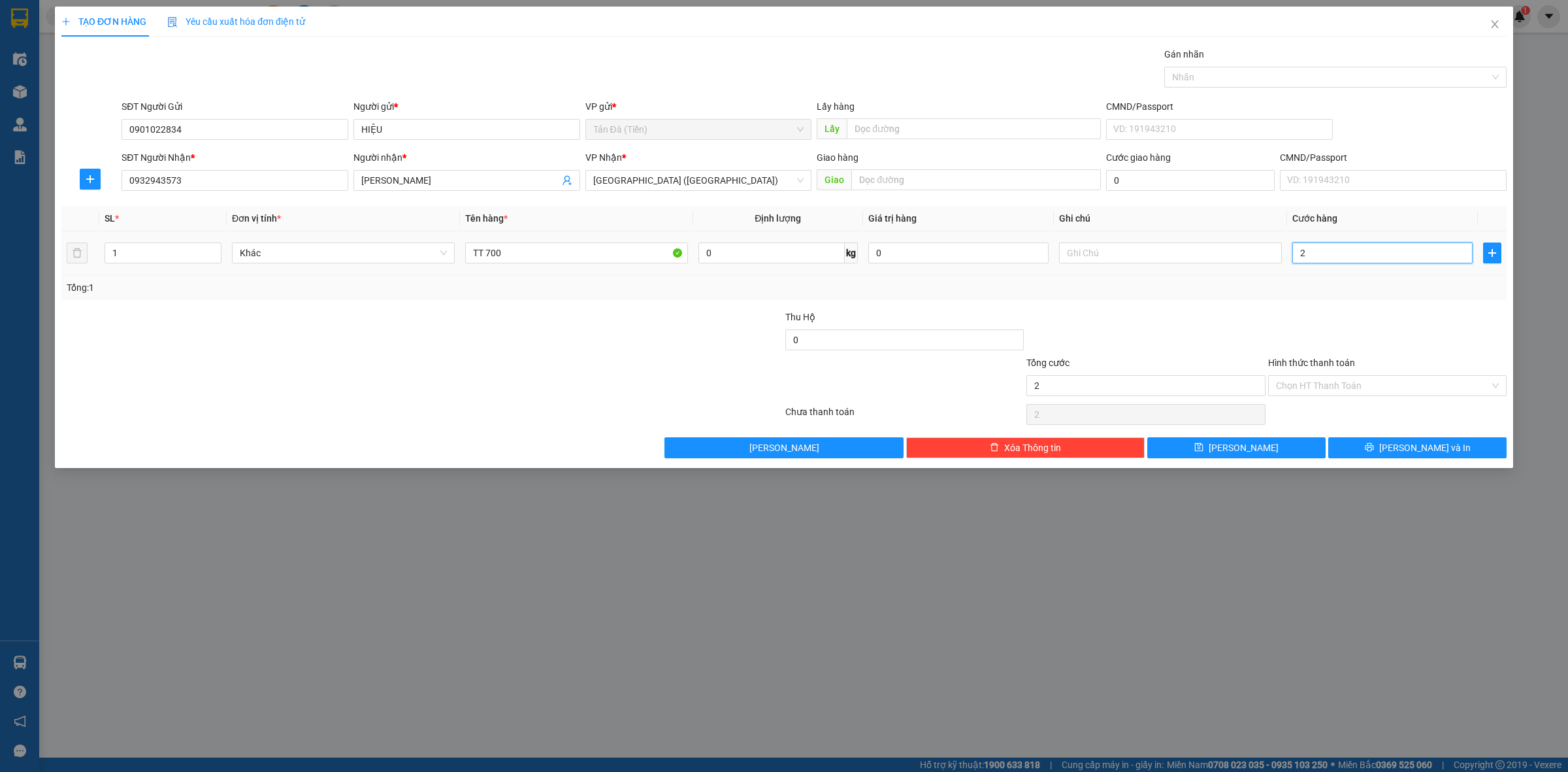
type input "20"
type input "20.000"
drag, startPoint x: 1266, startPoint y: 324, endPoint x: 1275, endPoint y: 323, distance: 9.1
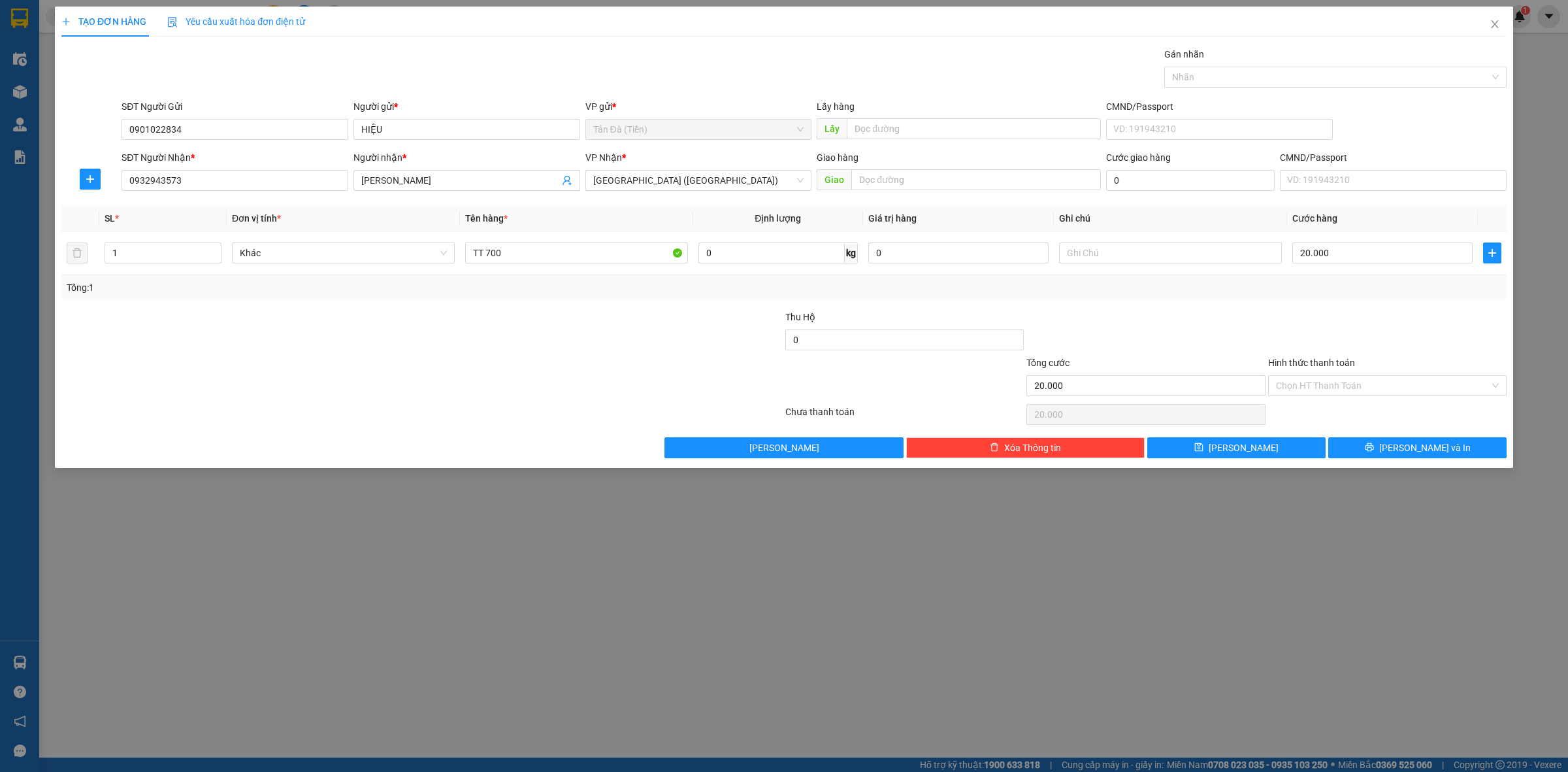
click at [1268, 324] on div at bounding box center [1387, 333] width 241 height 46
drag, startPoint x: 1313, startPoint y: 381, endPoint x: 1313, endPoint y: 398, distance: 17.0
click at [1313, 386] on input "Hình thức thanh toán" at bounding box center [1382, 385] width 213 height 20
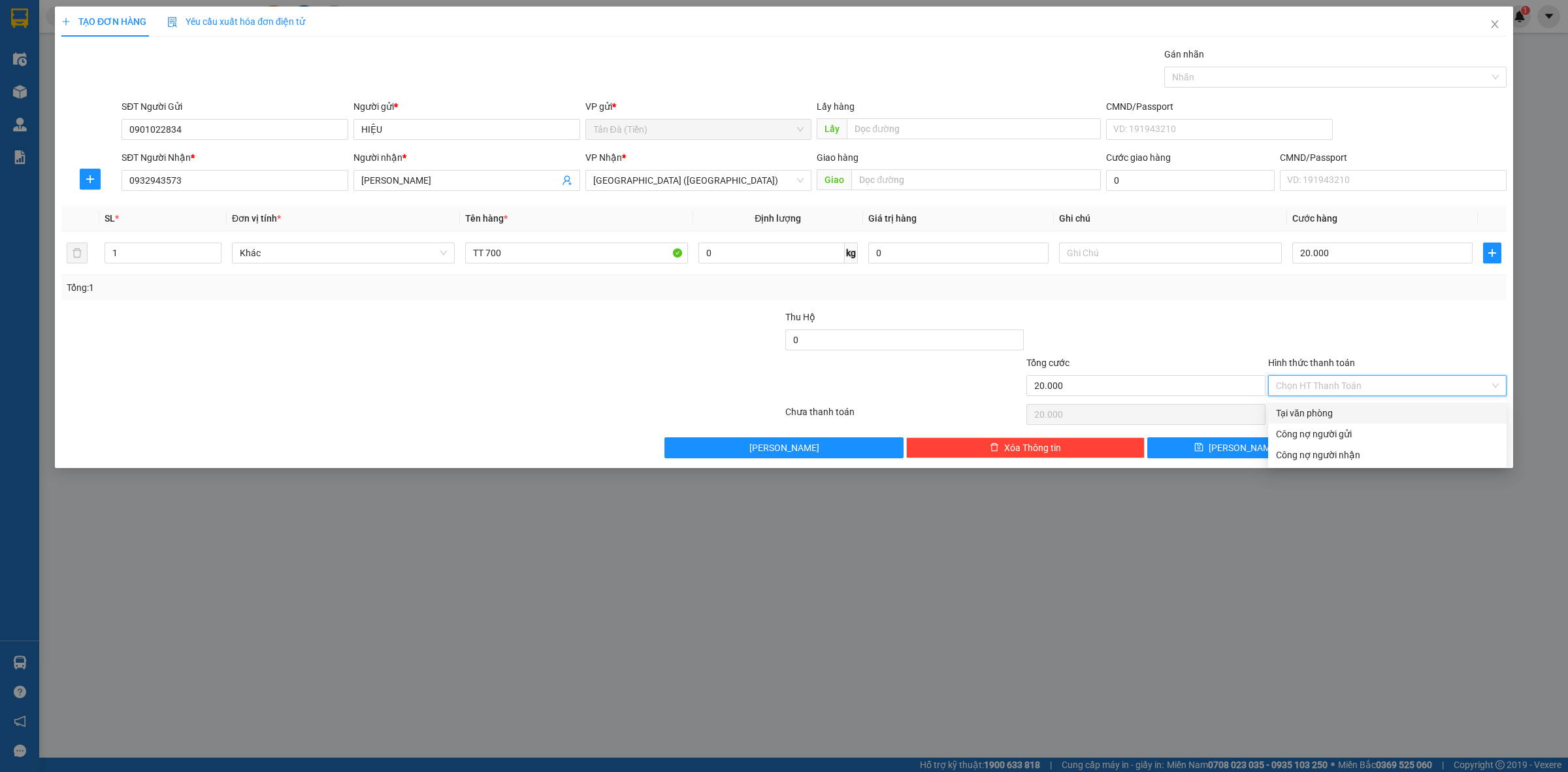
click at [1313, 409] on div "Tại văn phòng" at bounding box center [1387, 413] width 223 height 14
type input "0"
click at [1390, 449] on button "[PERSON_NAME] và In" at bounding box center [1417, 448] width 178 height 21
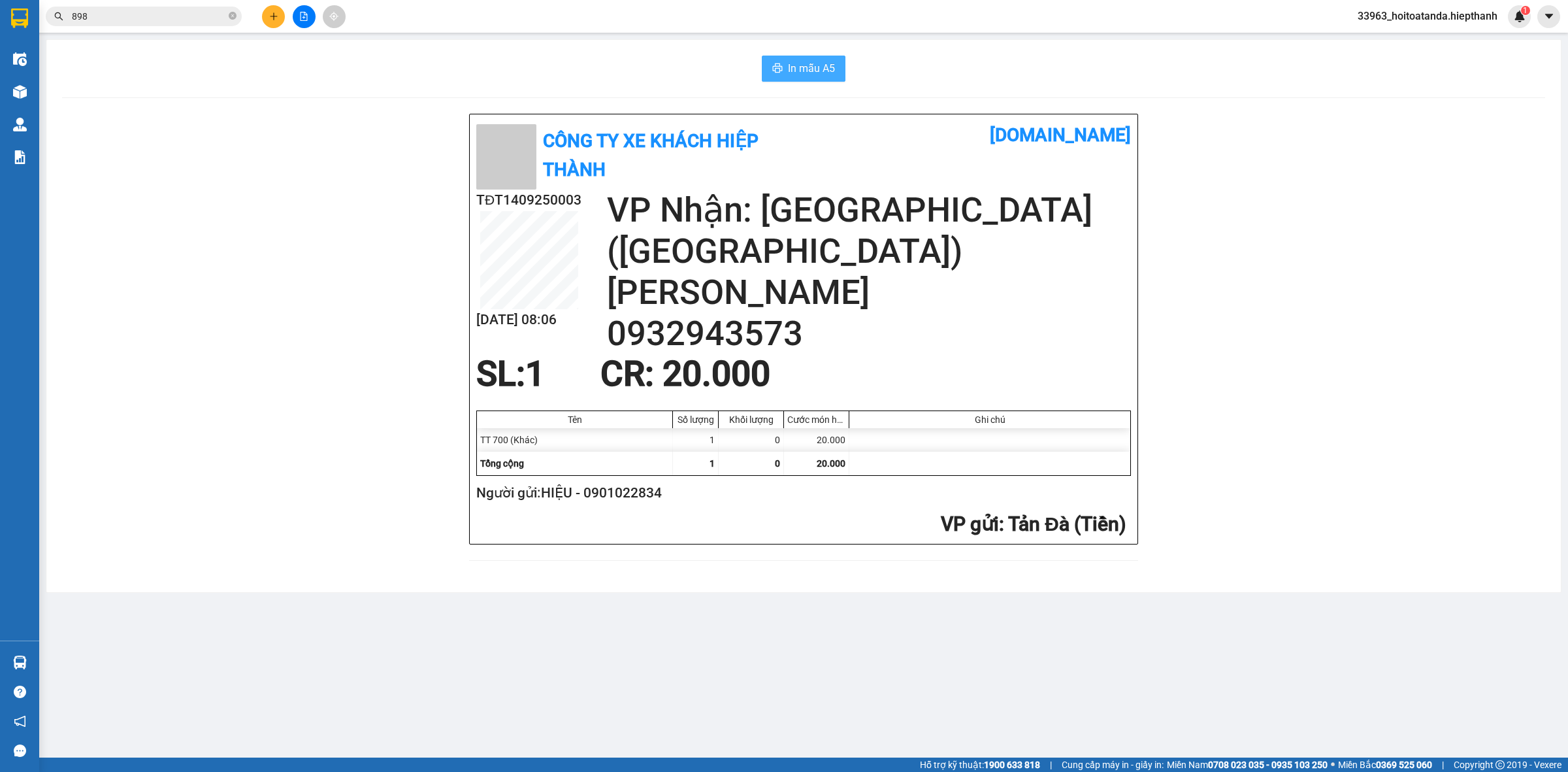
click at [804, 75] on span "In mẫu A5" at bounding box center [811, 67] width 47 height 16
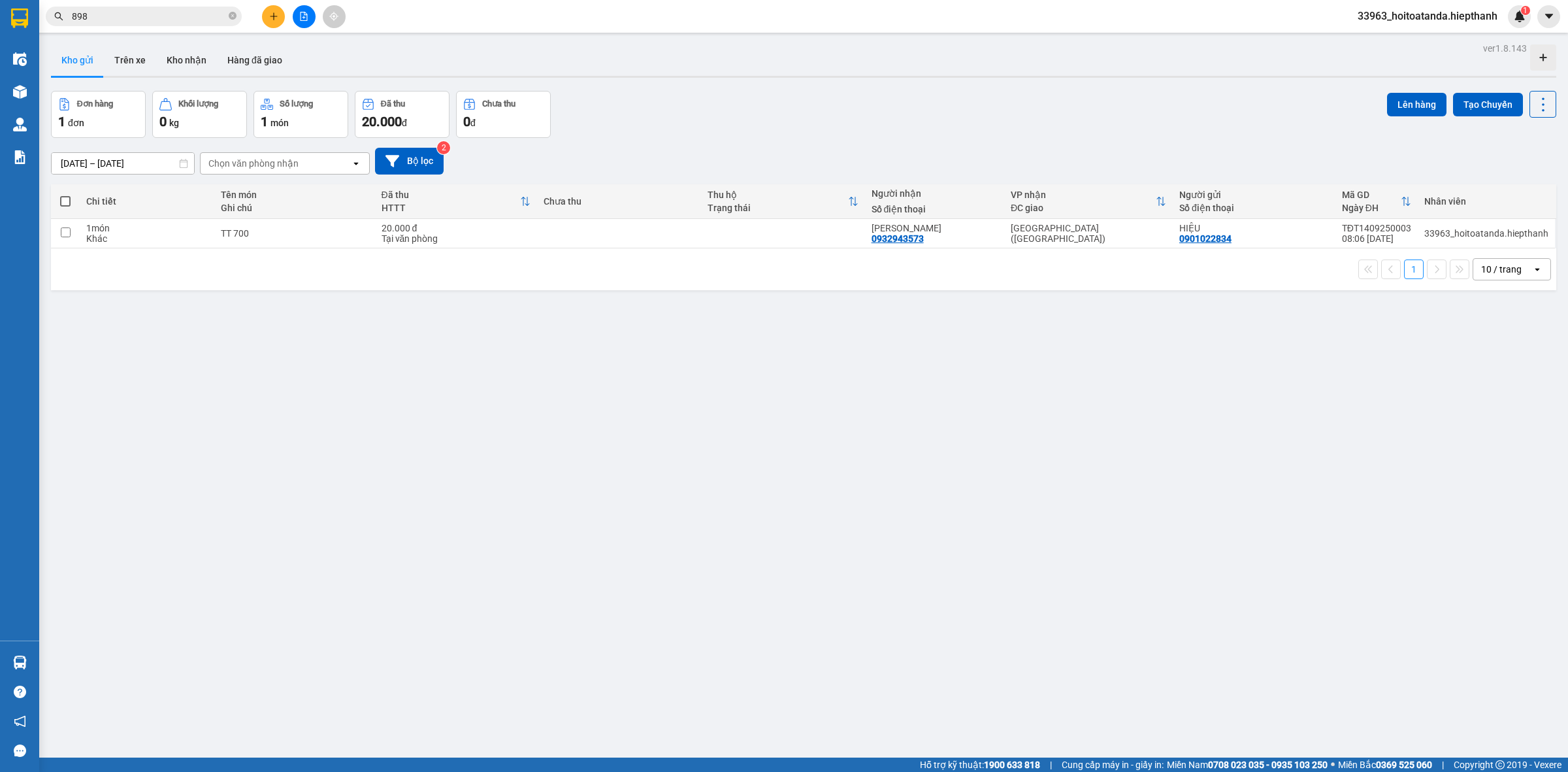
click at [305, 17] on icon "file-add" at bounding box center [304, 16] width 9 height 9
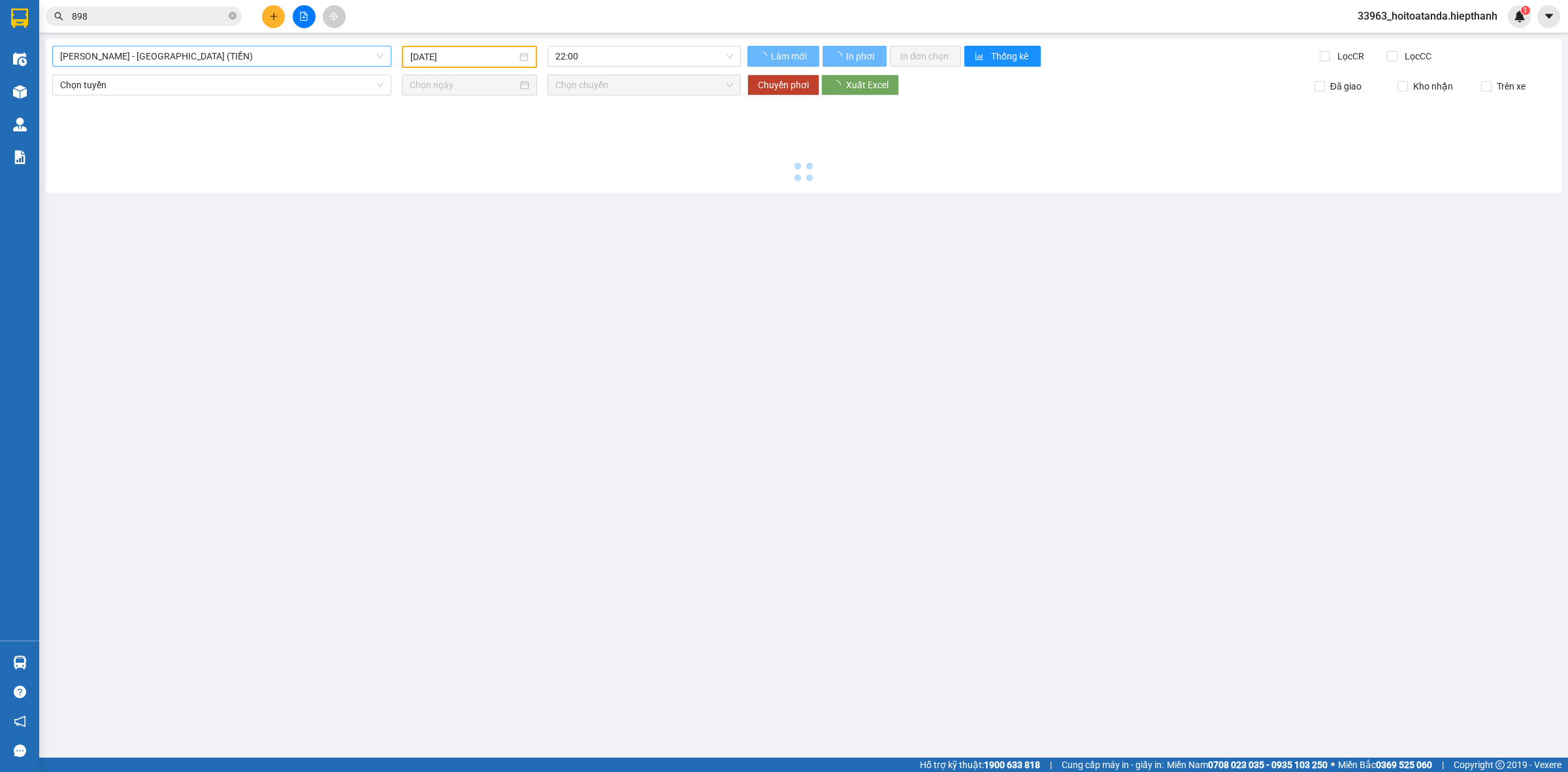
drag, startPoint x: 147, startPoint y: 47, endPoint x: 163, endPoint y: 56, distance: 18.4
click at [148, 47] on span "[PERSON_NAME] - [GEOGRAPHIC_DATA] (TIỀN)" at bounding box center [221, 56] width 323 height 20
type input "[DATE]"
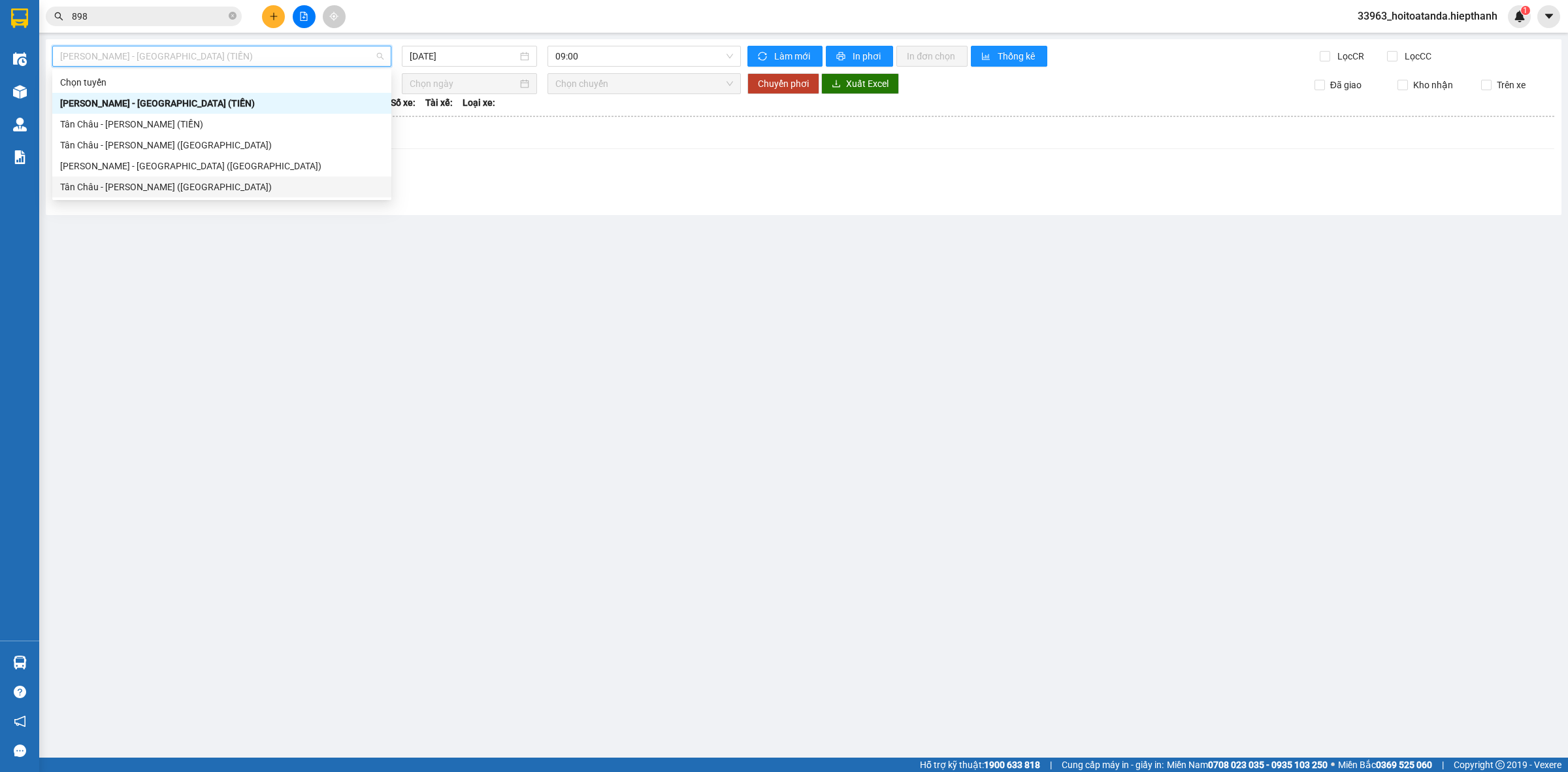
click at [144, 176] on div "Tân Châu - [PERSON_NAME] ([GEOGRAPHIC_DATA])" at bounding box center [222, 187] width 339 height 21
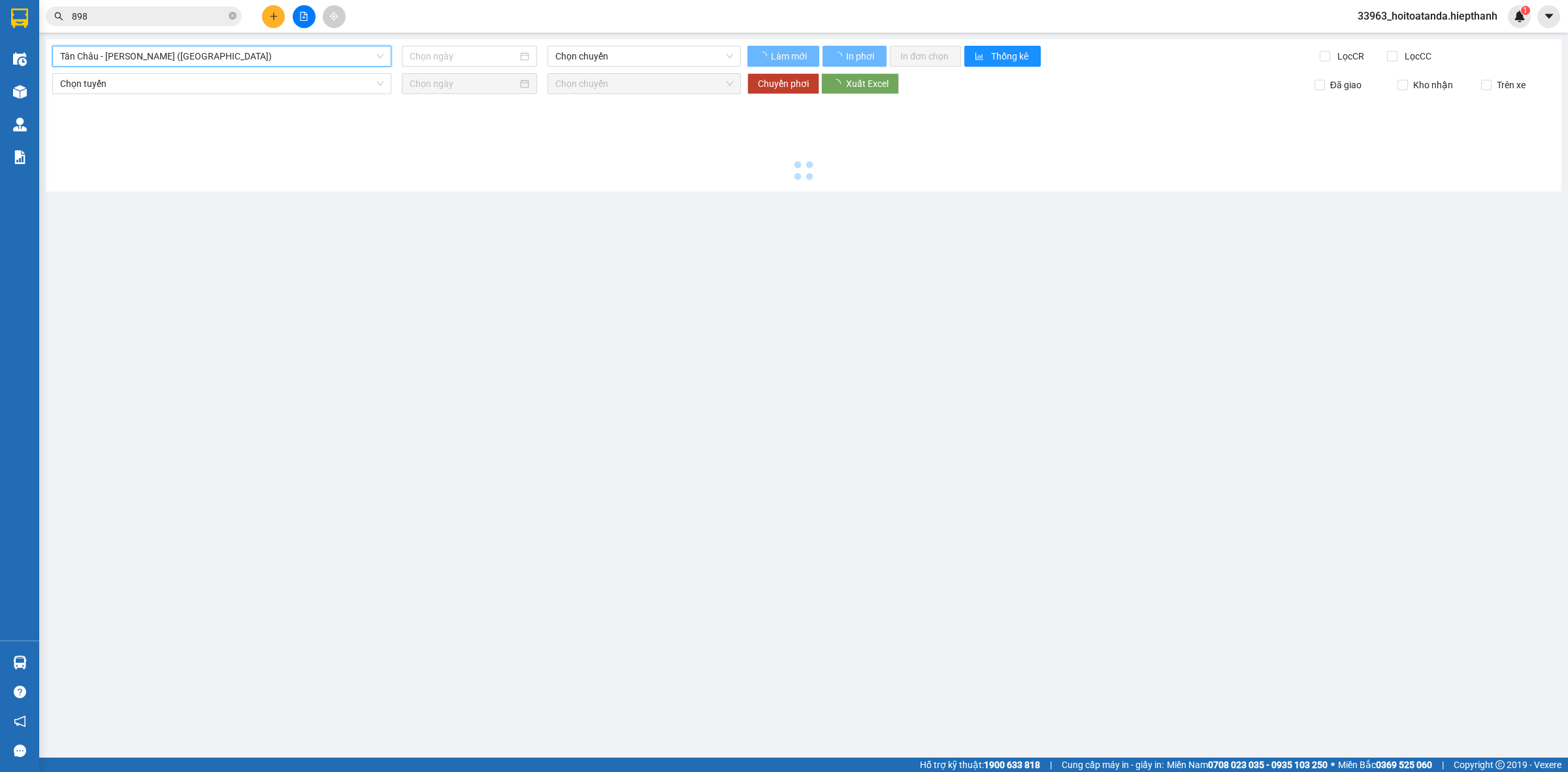
type input "[DATE]"
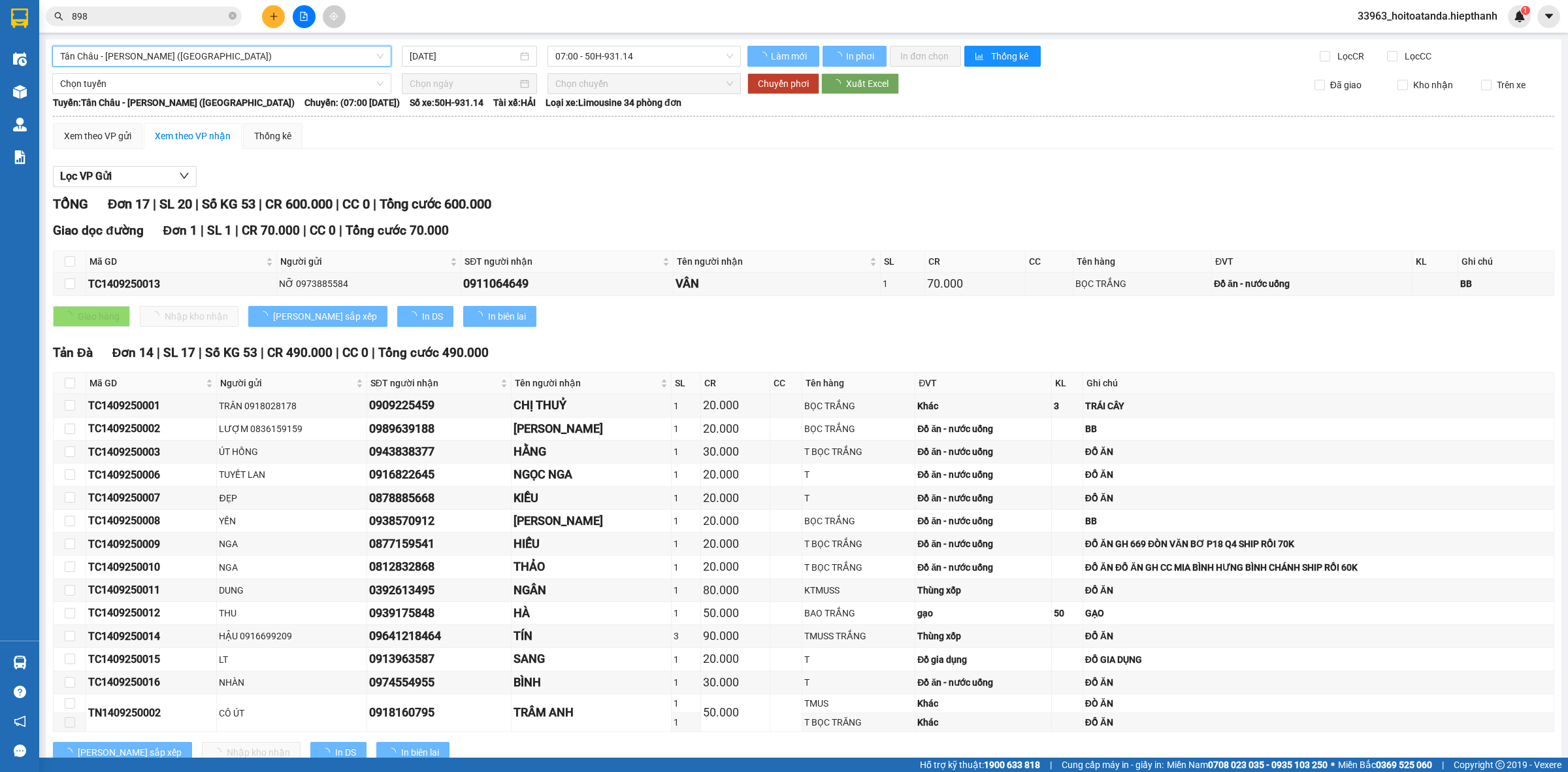
click at [213, 54] on span "Tân Châu - [PERSON_NAME] ([GEOGRAPHIC_DATA])" at bounding box center [221, 56] width 323 height 20
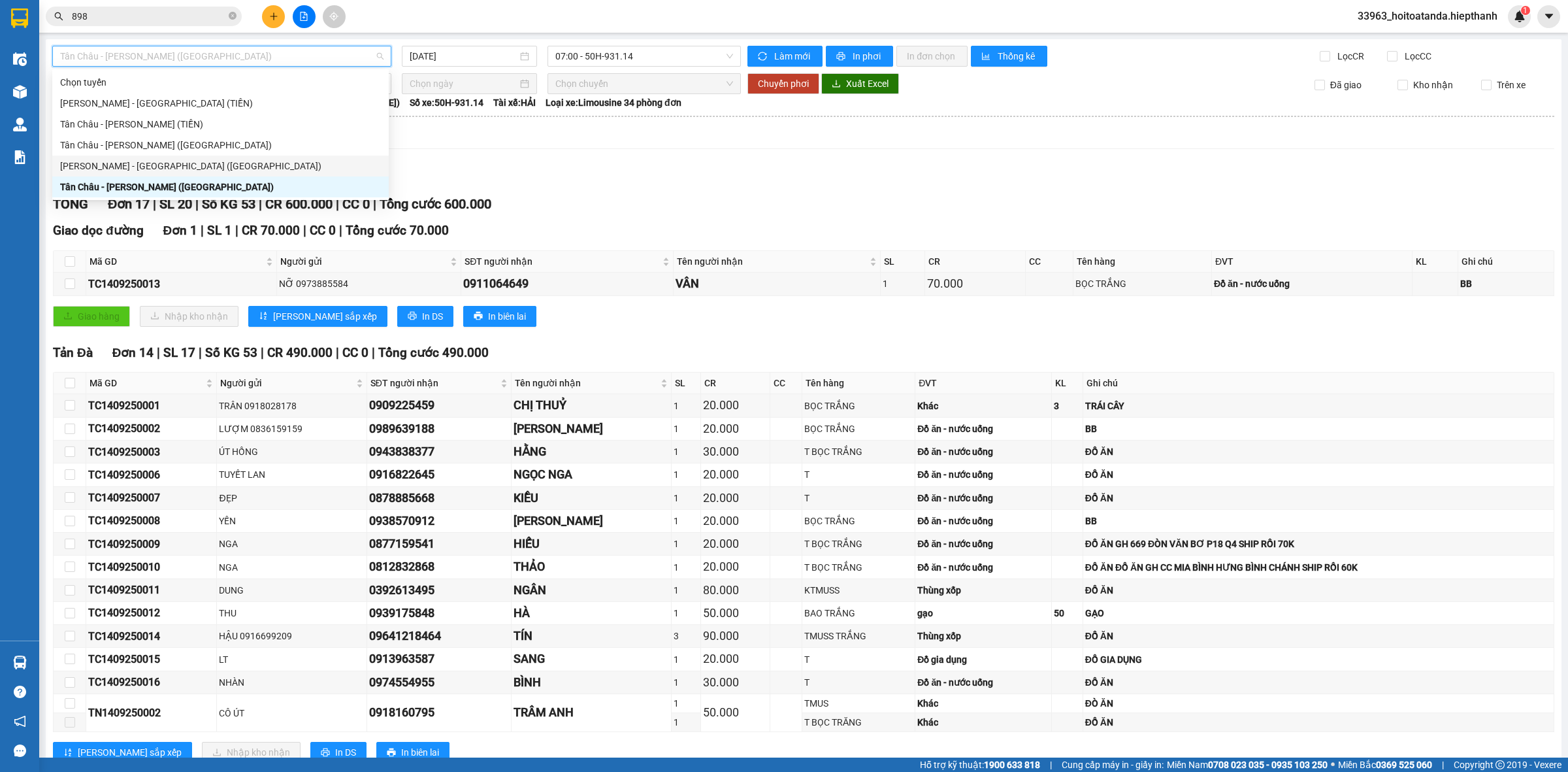
click at [177, 162] on div "[PERSON_NAME] - [GEOGRAPHIC_DATA] ([GEOGRAPHIC_DATA])" at bounding box center [220, 165] width 320 height 14
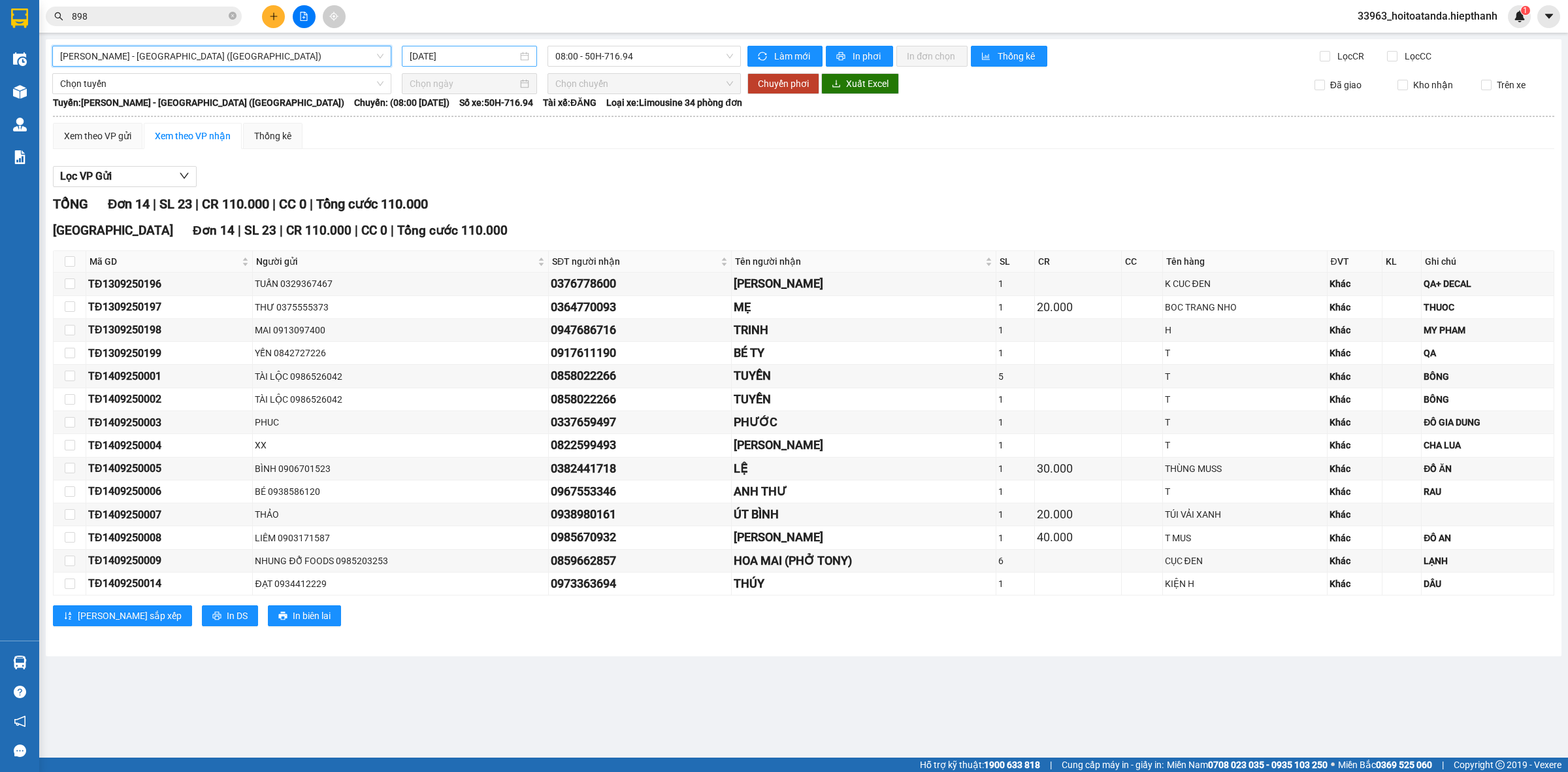
click at [501, 54] on input "[DATE]" at bounding box center [464, 56] width 108 height 14
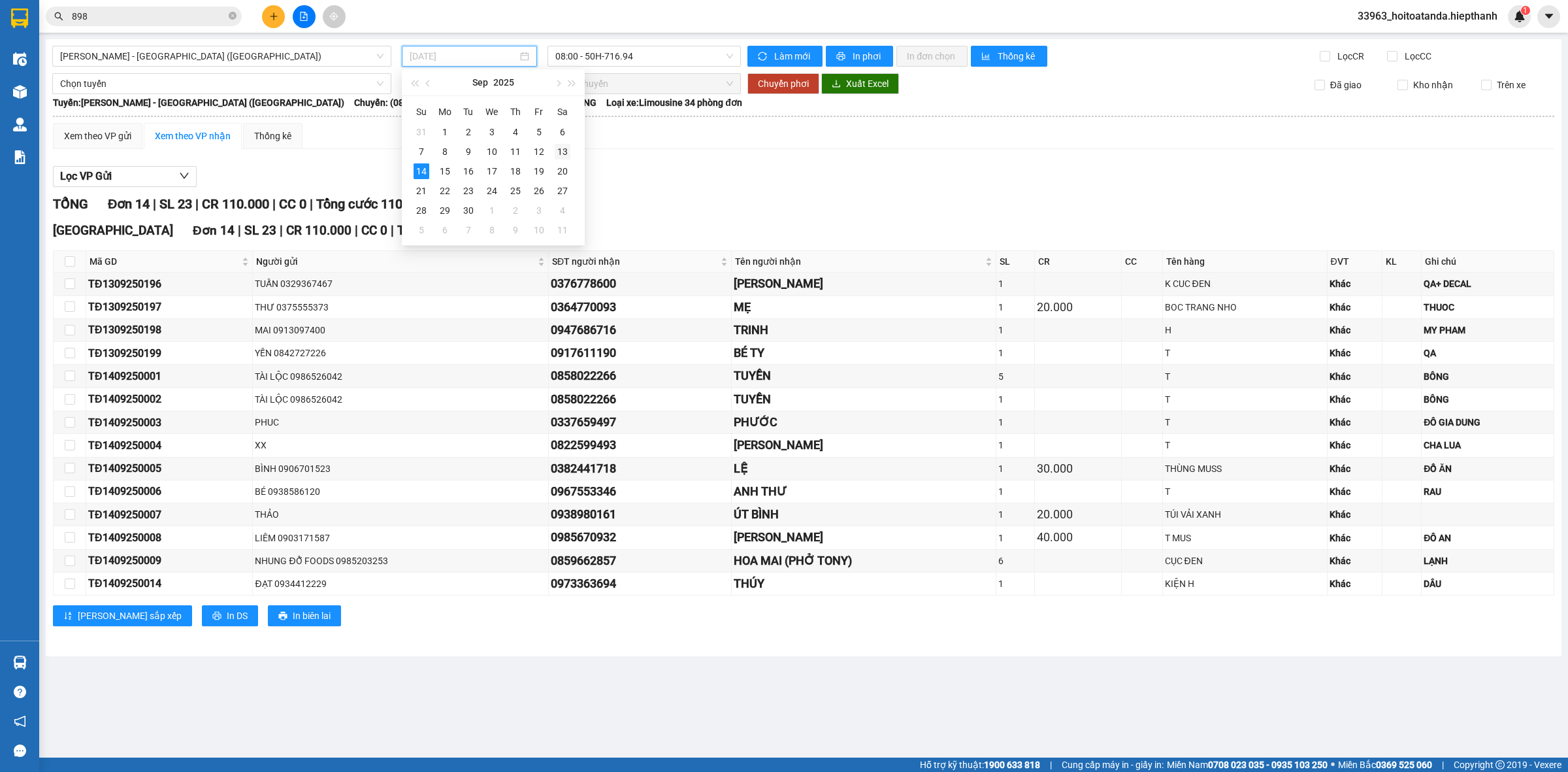
click at [560, 148] on div "13" at bounding box center [562, 152] width 16 height 16
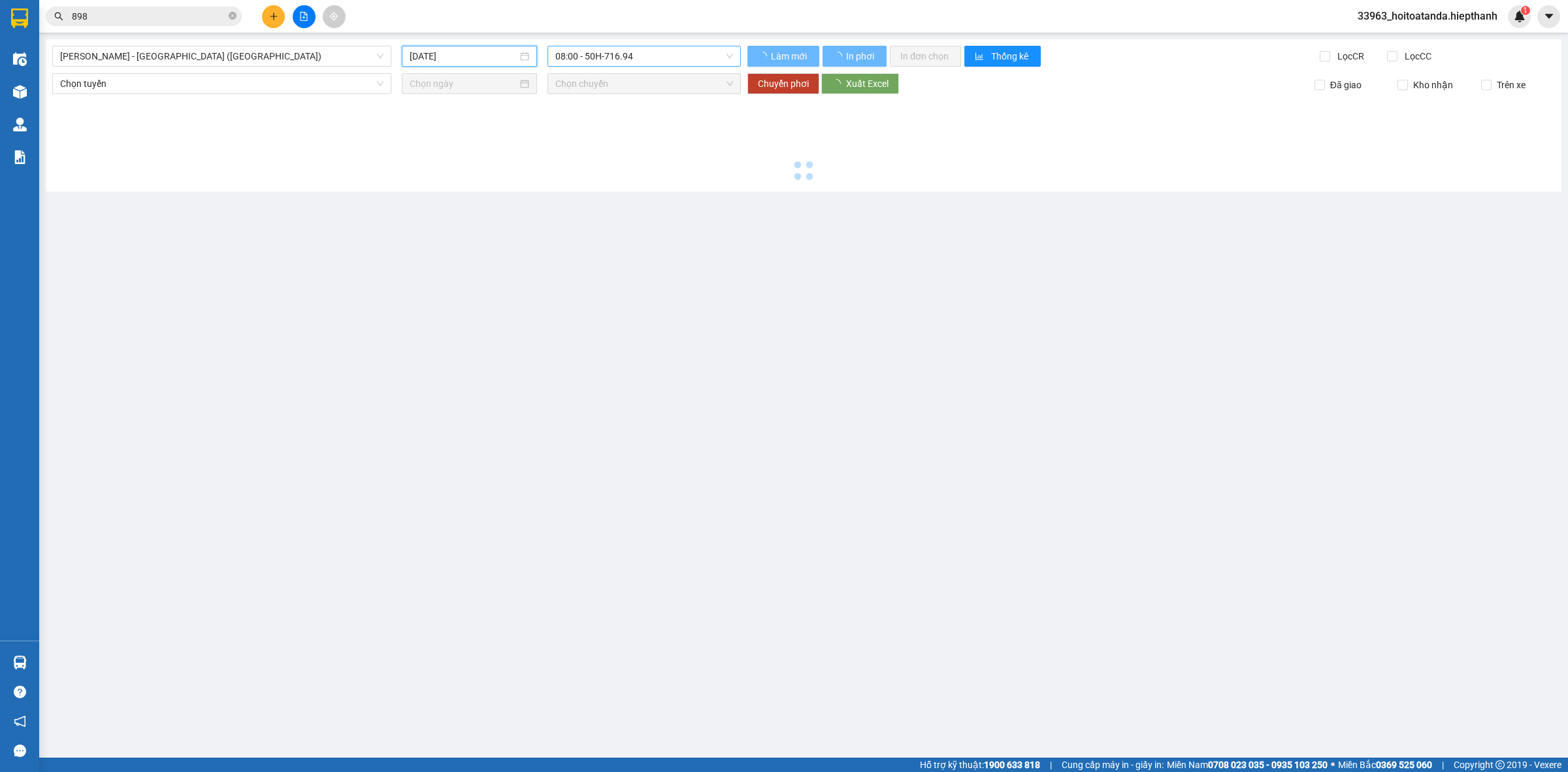
type input "[DATE]"
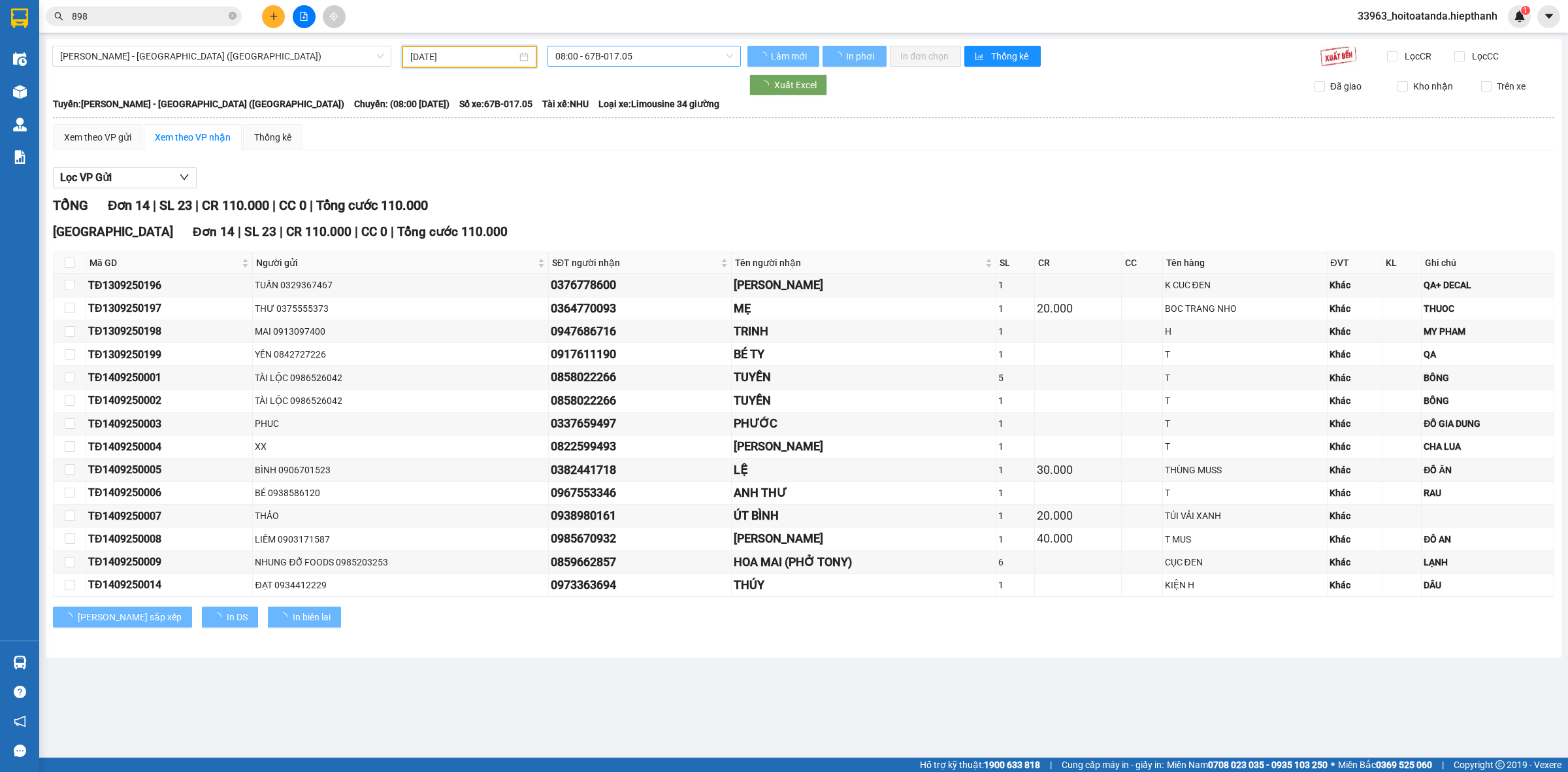
click at [610, 59] on span "08:00 - 67B-017.05" at bounding box center [644, 56] width 177 height 20
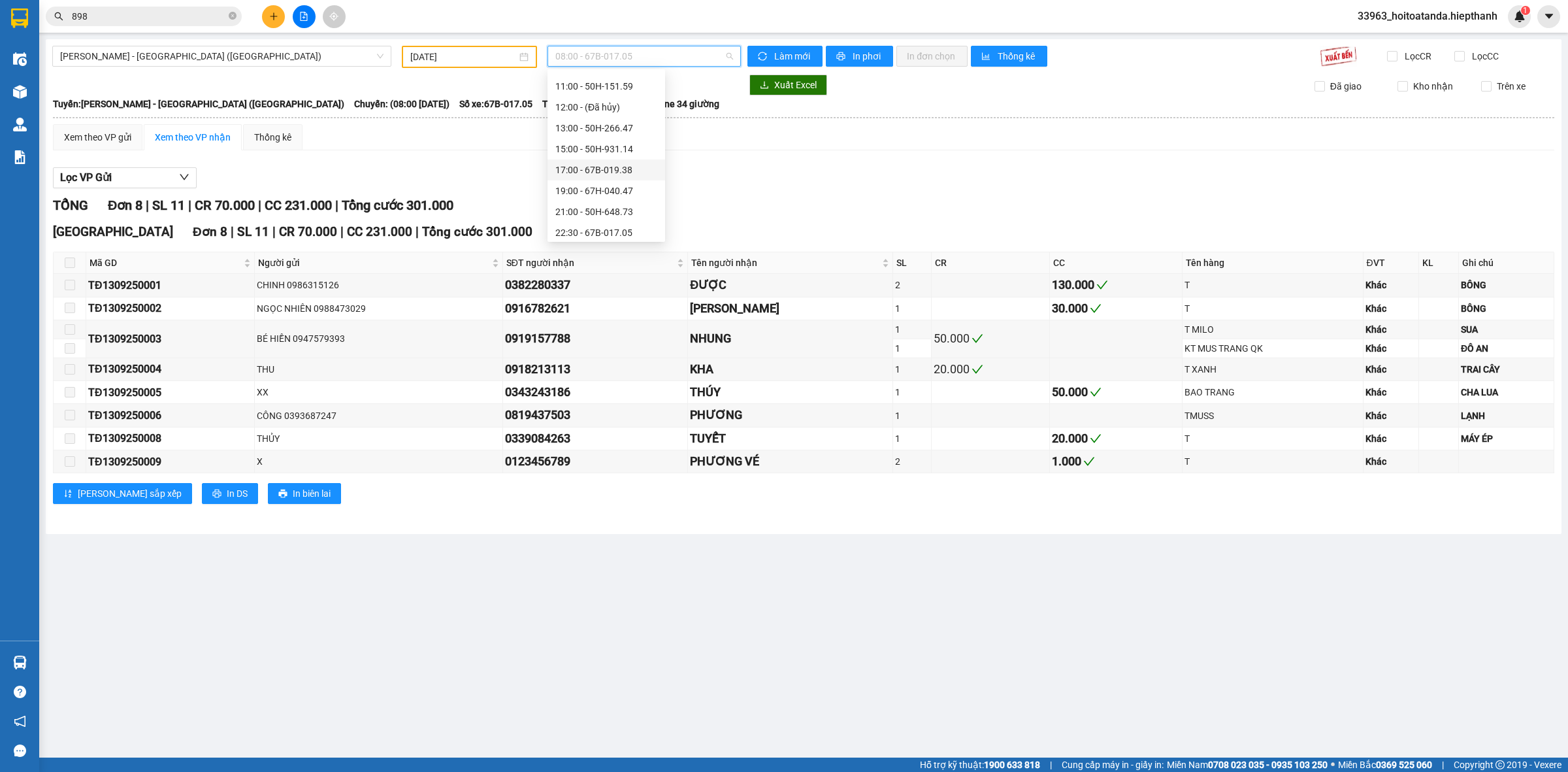
scroll to position [83, 0]
click at [592, 226] on div "22:30 - 67B-017.05" at bounding box center [606, 229] width 101 height 14
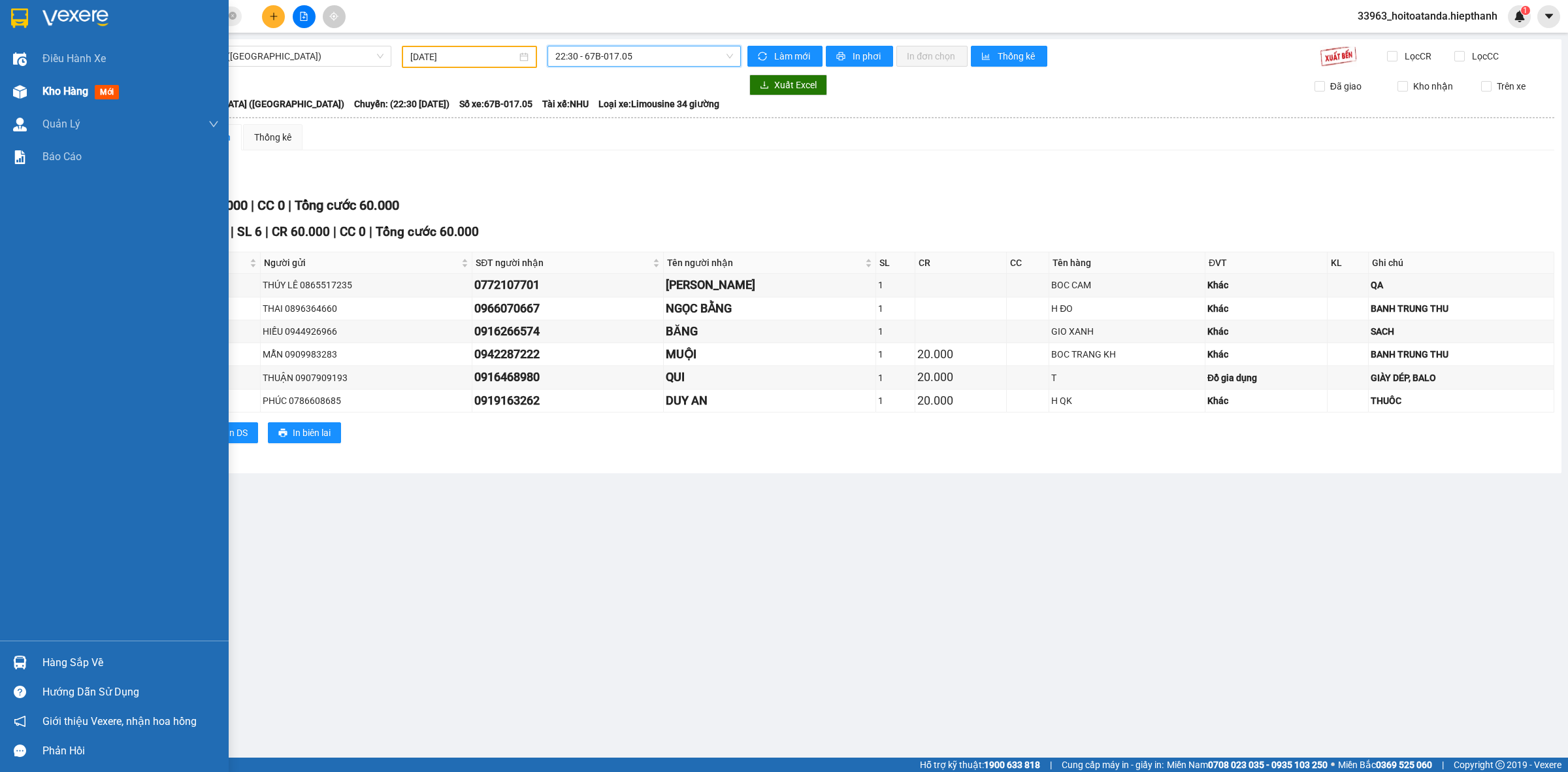
click at [31, 92] on div "Kho hàng mới" at bounding box center [114, 91] width 228 height 32
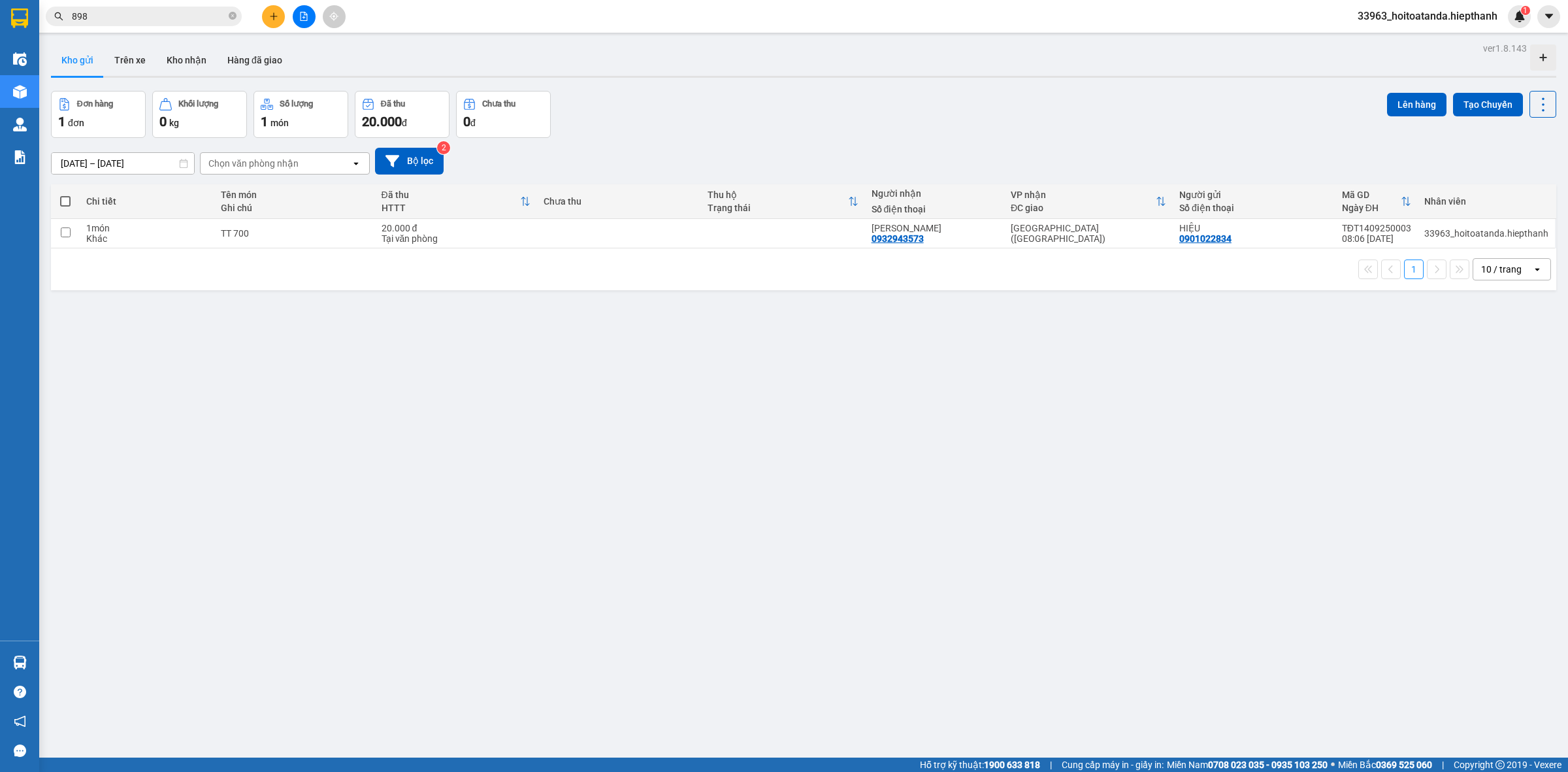
click at [1060, 630] on div "ver 1.8.143 Kho gửi Trên xe Kho nhận Hàng đã giao Đơn hàng 1 đơn Khối lượng 0 k…" at bounding box center [803, 425] width 1516 height 772
click at [300, 13] on icon "file-add" at bounding box center [304, 16] width 9 height 9
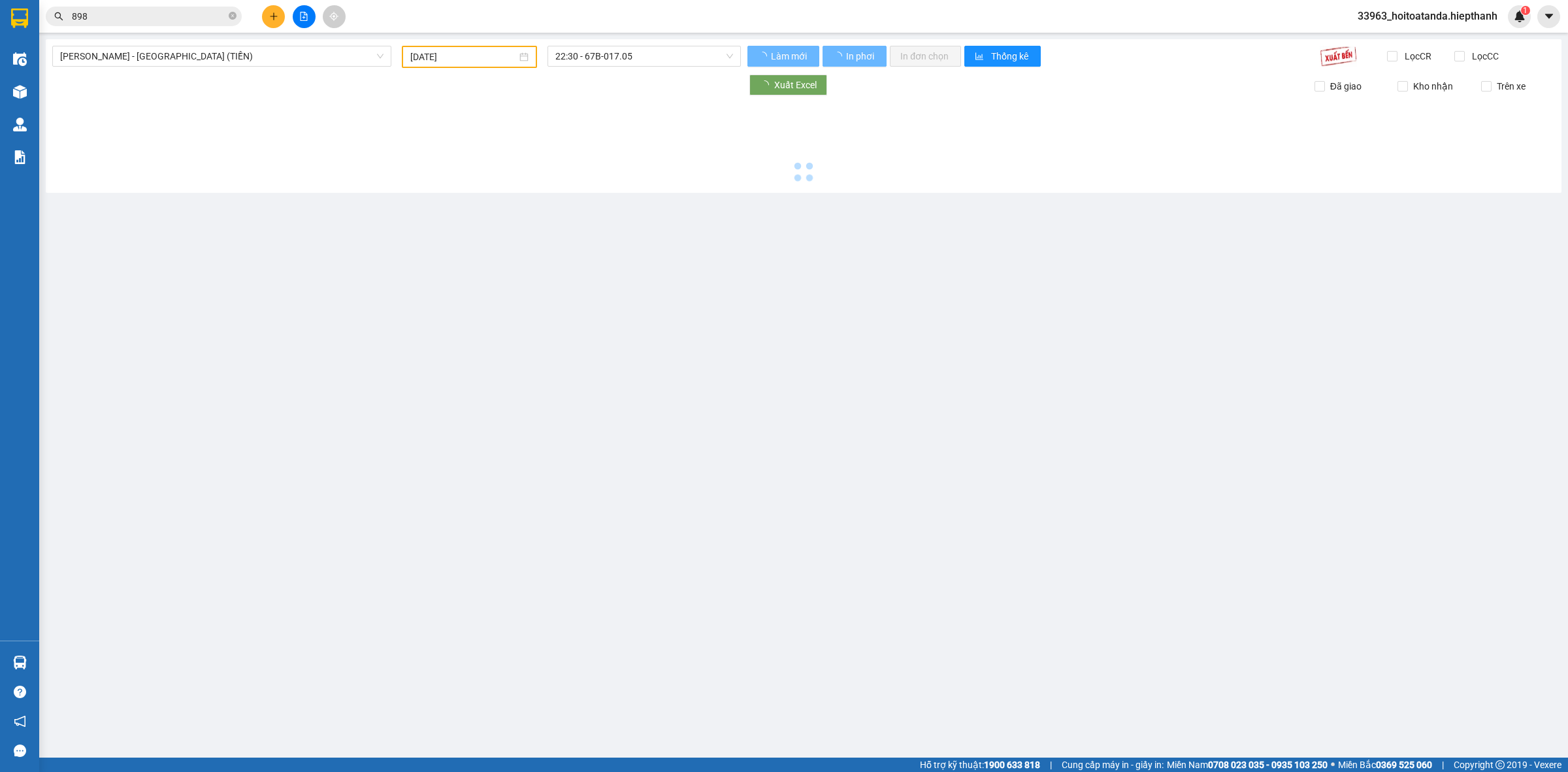
type input "[DATE]"
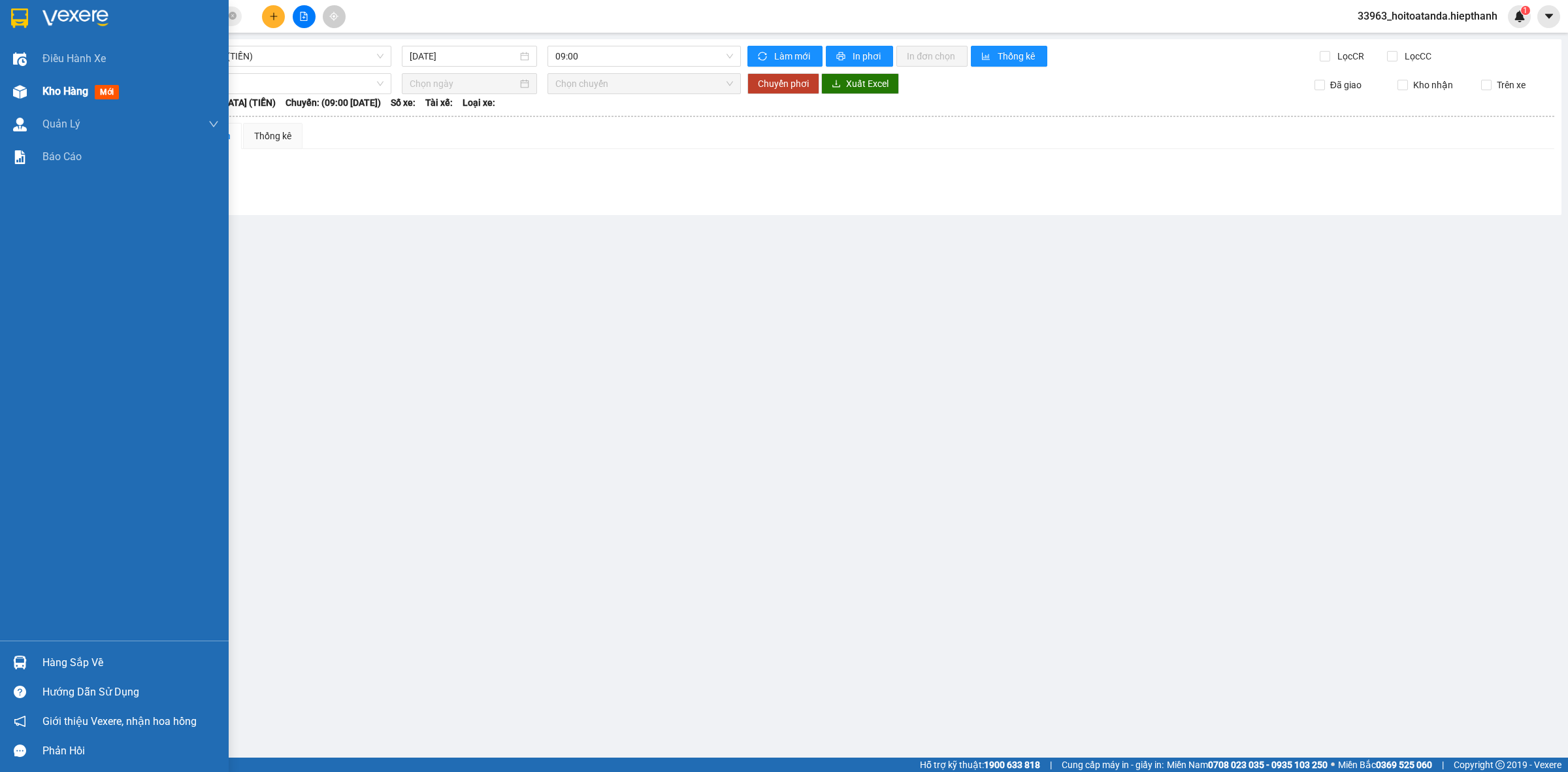
click at [18, 76] on div "Kho hàng mới" at bounding box center [114, 91] width 228 height 32
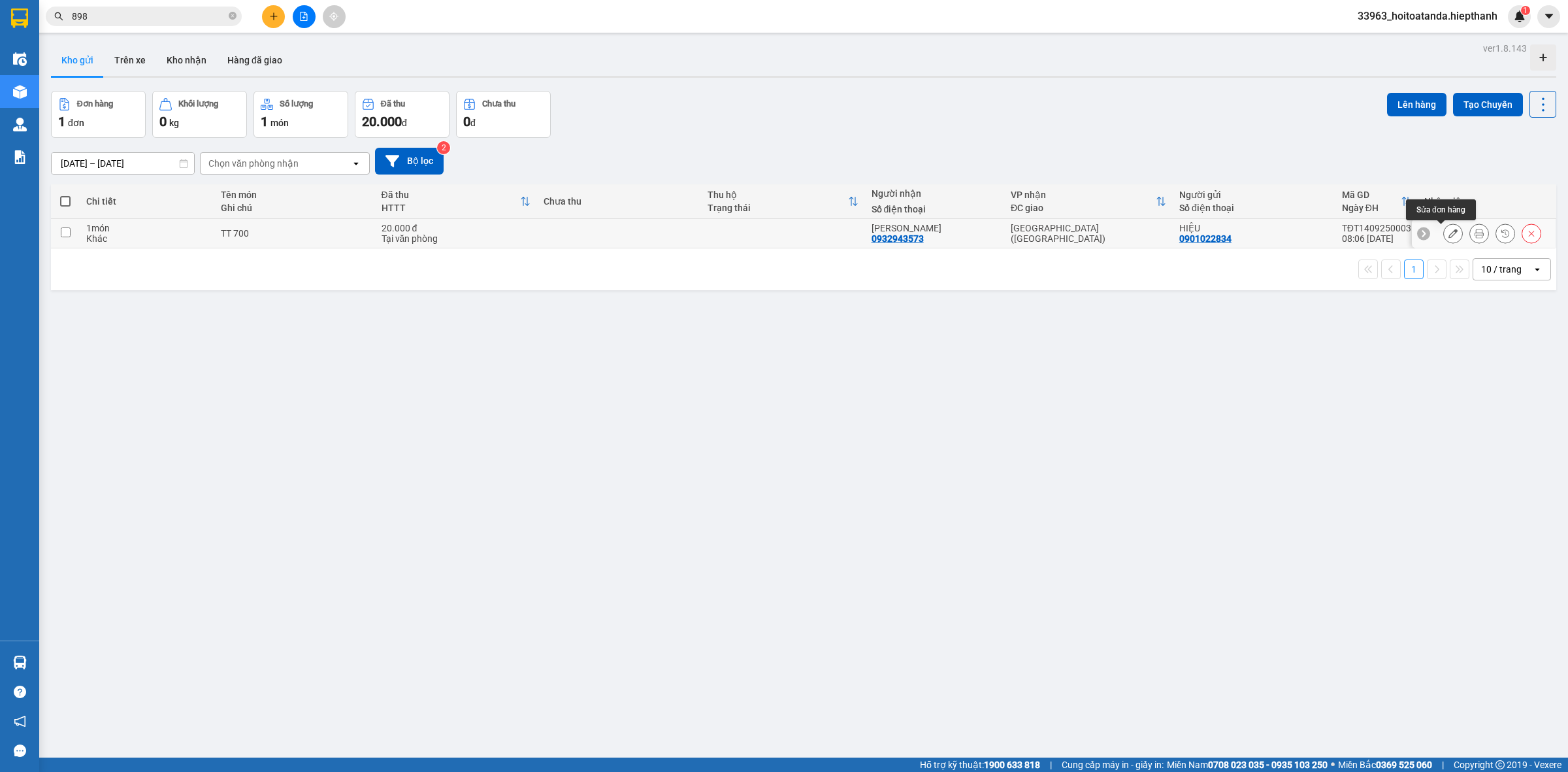
click at [1444, 229] on button at bounding box center [1452, 233] width 18 height 23
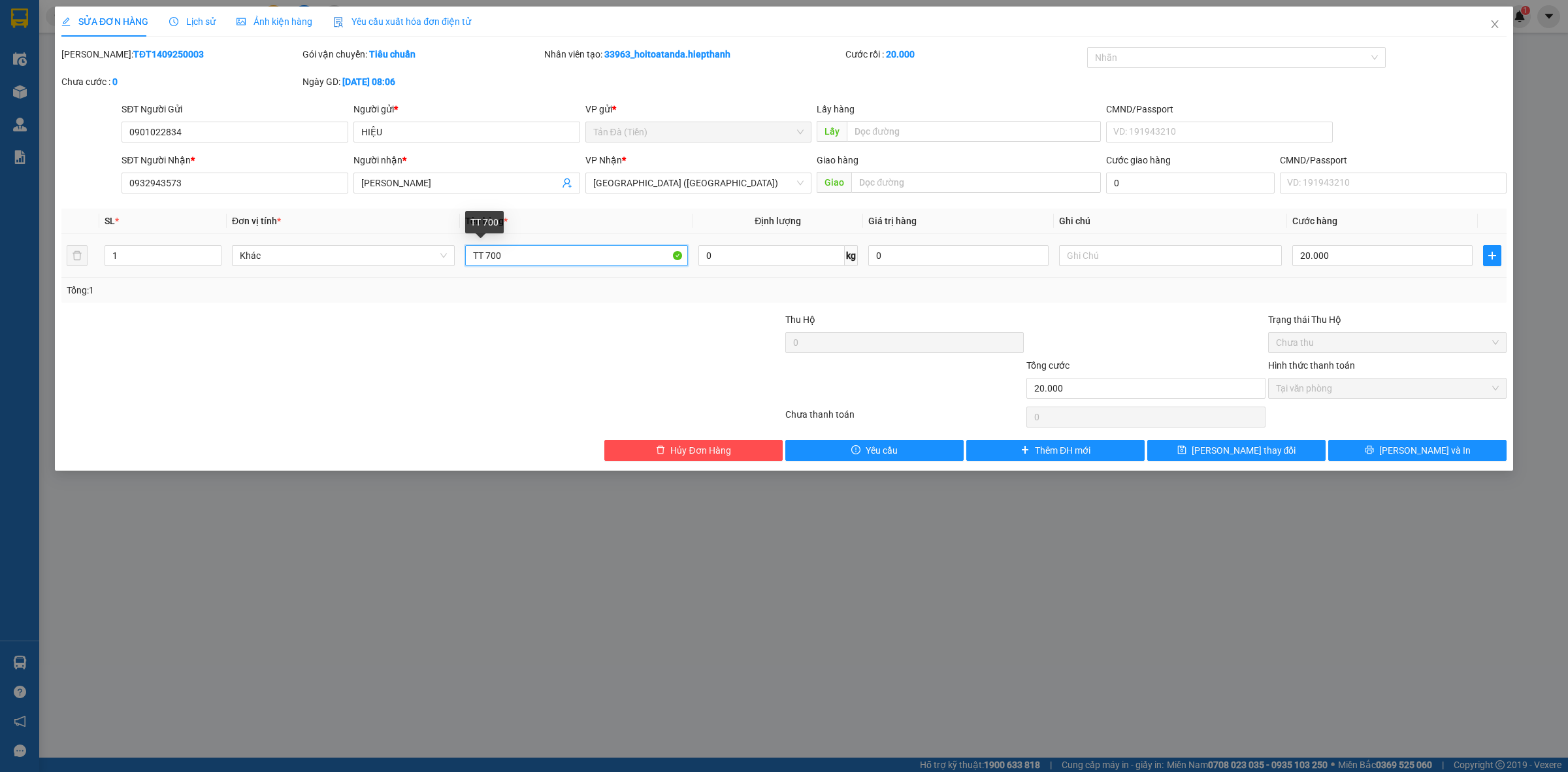
click at [482, 255] on input "TT 700" at bounding box center [576, 255] width 223 height 21
type input "TTHT 700"
click at [1281, 450] on button "[PERSON_NAME] thay đổi" at bounding box center [1236, 450] width 178 height 21
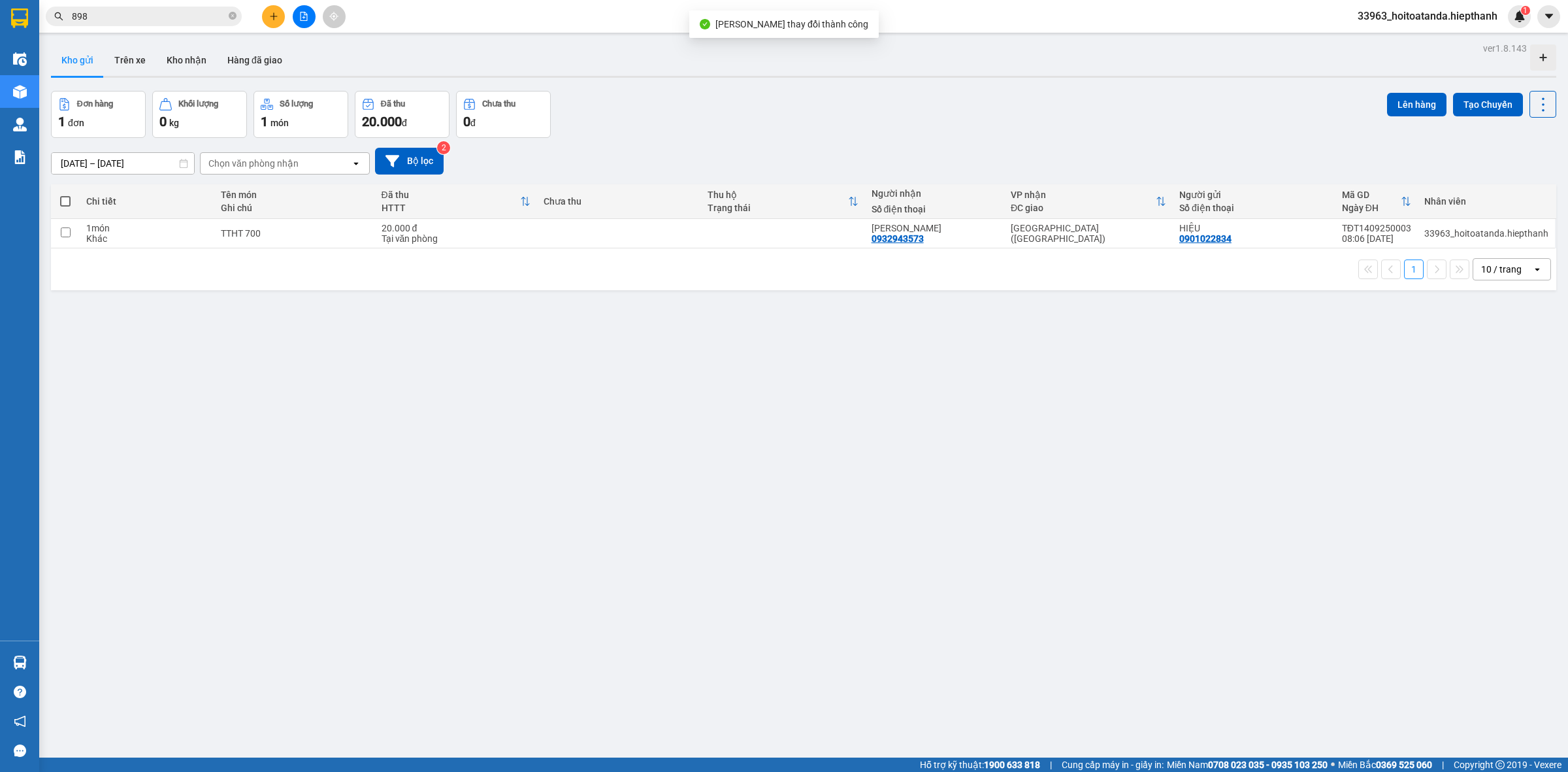
click at [1070, 443] on div "ver 1.8.143 Kho gửi Trên xe Kho nhận Hàng đã giao Đơn hàng 1 đơn Khối lượng 0 k…" at bounding box center [803, 425] width 1516 height 772
click at [307, 13] on icon "file-add" at bounding box center [304, 16] width 8 height 9
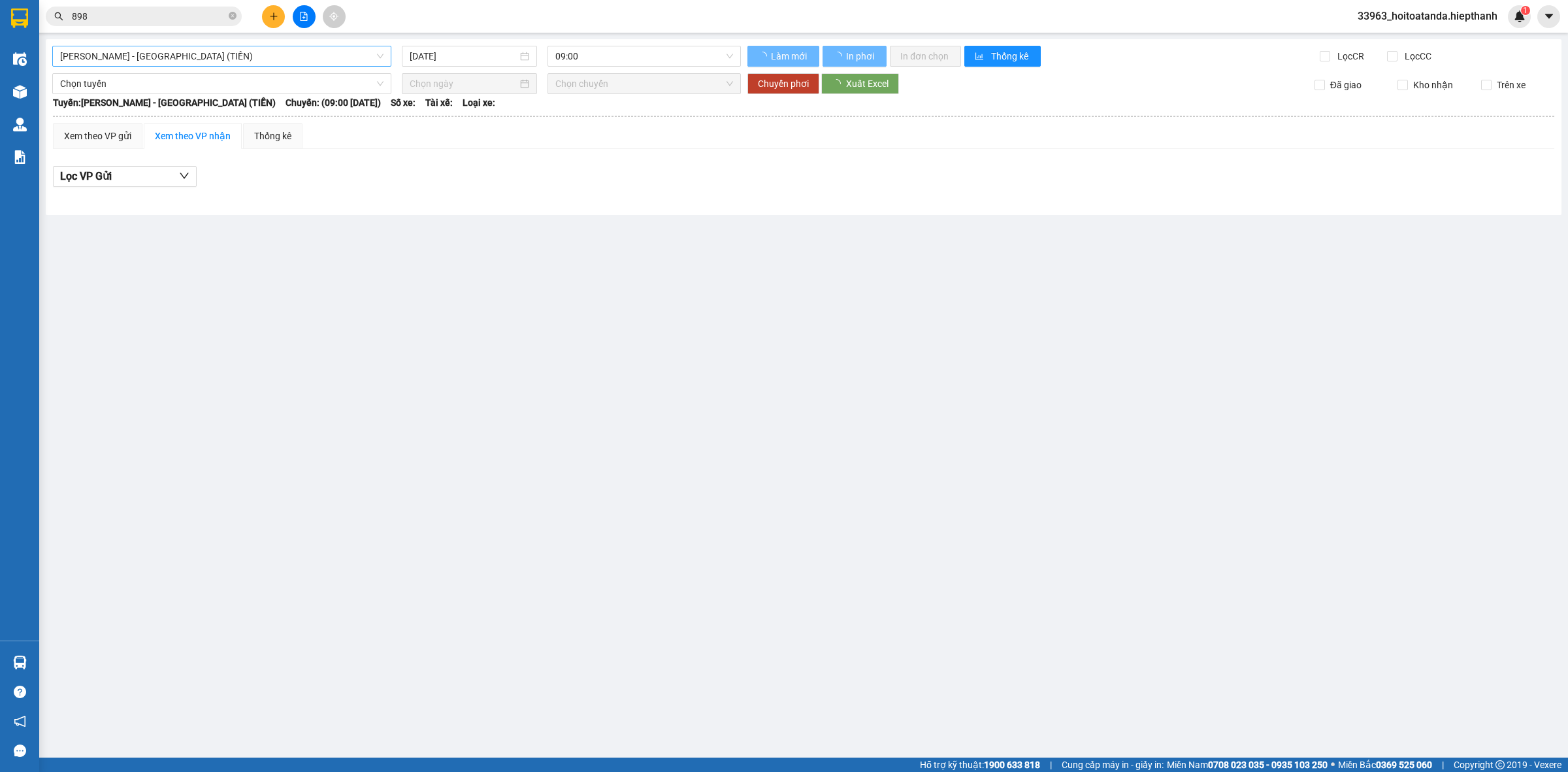
drag, startPoint x: 137, startPoint y: 72, endPoint x: 144, endPoint y: 62, distance: 12.2
click at [138, 70] on div "[GEOGRAPHIC_DATA] - [GEOGRAPHIC_DATA] (TIỀN) [DATE] 09:00 Làm mới In phơi In đơ…" at bounding box center [803, 126] width 1516 height 175
drag, startPoint x: 144, startPoint y: 62, endPoint x: 137, endPoint y: 56, distance: 9.2
click at [144, 61] on span "[PERSON_NAME] - [GEOGRAPHIC_DATA] (TIỀN)" at bounding box center [221, 56] width 323 height 20
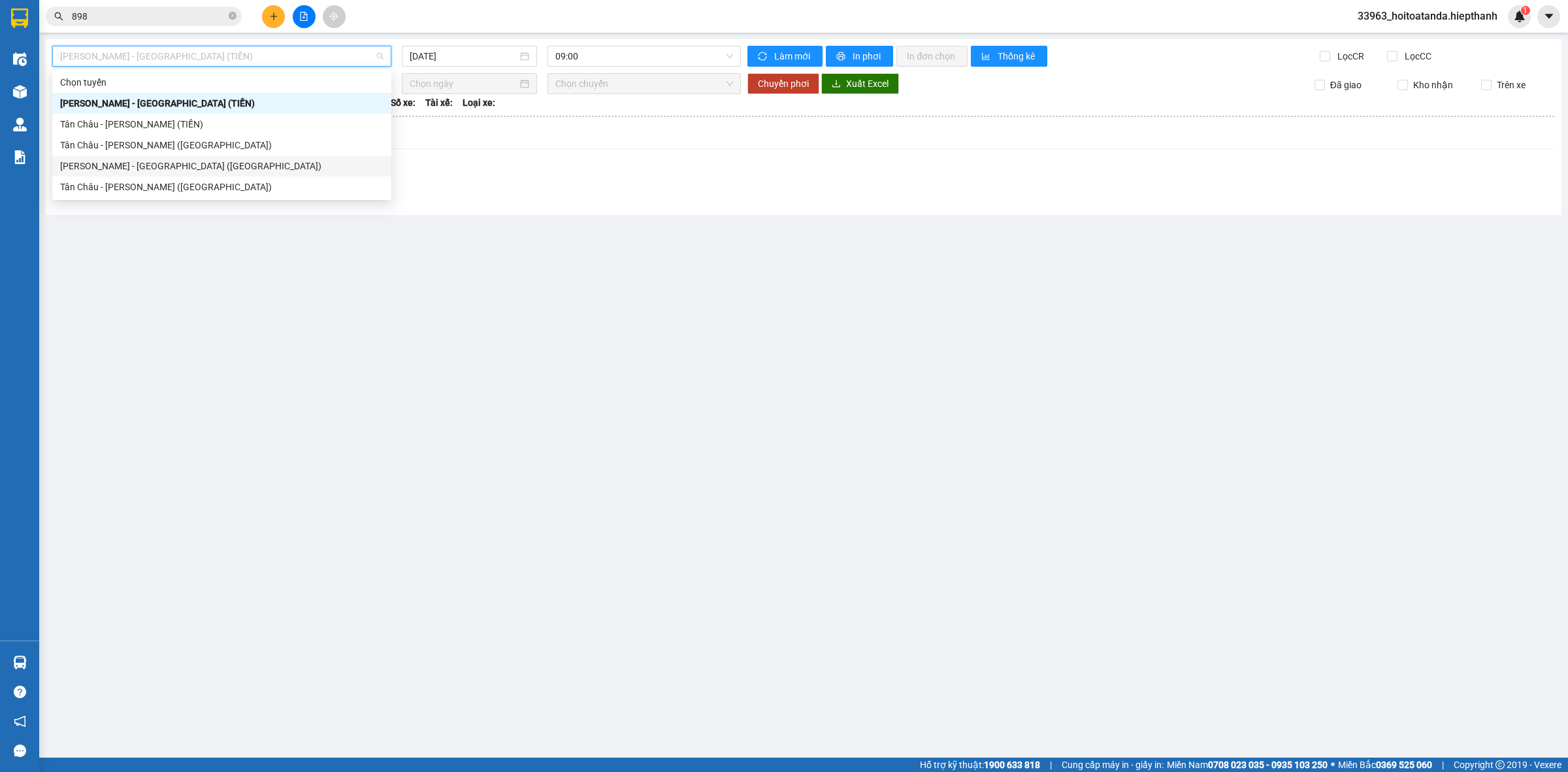
click at [162, 170] on div "[PERSON_NAME] - [GEOGRAPHIC_DATA] ([GEOGRAPHIC_DATA])" at bounding box center [221, 165] width 323 height 14
type input "[DATE]"
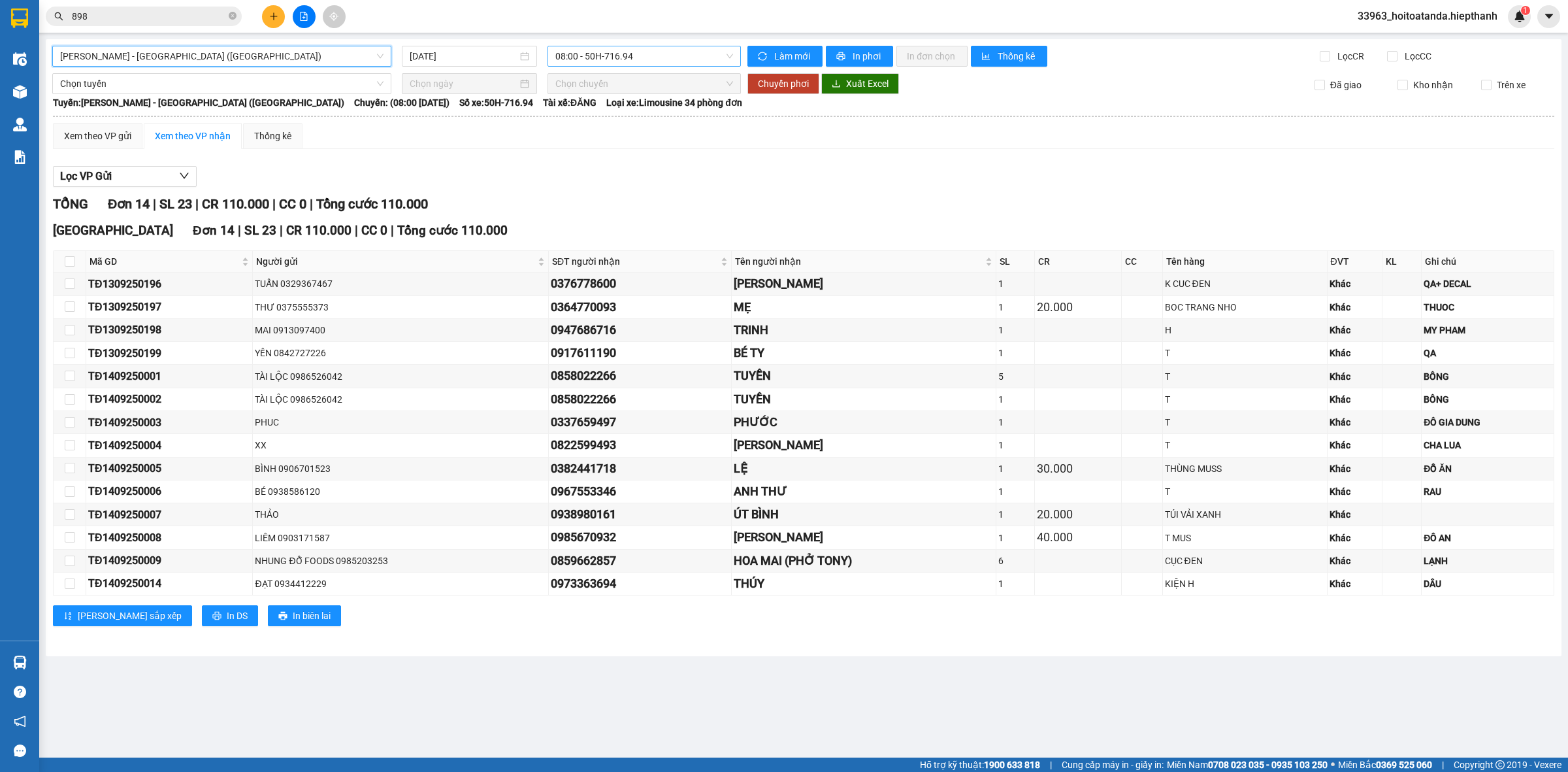
click at [629, 46] on div "08:00 - 50H-716.94" at bounding box center [644, 56] width 193 height 21
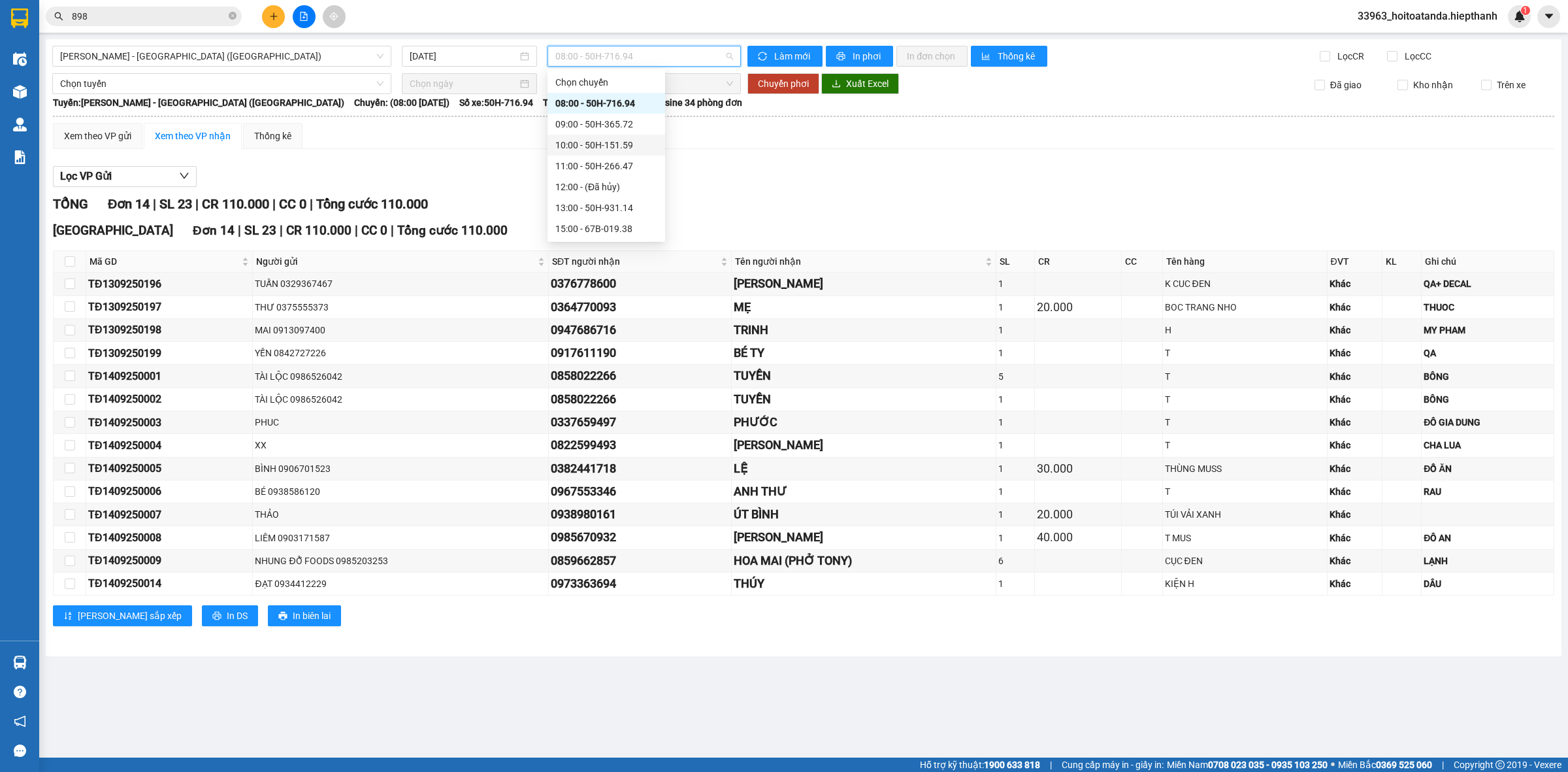
click at [595, 129] on div "09:00 - 50H-365.72" at bounding box center [606, 123] width 101 height 14
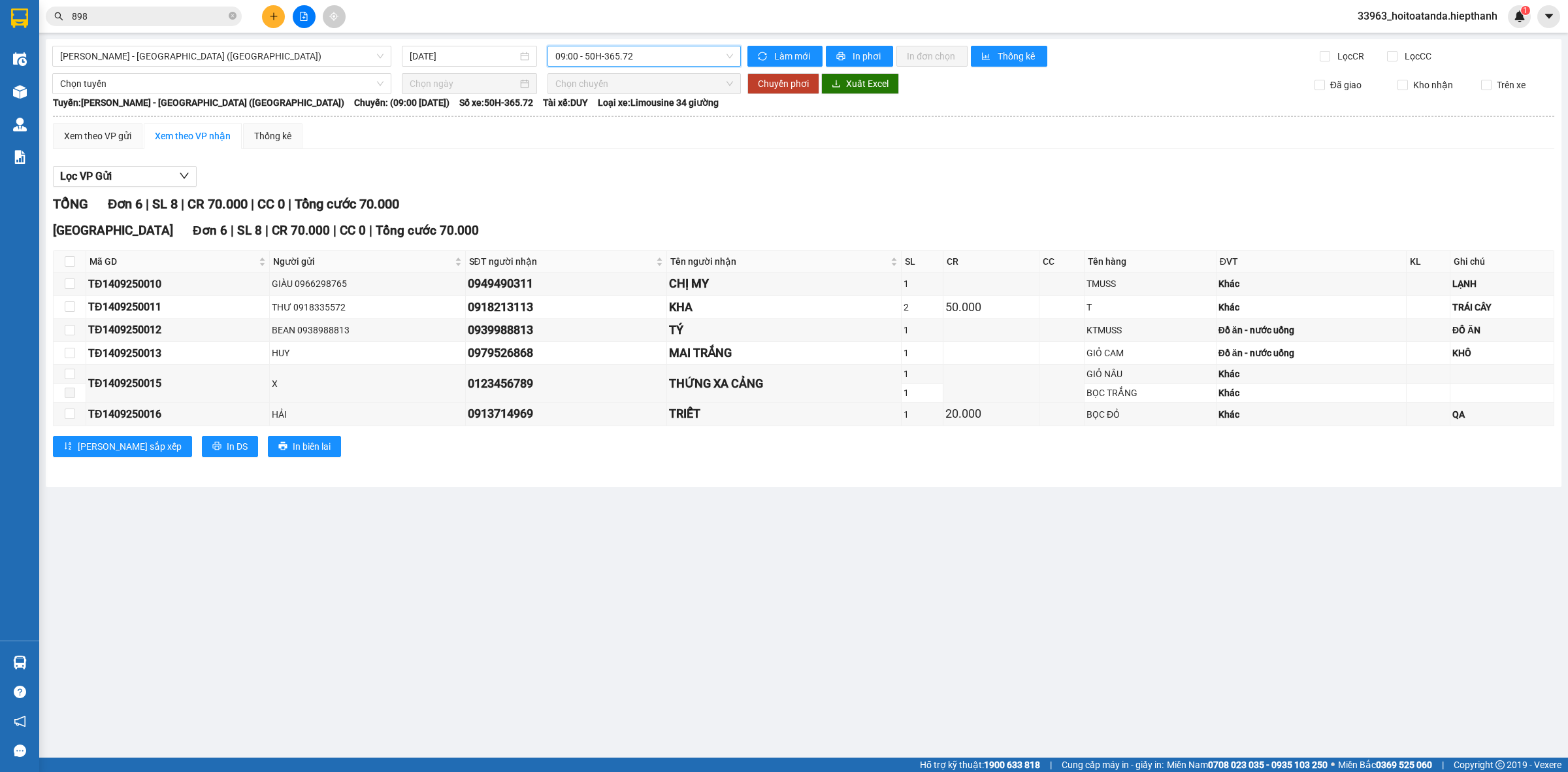
click at [612, 185] on div "Lọc VP Gửi" at bounding box center [804, 176] width 1502 height 22
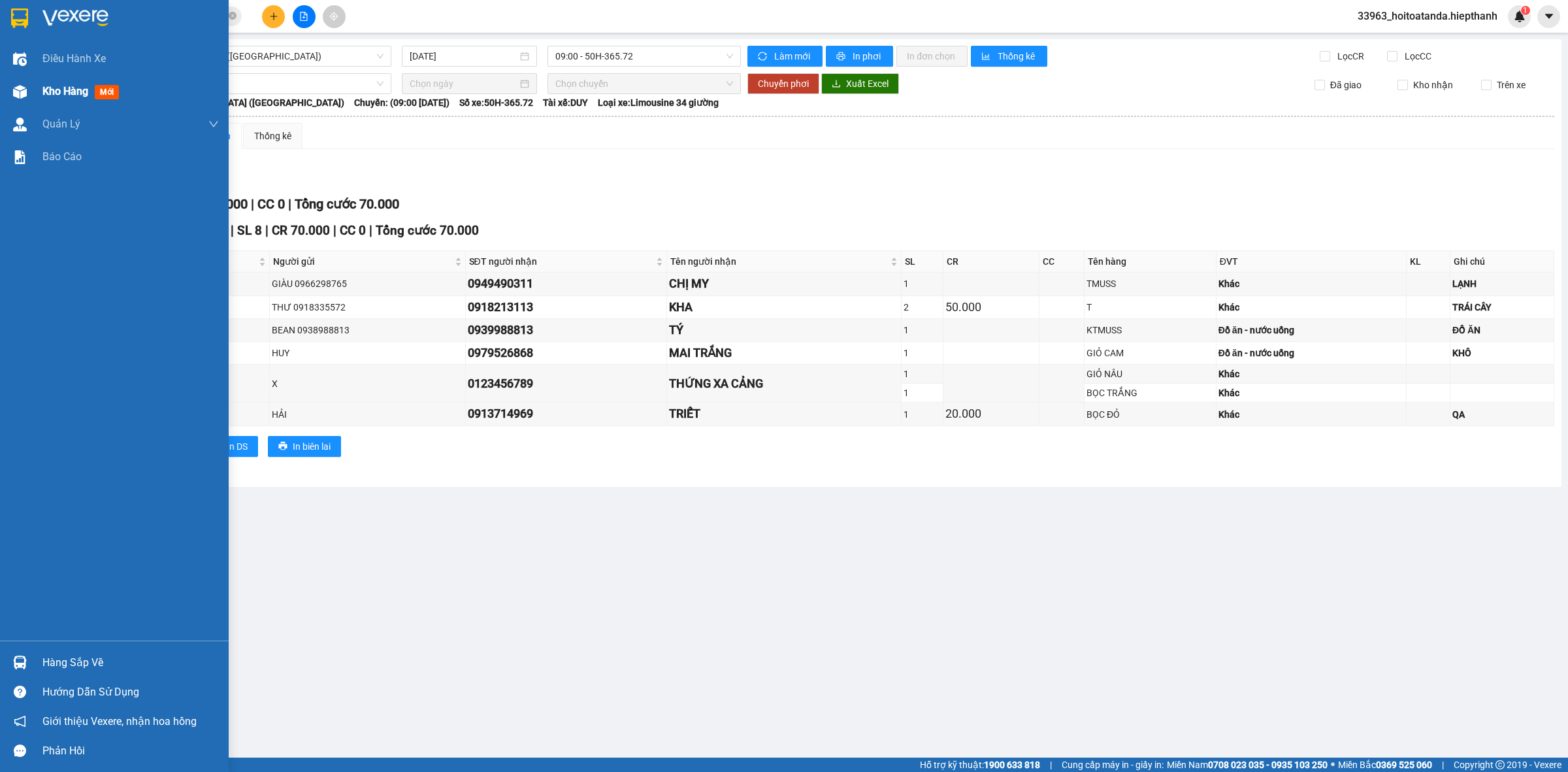
click at [27, 83] on div at bounding box center [20, 92] width 23 height 23
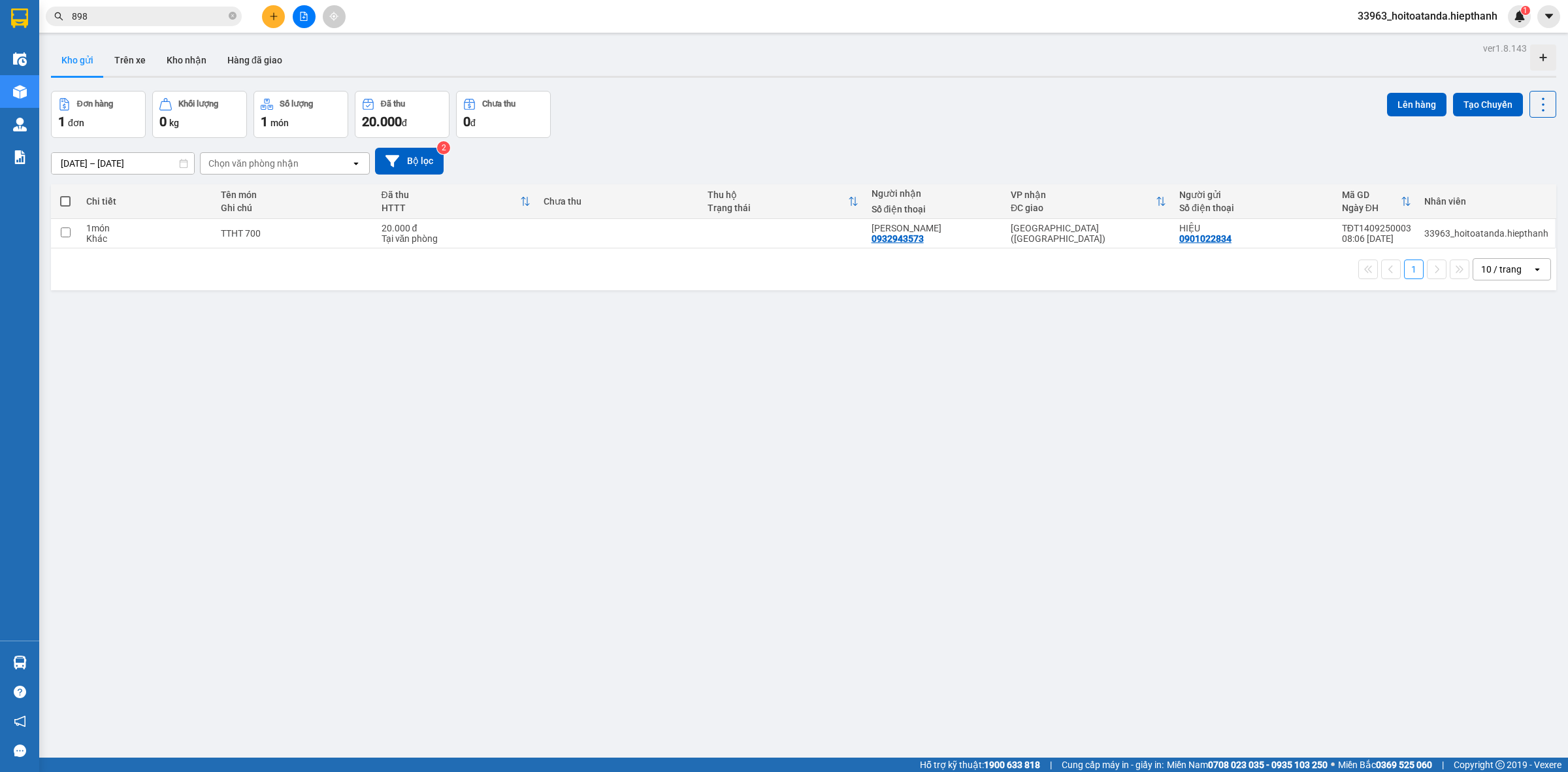
click at [618, 430] on div "ver 1.8.143 Kho gửi Trên xe Kho nhận Hàng đã giao Đơn hàng 1 đơn Khối lượng 0 k…" at bounding box center [803, 425] width 1516 height 772
click at [300, 9] on button at bounding box center [304, 17] width 23 height 23
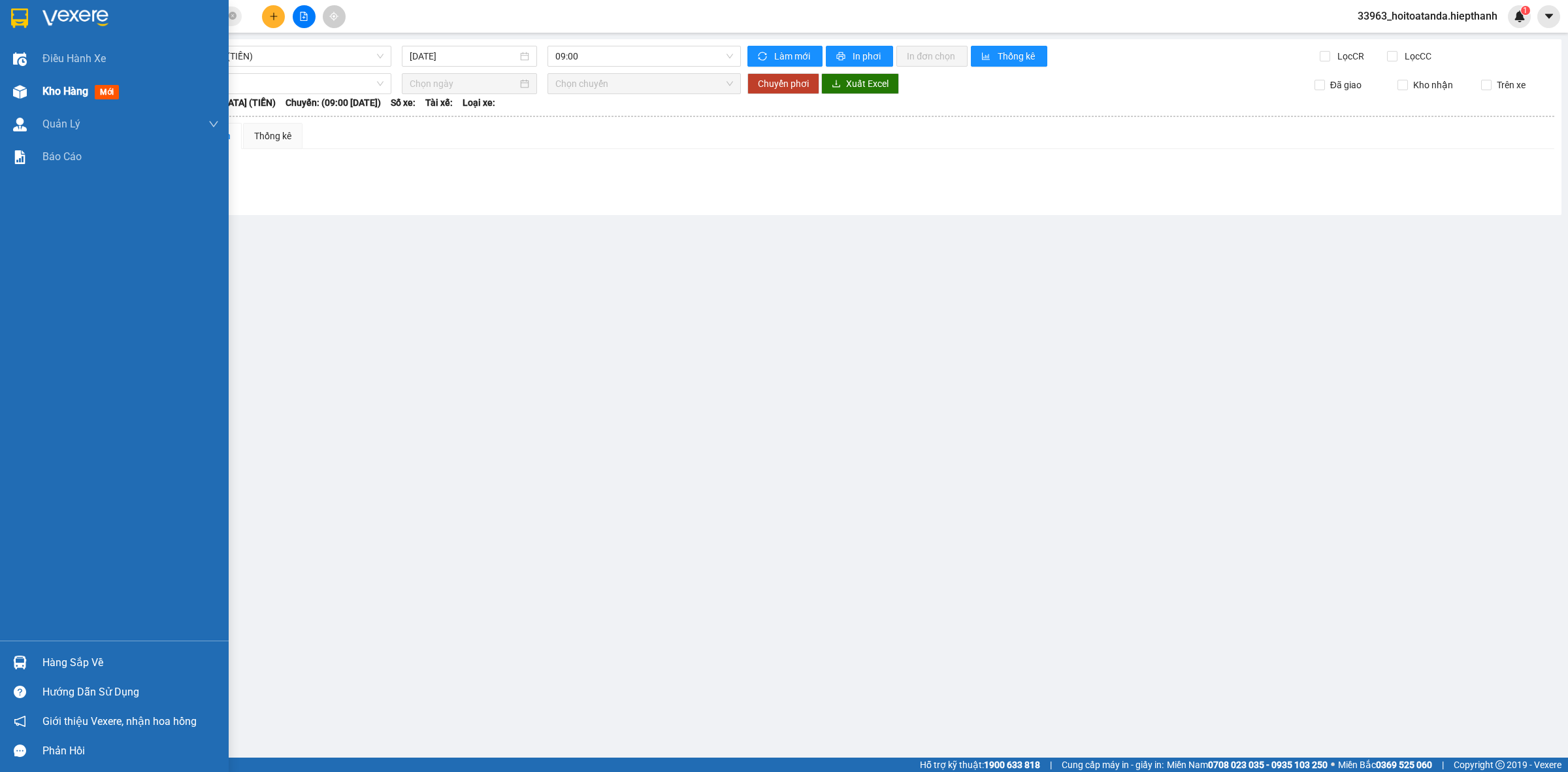
click at [34, 93] on div "Kho hàng mới" at bounding box center [114, 91] width 228 height 32
